Goal: Task Accomplishment & Management: Manage account settings

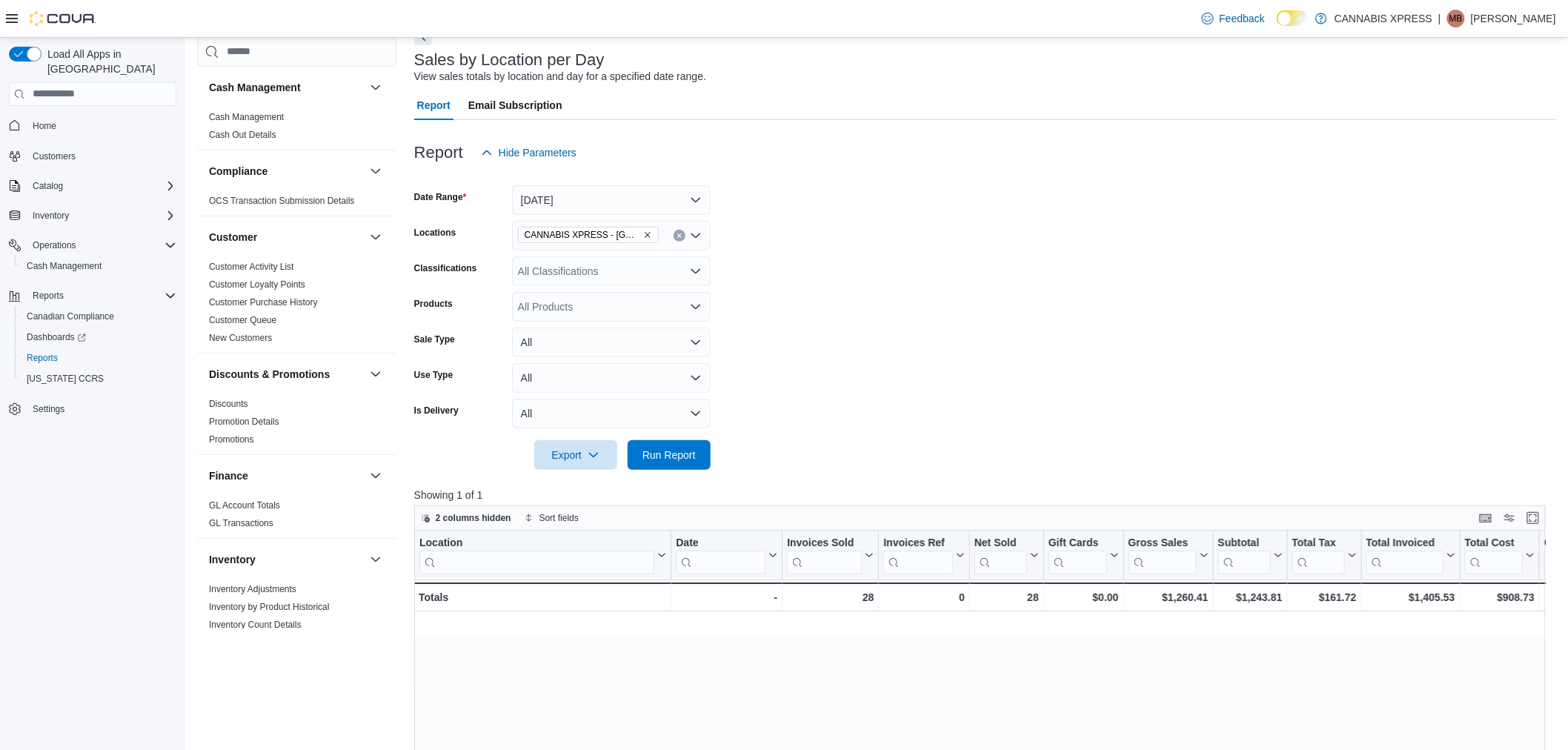
scroll to position [0, 1606]
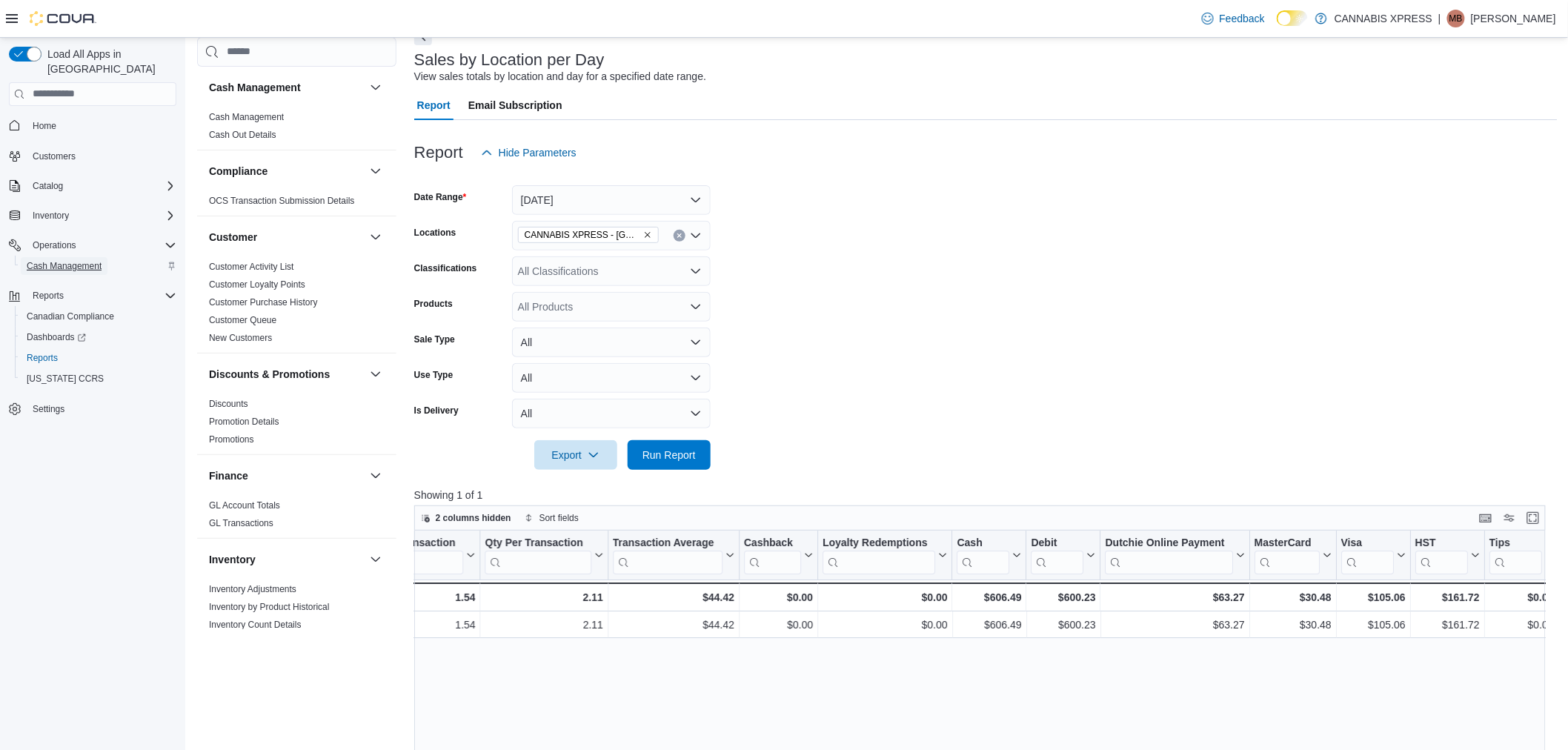
click at [75, 260] on span "Cash Management" at bounding box center [64, 266] width 75 height 12
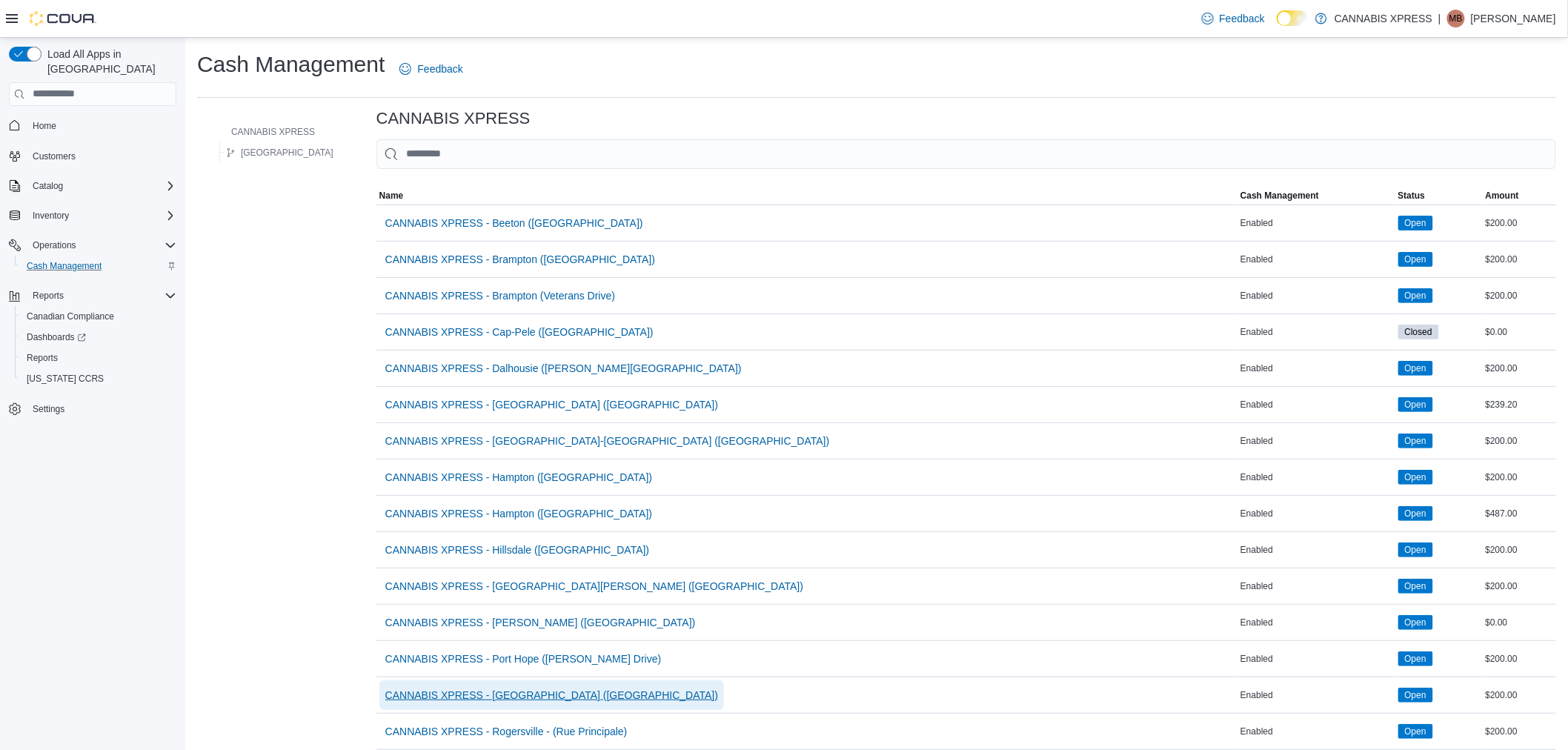
click at [541, 693] on span "CANNABIS XPRESS - [GEOGRAPHIC_DATA] ([GEOGRAPHIC_DATA])" at bounding box center [552, 695] width 333 height 15
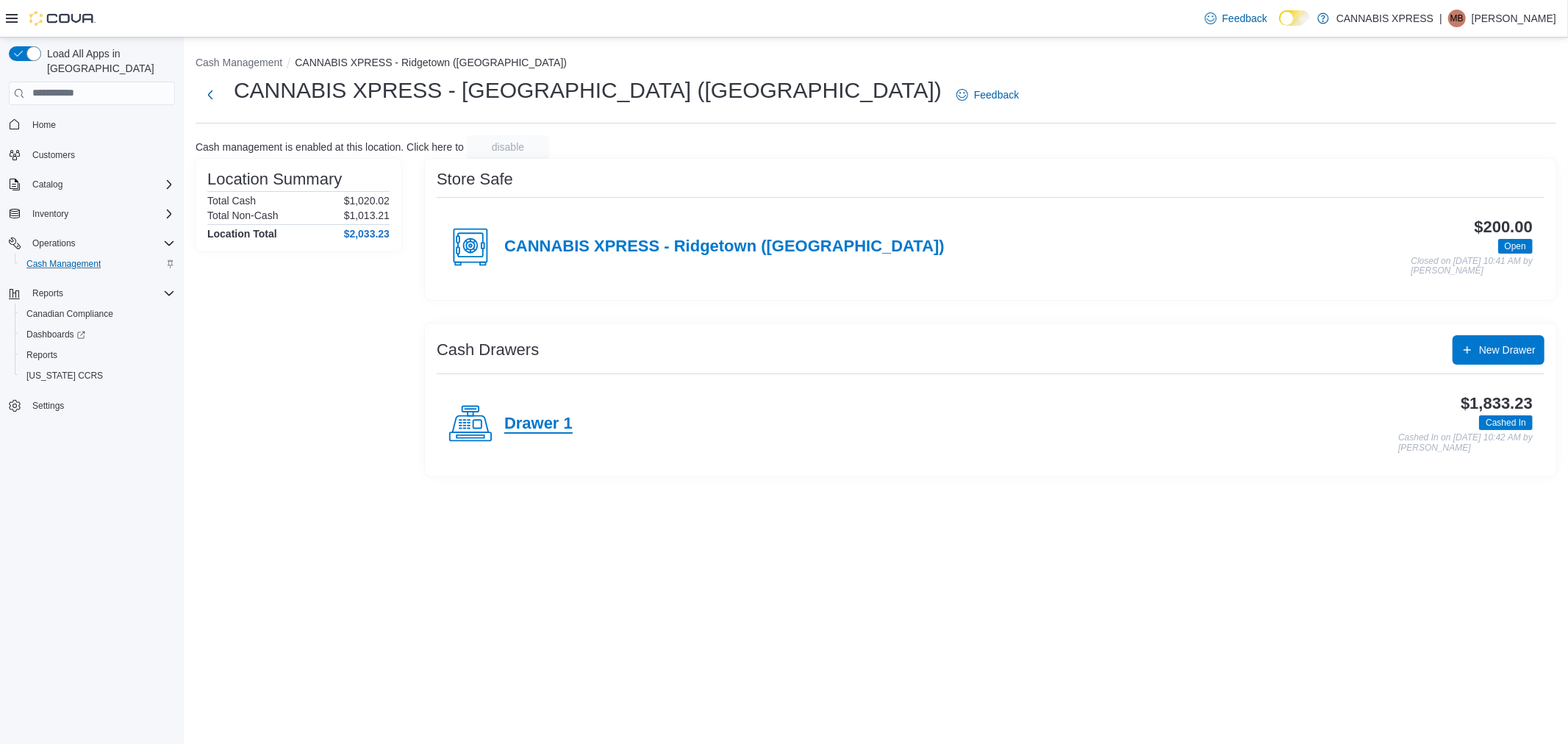
click at [544, 423] on h4 "Drawer 1" at bounding box center [538, 424] width 69 height 19
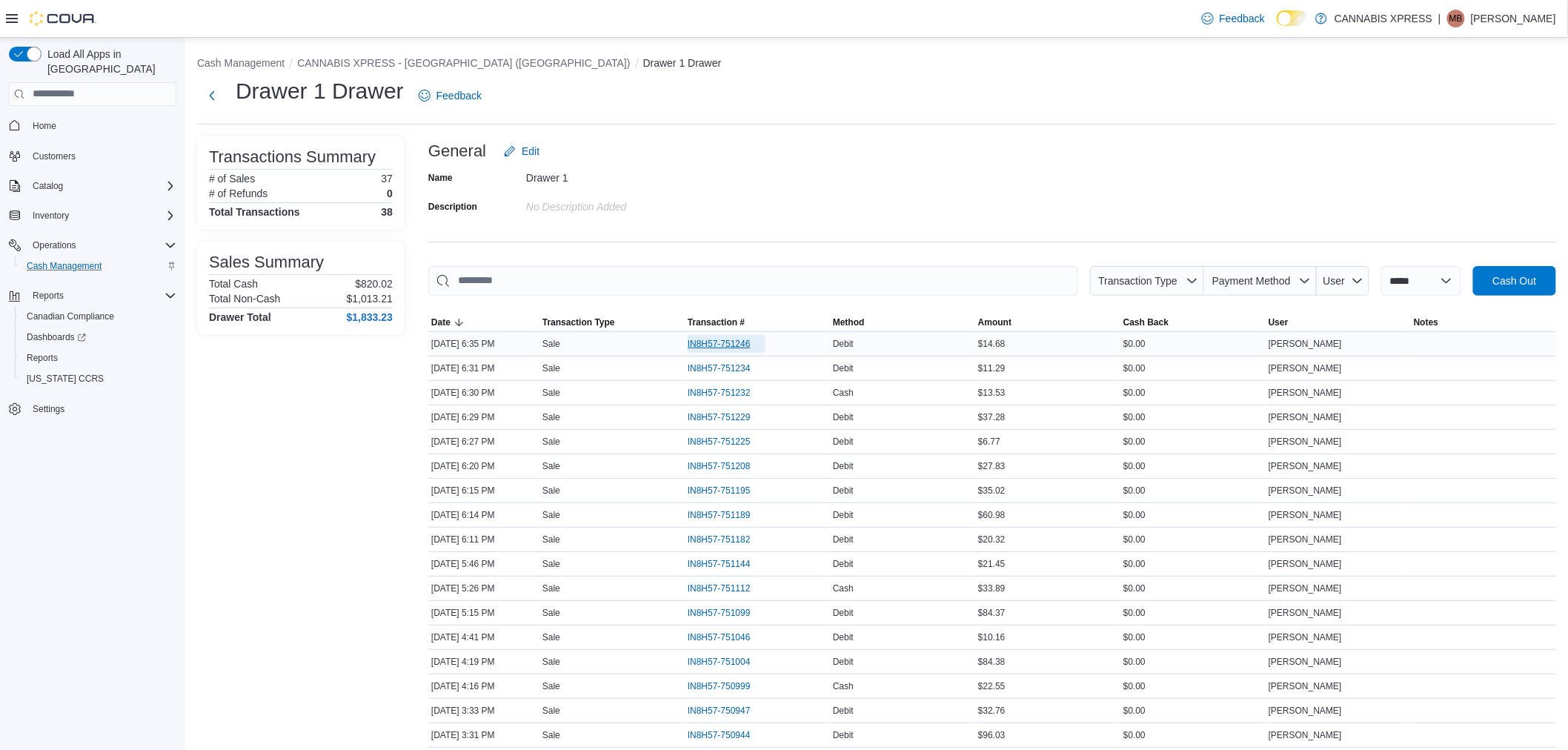
click at [723, 340] on span "IN8H57-751246" at bounding box center [718, 344] width 63 height 12
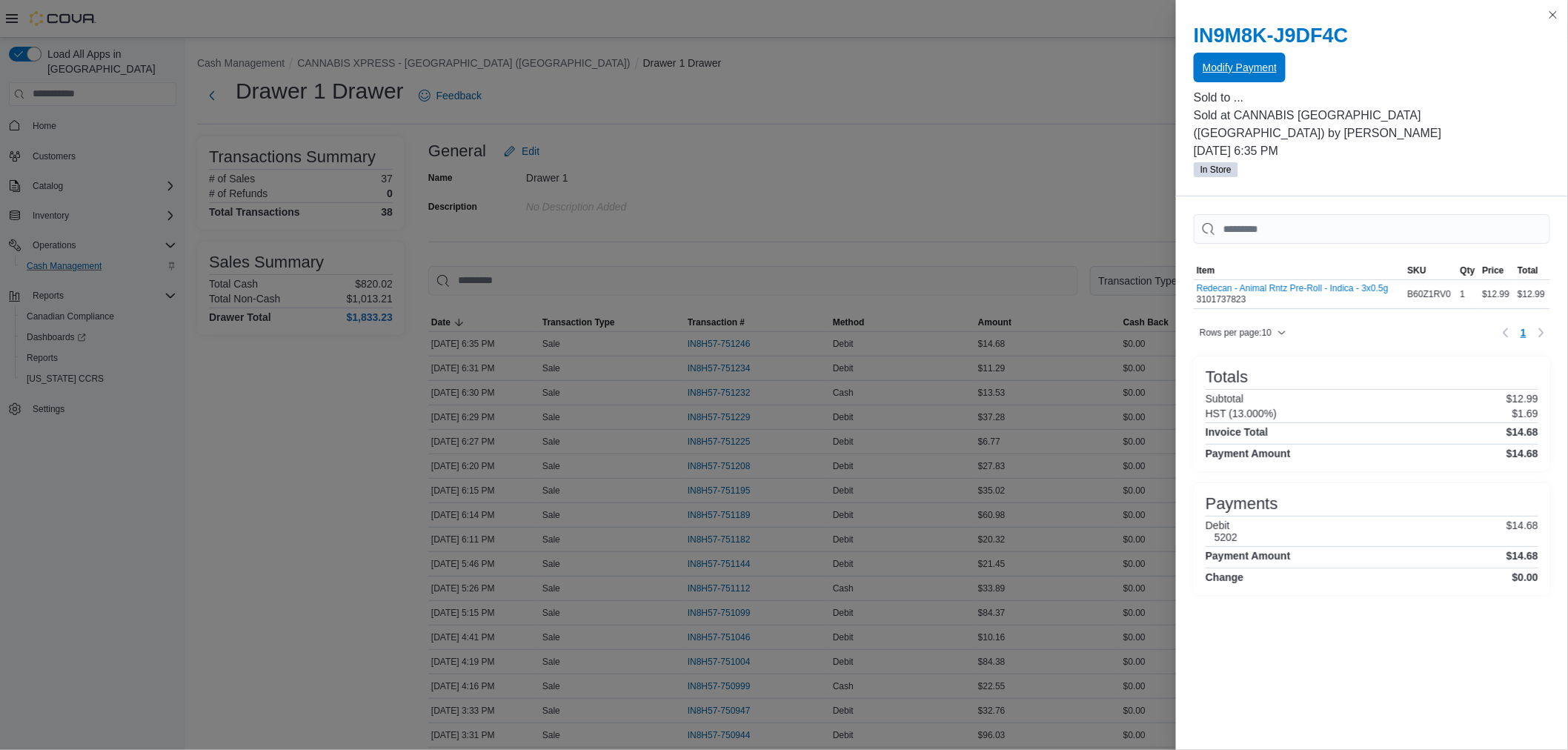
click at [1260, 70] on span "Modify Payment" at bounding box center [1240, 68] width 74 height 15
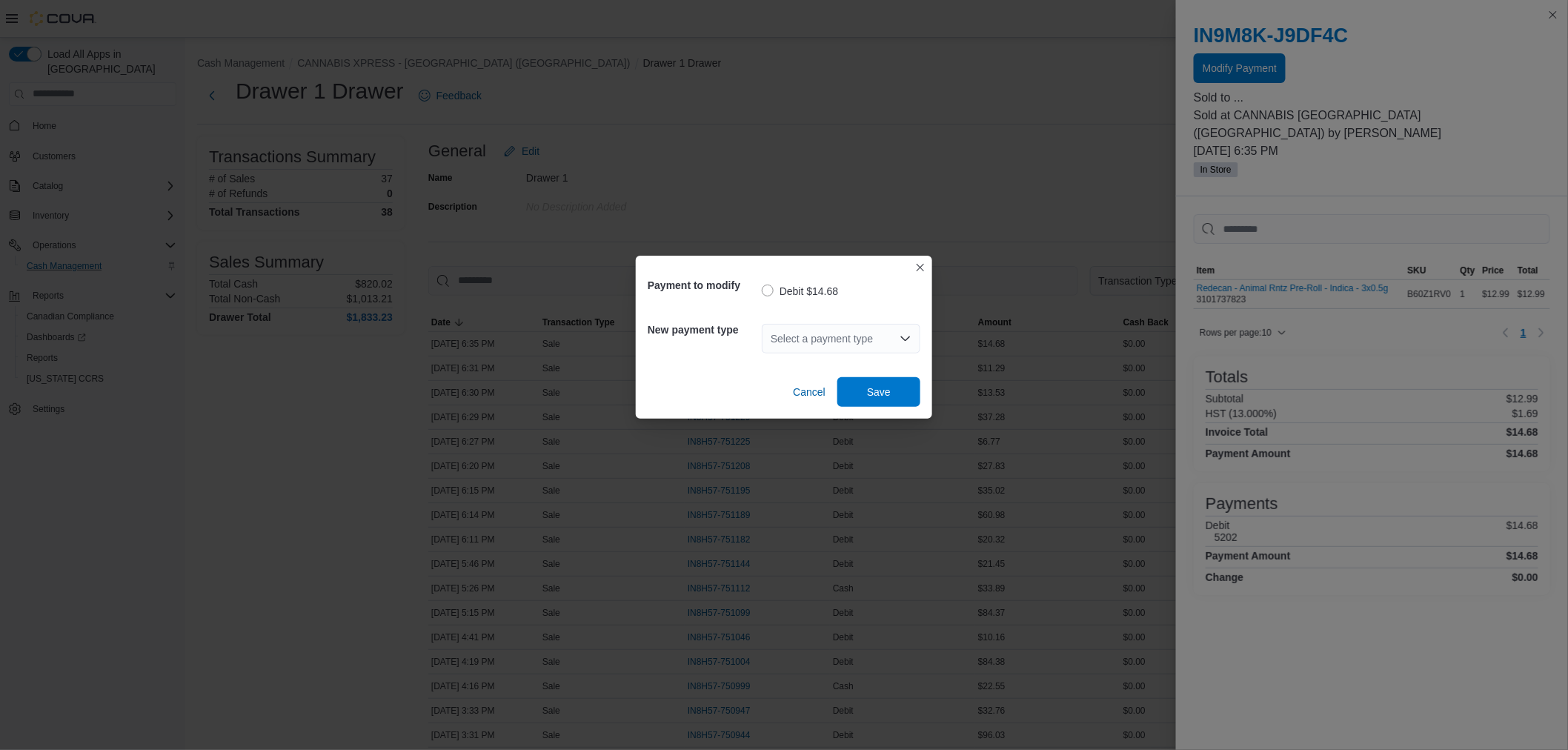
click at [839, 341] on div "Select a payment type" at bounding box center [841, 339] width 159 height 30
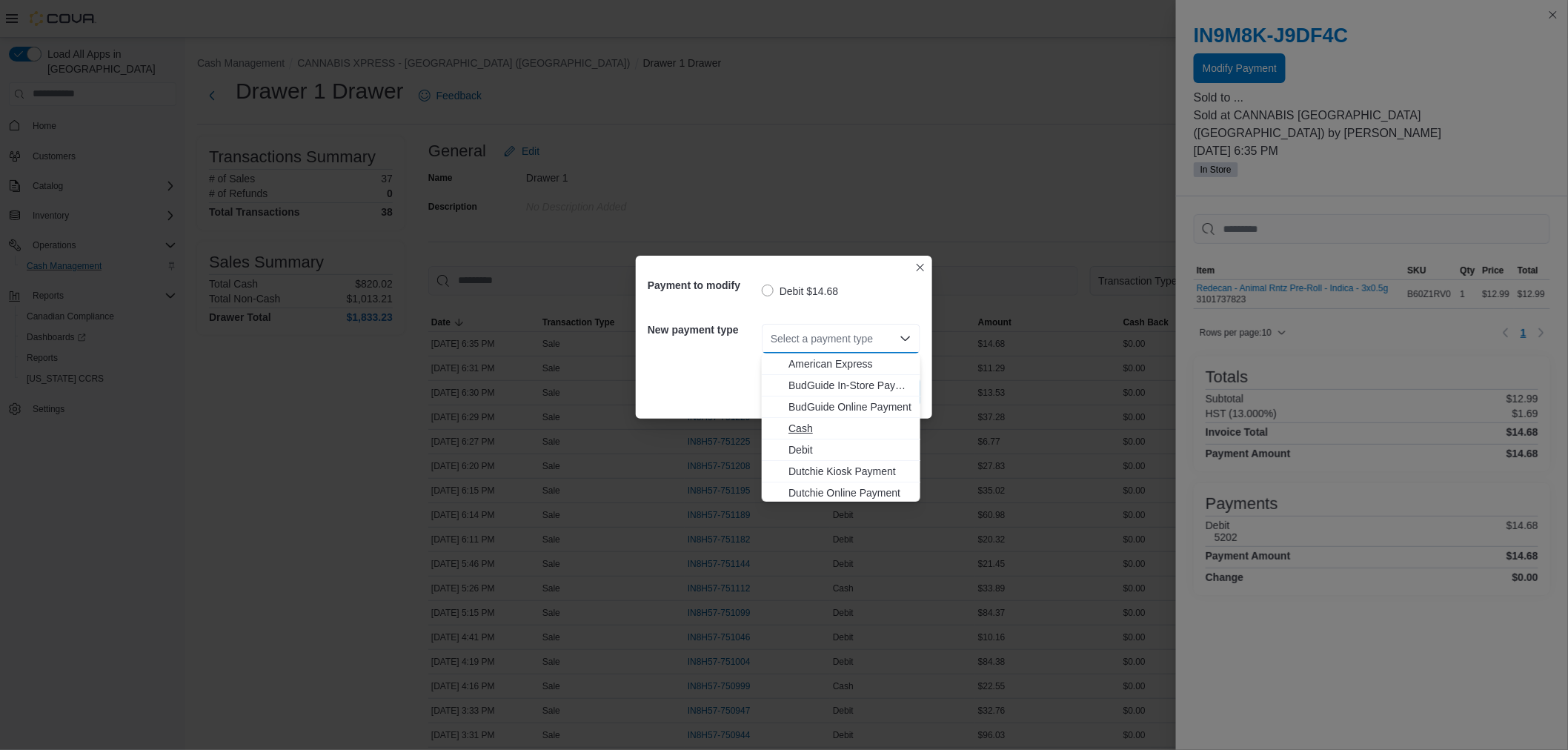
scroll to position [83, 0]
click at [815, 468] on span "MasterCard" at bounding box center [850, 475] width 123 height 15
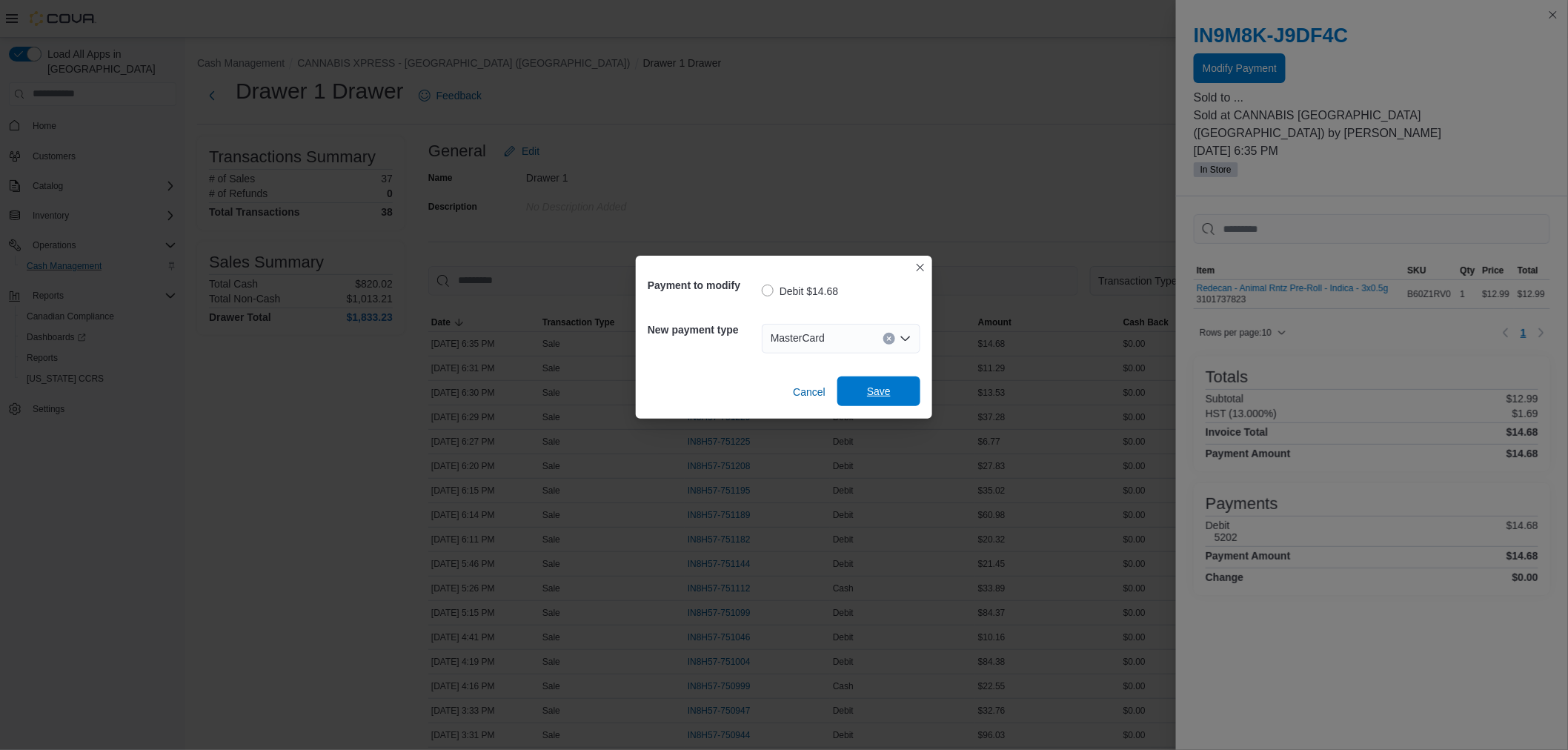
click at [885, 395] on span "Save" at bounding box center [879, 391] width 23 height 15
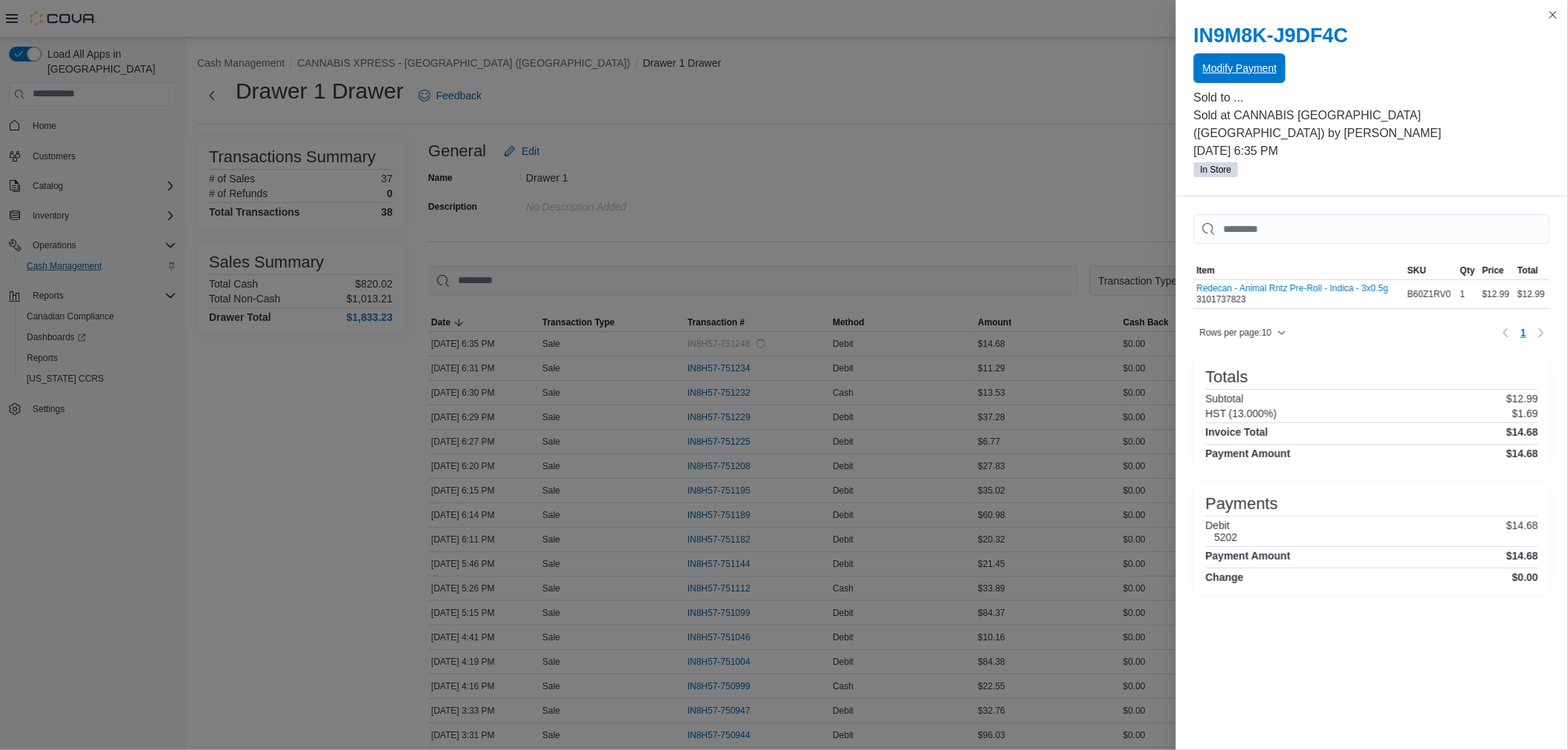
scroll to position [0, 0]
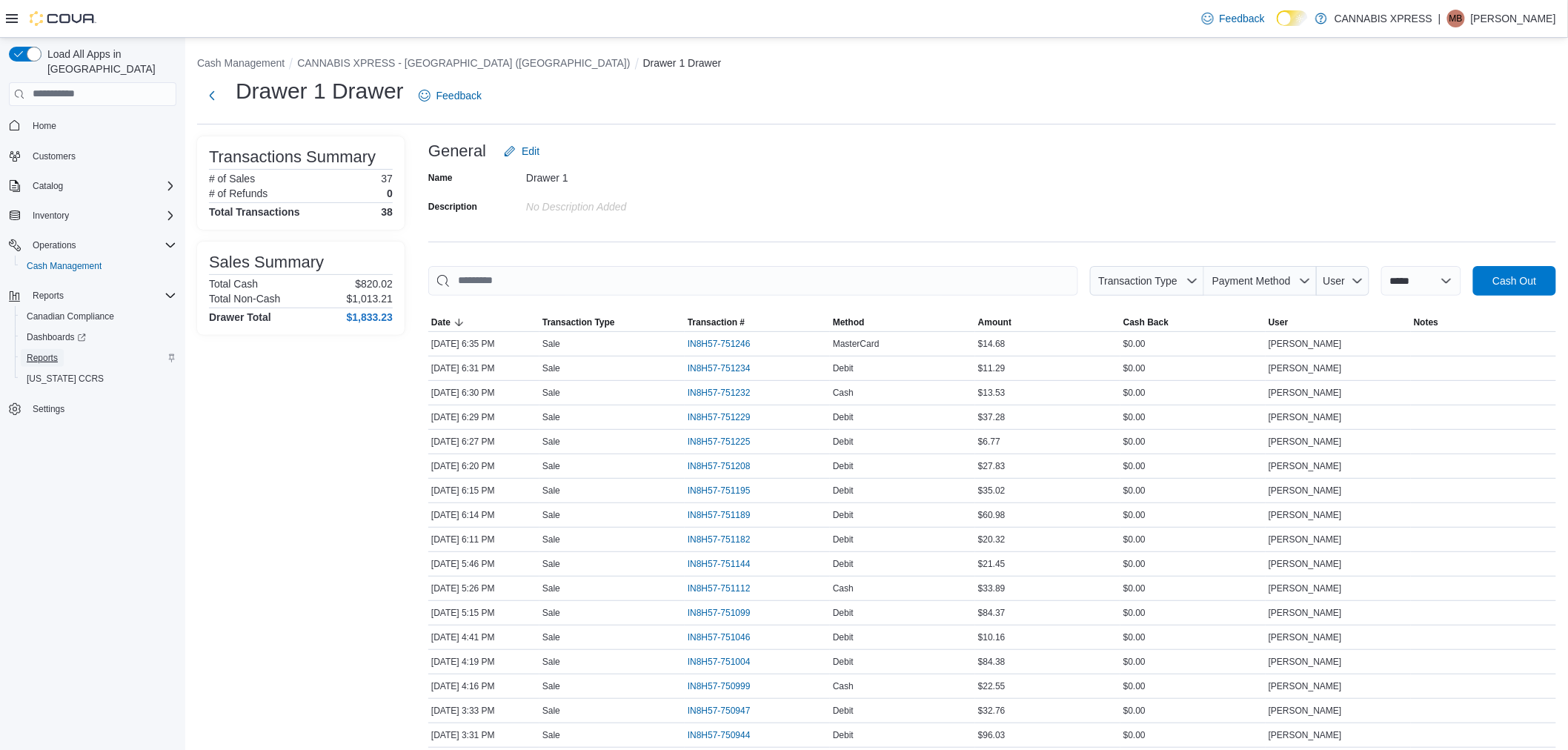
click at [46, 352] on span "Reports" at bounding box center [42, 358] width 31 height 12
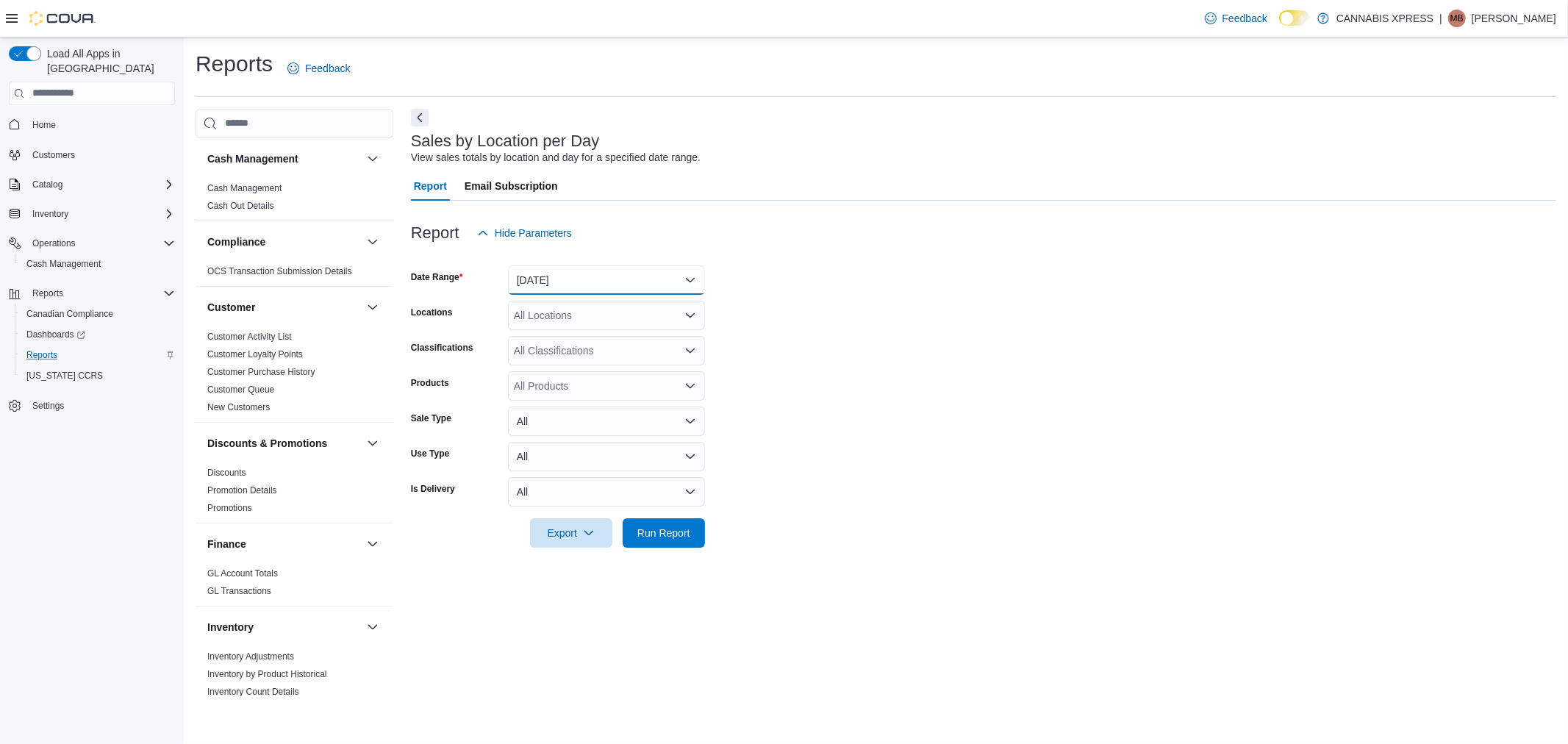
click at [577, 281] on button "Yesterday" at bounding box center [607, 281] width 197 height 30
click at [564, 335] on span "Today" at bounding box center [615, 338] width 168 height 17
click at [575, 319] on div "All Locations" at bounding box center [607, 315] width 197 height 30
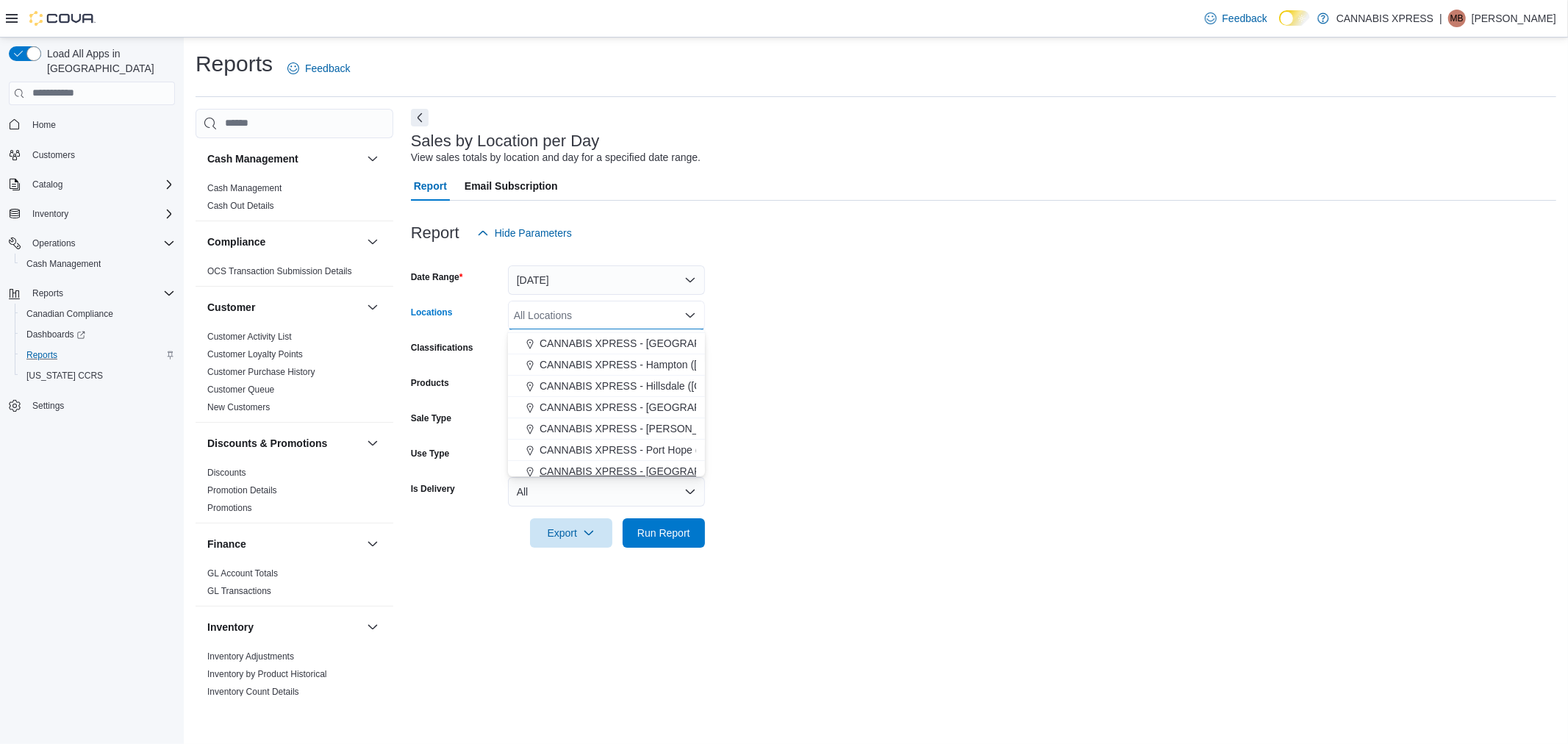
click at [662, 463] on span "CANNABIS XPRESS - [GEOGRAPHIC_DATA] ([GEOGRAPHIC_DATA])" at bounding box center [705, 471] width 330 height 15
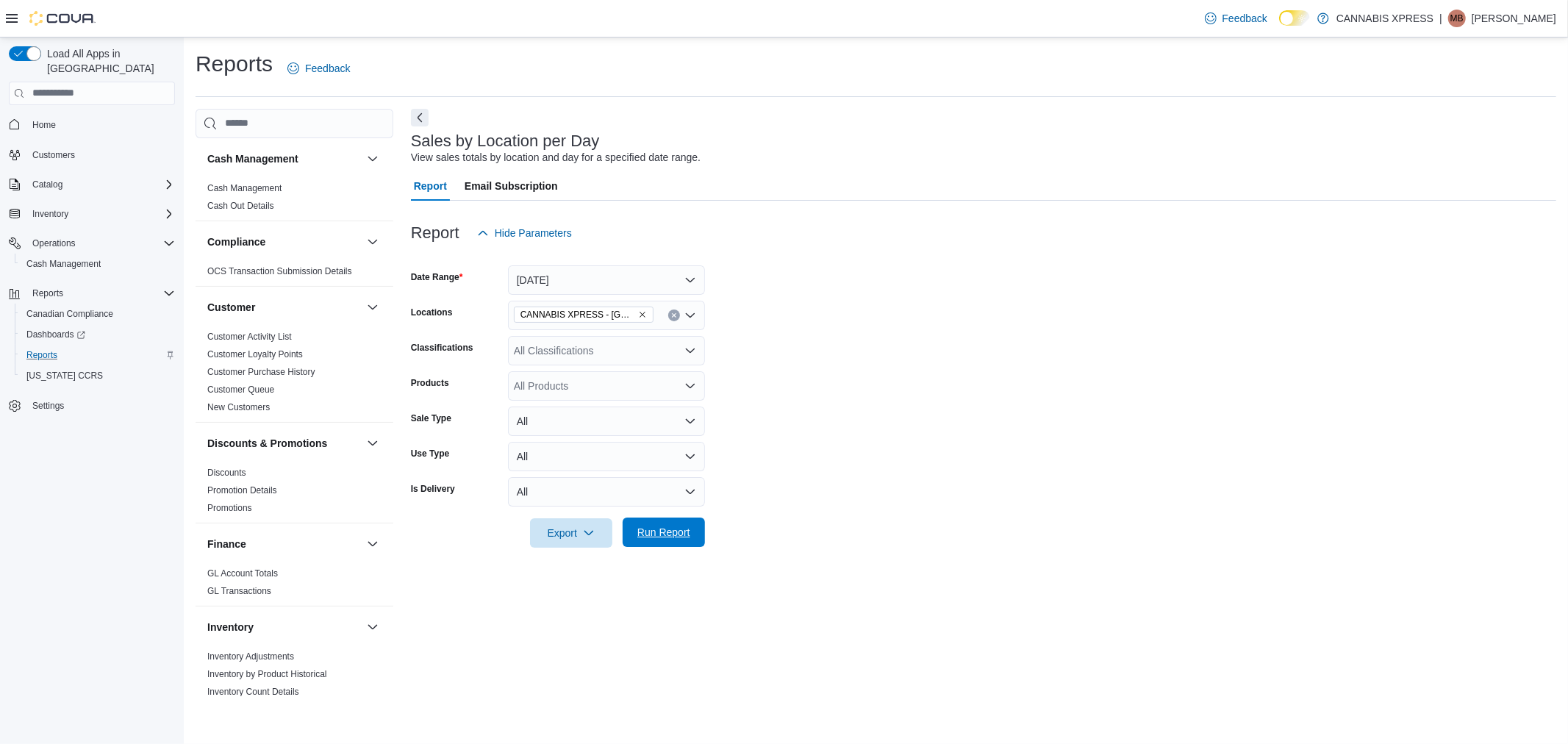
click at [666, 525] on span "Run Report" at bounding box center [664, 532] width 53 height 15
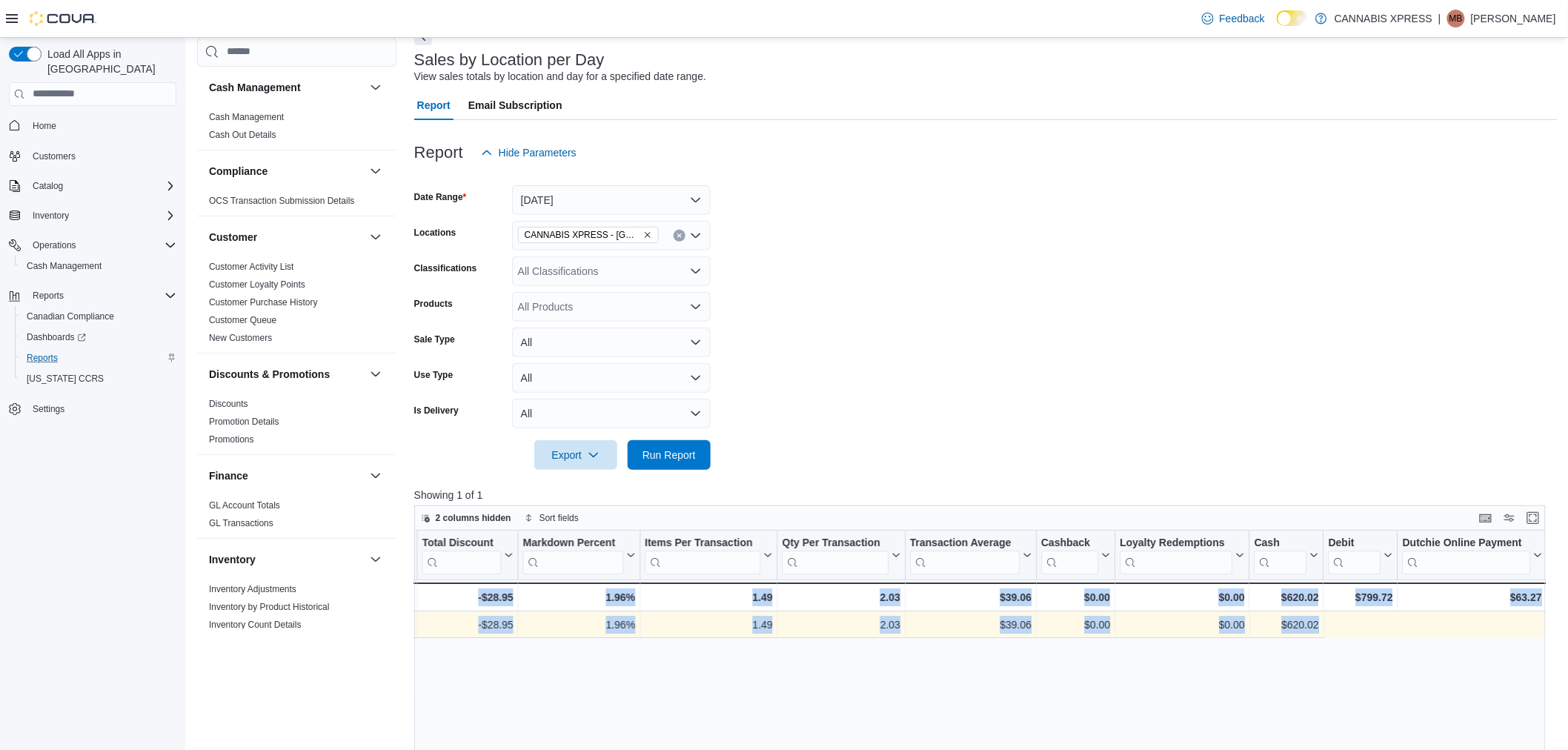
scroll to position [0, 1606]
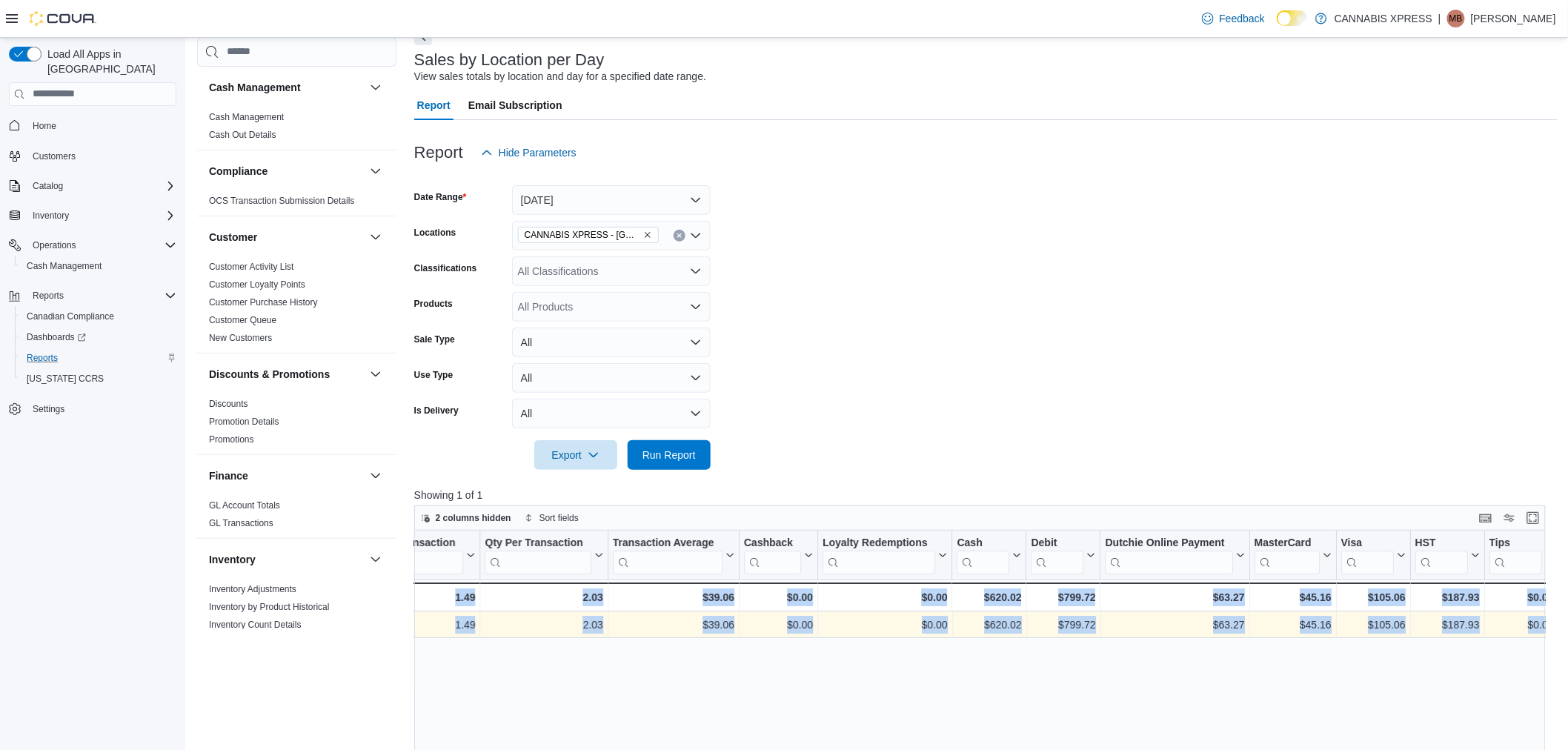
drag, startPoint x: 1004, startPoint y: 620, endPoint x: 1296, endPoint y: 415, distance: 356.8
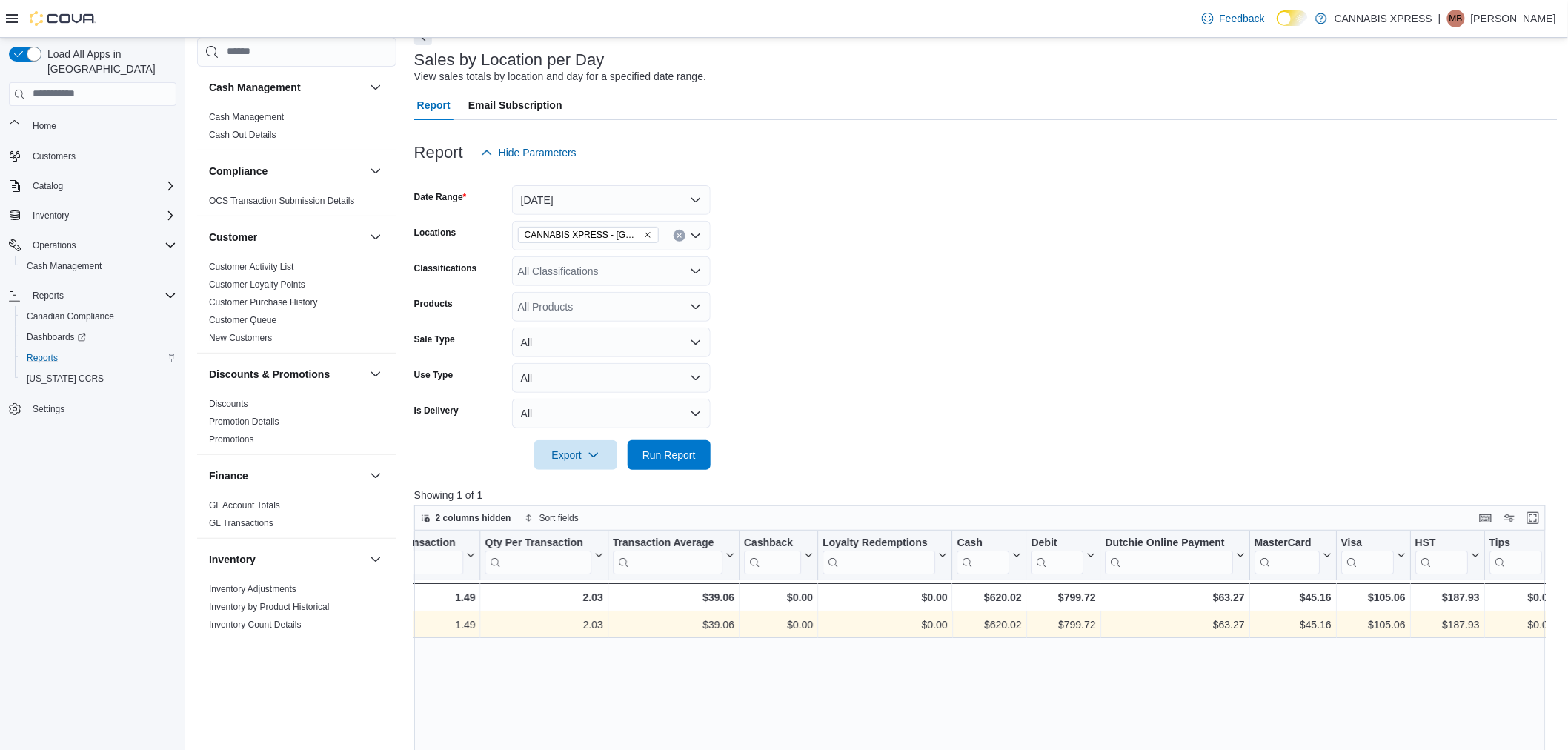
drag, startPoint x: 1181, startPoint y: 263, endPoint x: 1197, endPoint y: 250, distance: 20.6
click at [1182, 264] on form "Date Range [DATE] Locations CANNABIS XPRESS - Ridgetown ([GEOGRAPHIC_DATA]) Cla…" at bounding box center [986, 319] width 1143 height 302
click at [57, 260] on span "Cash Management" at bounding box center [64, 266] width 75 height 12
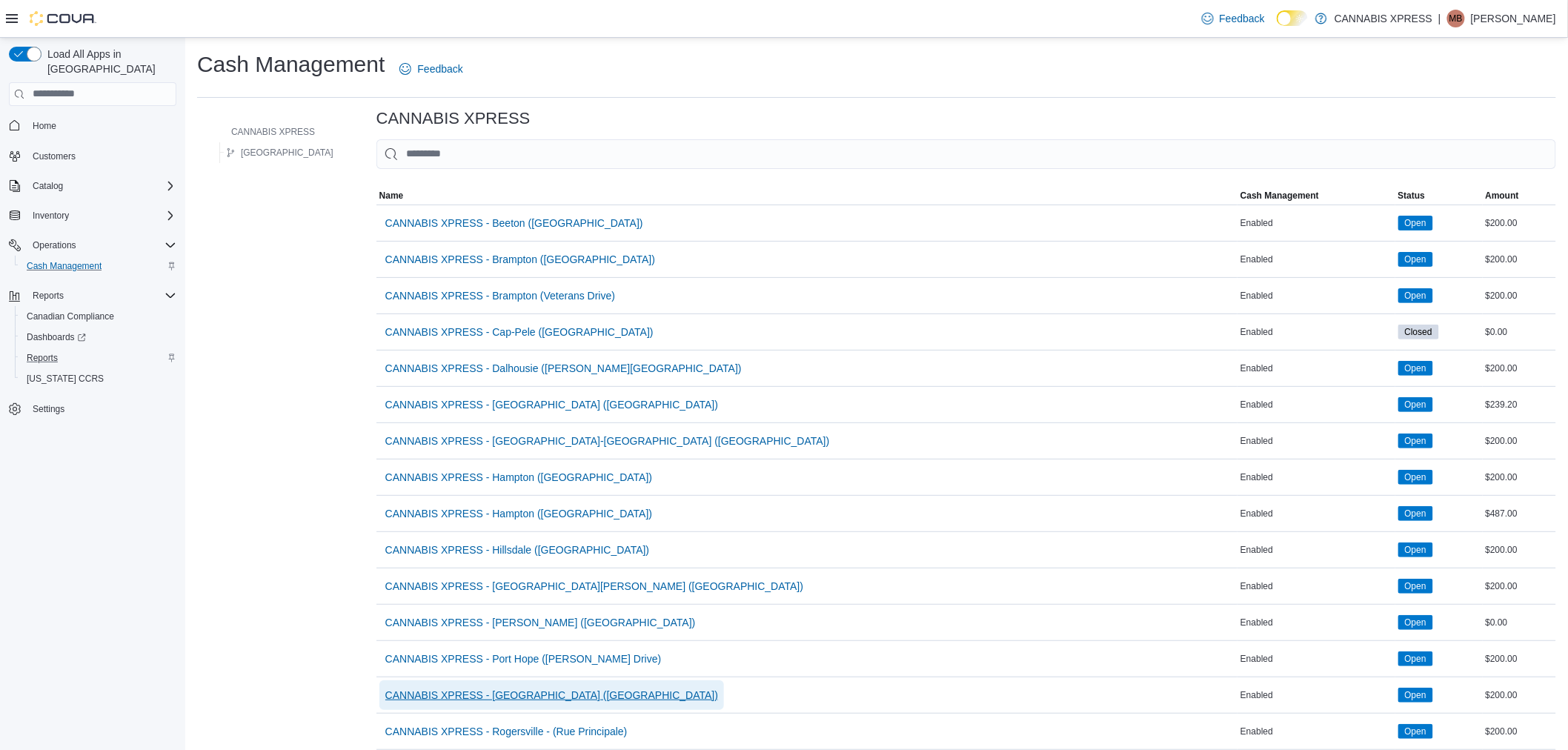
click at [479, 692] on span "CANNABIS XPRESS - [GEOGRAPHIC_DATA] ([GEOGRAPHIC_DATA])" at bounding box center [552, 695] width 333 height 15
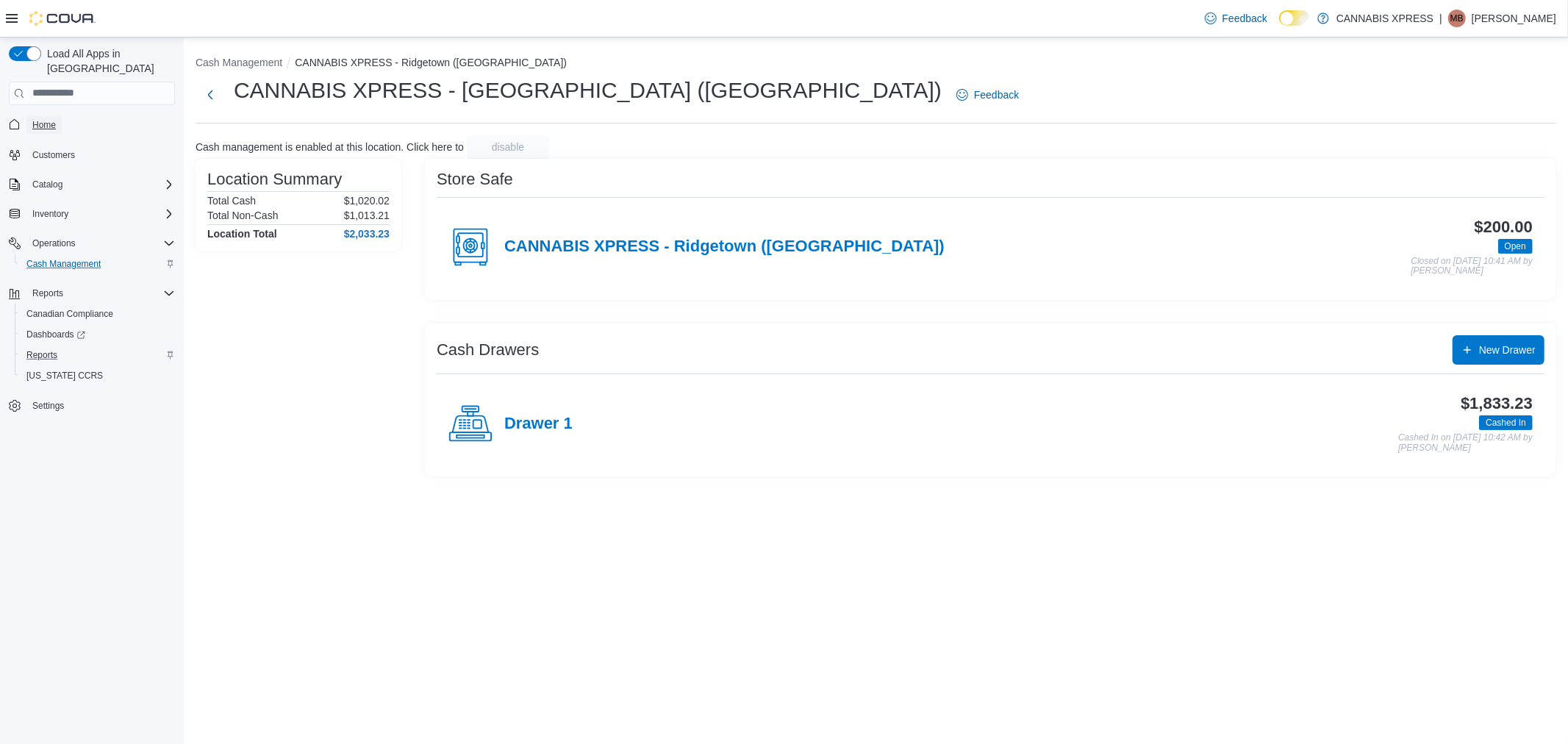
click at [60, 116] on link "Home" at bounding box center [44, 124] width 36 height 17
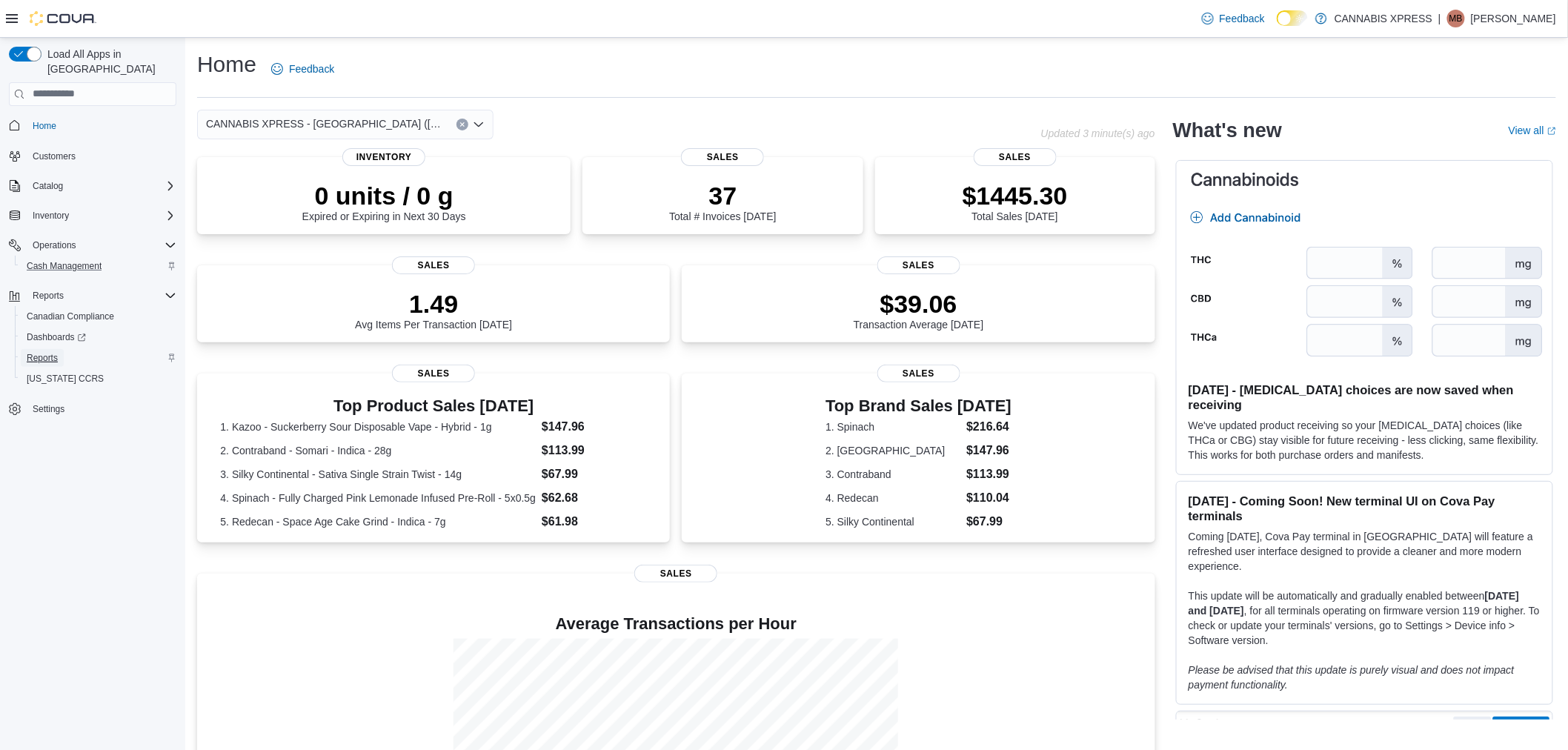
click at [48, 352] on span "Reports" at bounding box center [42, 358] width 31 height 12
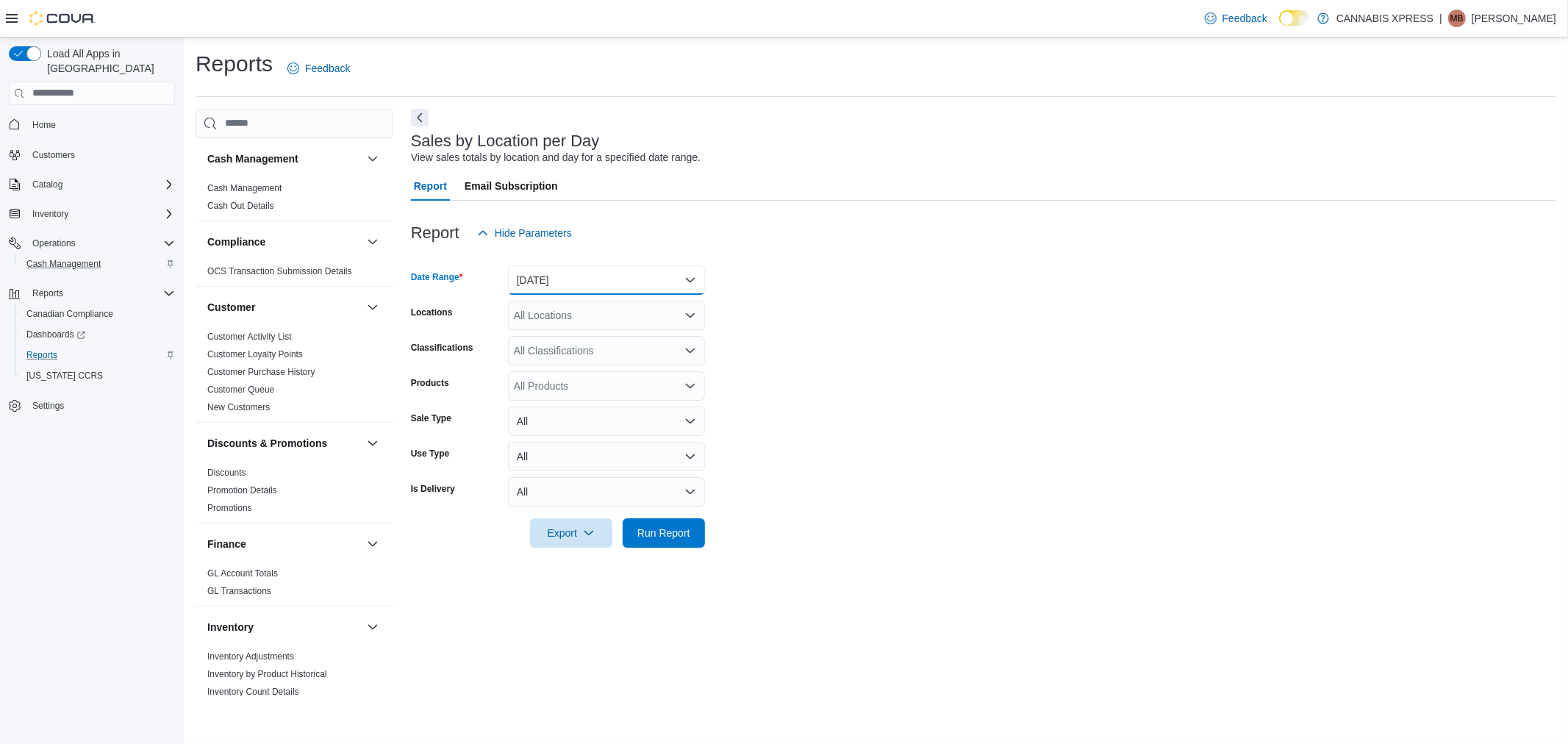
drag, startPoint x: 547, startPoint y: 277, endPoint x: 546, endPoint y: 296, distance: 19.0
click at [547, 278] on button "Yesterday" at bounding box center [607, 281] width 197 height 30
drag, startPoint x: 561, startPoint y: 324, endPoint x: 557, endPoint y: 332, distance: 8.9
click at [560, 327] on button "[DATE]" at bounding box center [607, 339] width 197 height 30
click at [570, 324] on div "All Locations" at bounding box center [607, 315] width 197 height 30
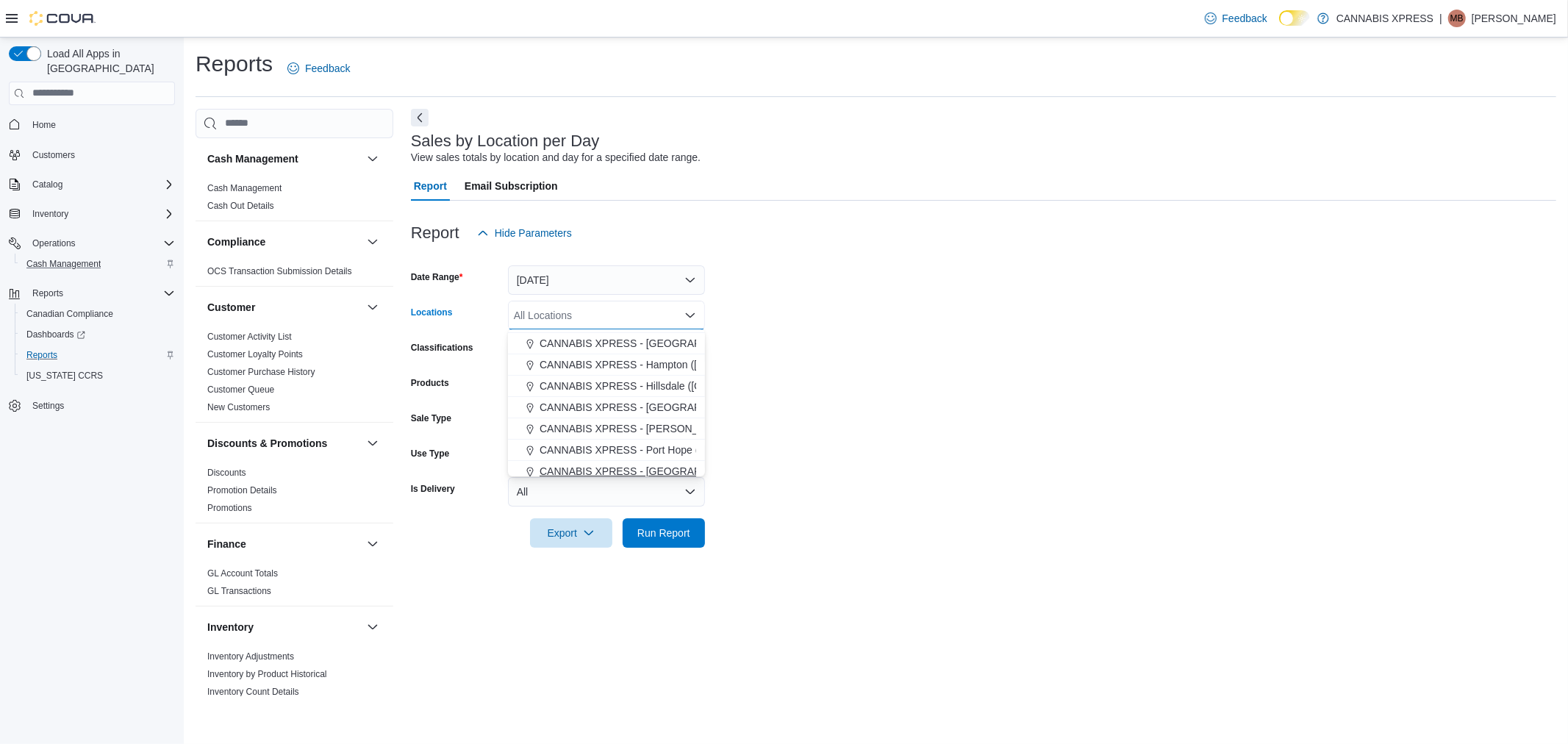
click at [667, 468] on span "CANNABIS XPRESS - [GEOGRAPHIC_DATA] ([GEOGRAPHIC_DATA])" at bounding box center [705, 471] width 330 height 15
click at [672, 516] on div at bounding box center [984, 512] width 1146 height 12
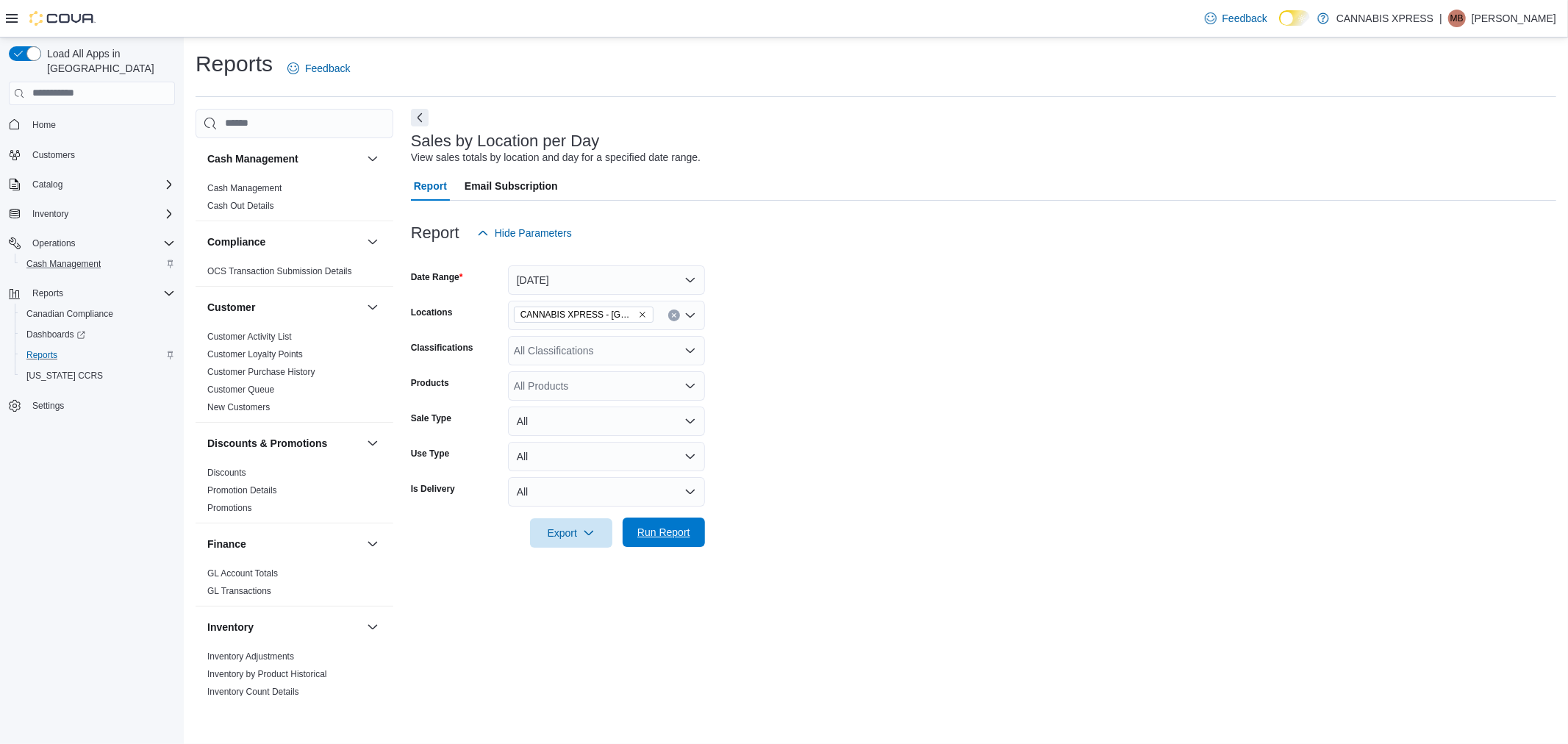
click at [674, 519] on span "Run Report" at bounding box center [664, 532] width 65 height 30
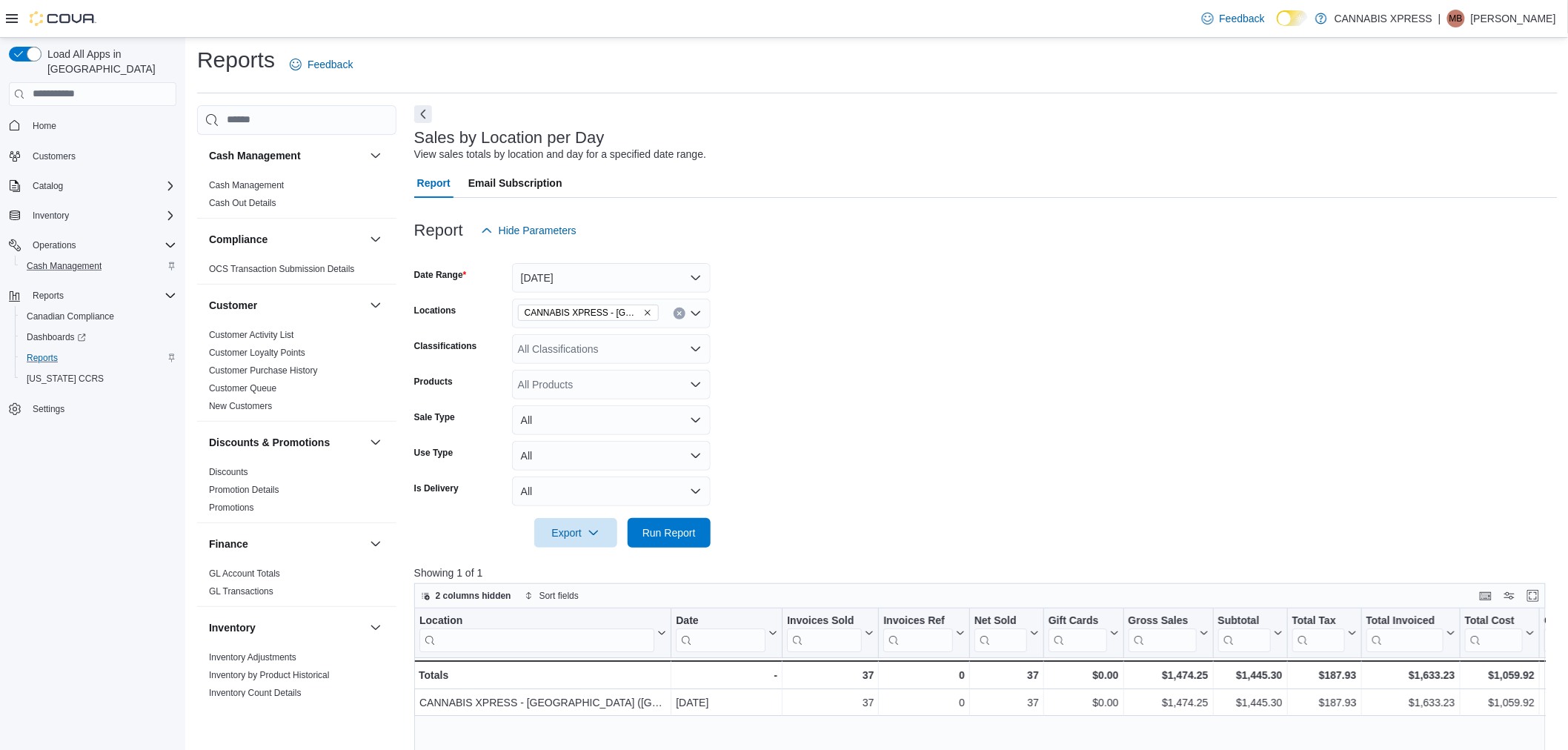
scroll to position [83, 0]
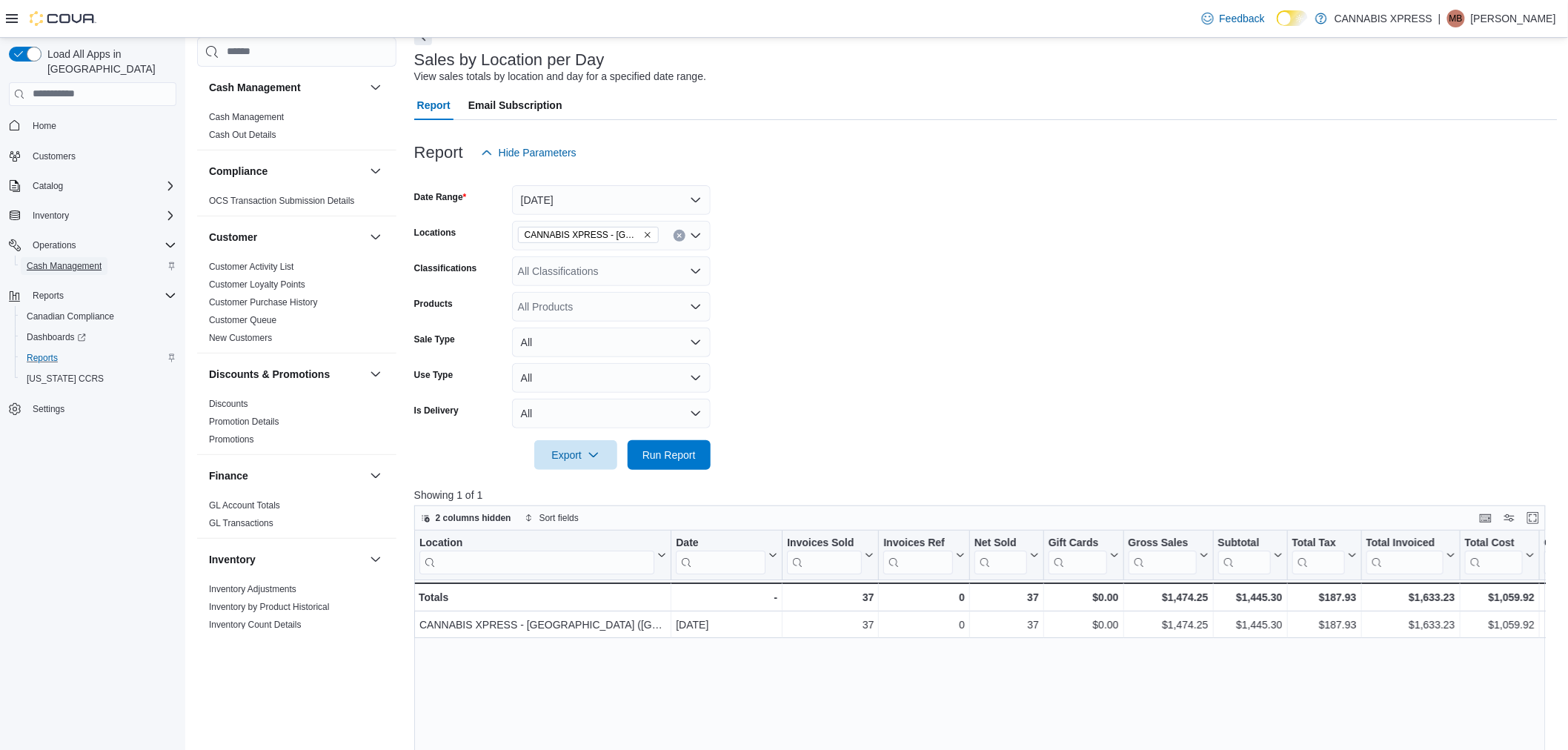
click at [56, 260] on span "Cash Management" at bounding box center [64, 266] width 75 height 12
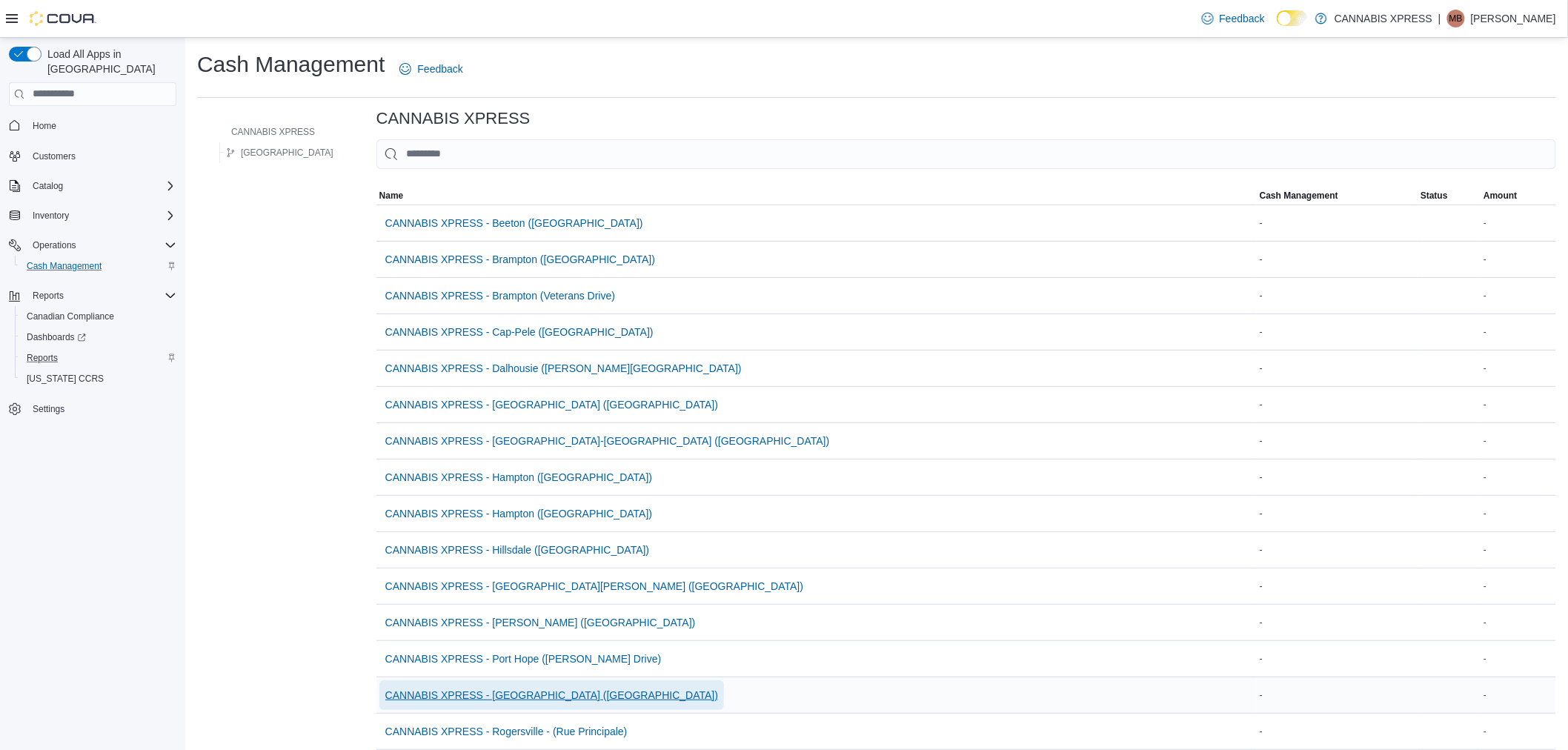
click at [517, 700] on span "CANNABIS XPRESS - [GEOGRAPHIC_DATA] ([GEOGRAPHIC_DATA])" at bounding box center [552, 695] width 333 height 15
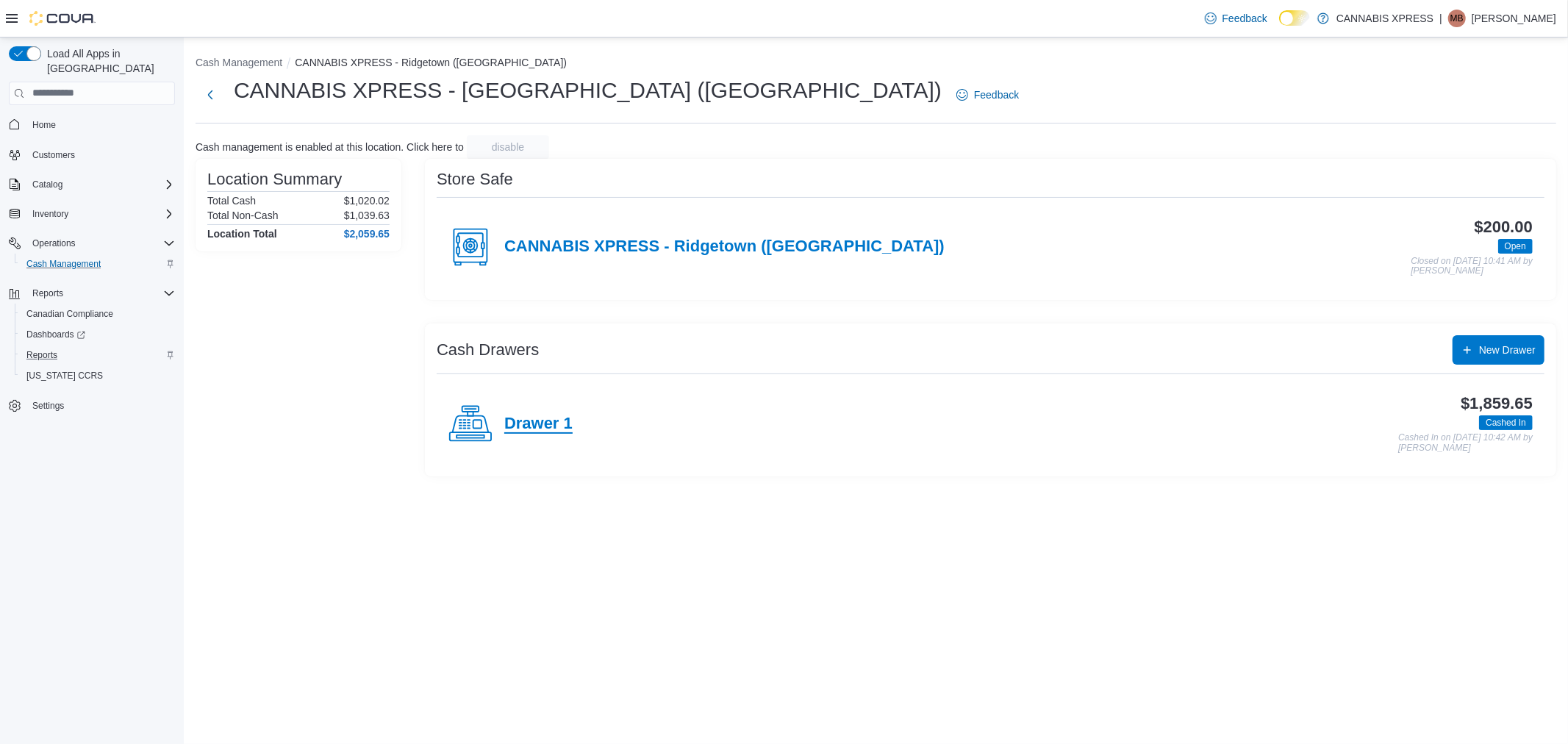
click at [546, 424] on h4 "Drawer 1" at bounding box center [538, 424] width 69 height 19
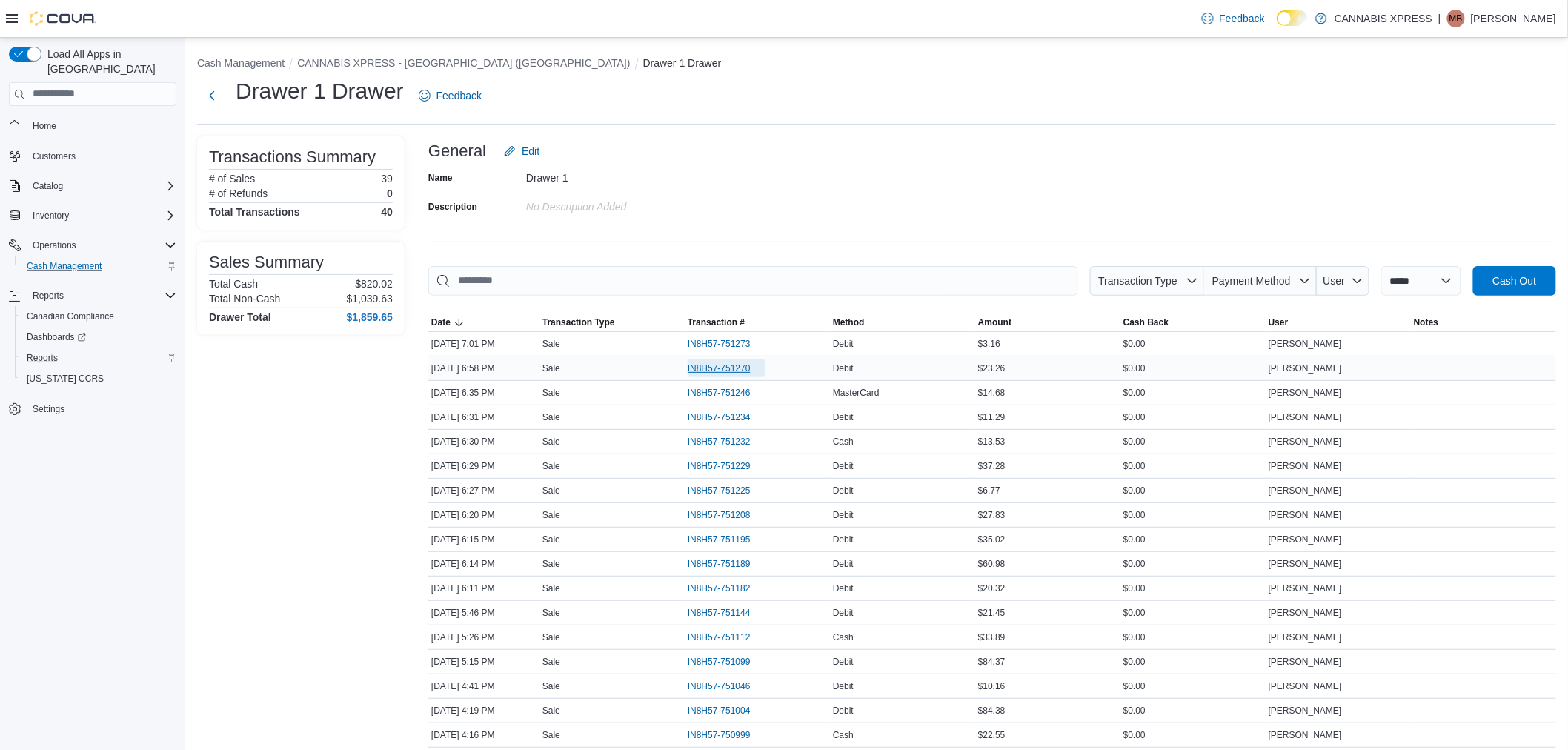
click at [703, 364] on span "IN8H57-751270" at bounding box center [718, 368] width 63 height 12
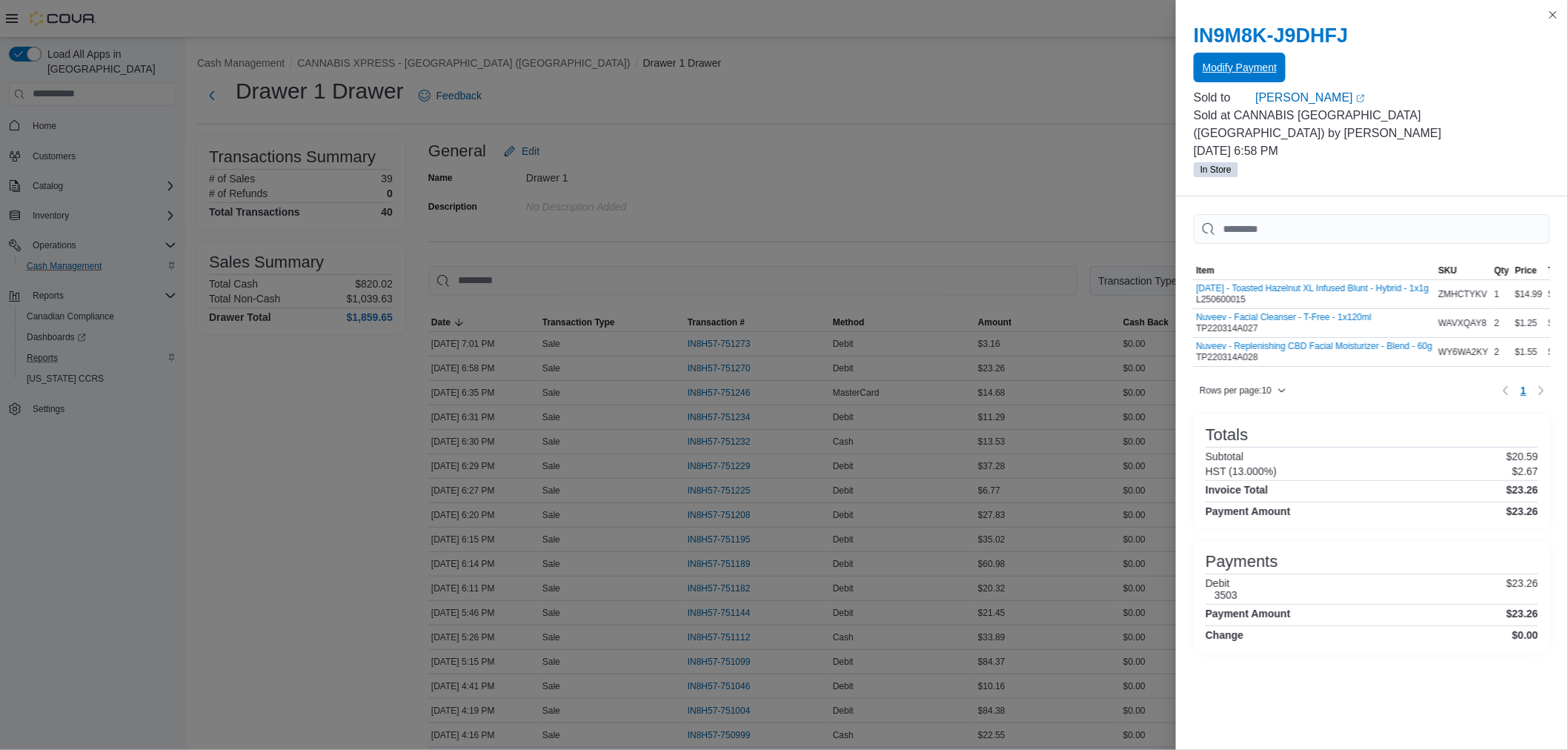
click at [1269, 70] on span "Modify Payment" at bounding box center [1240, 68] width 74 height 15
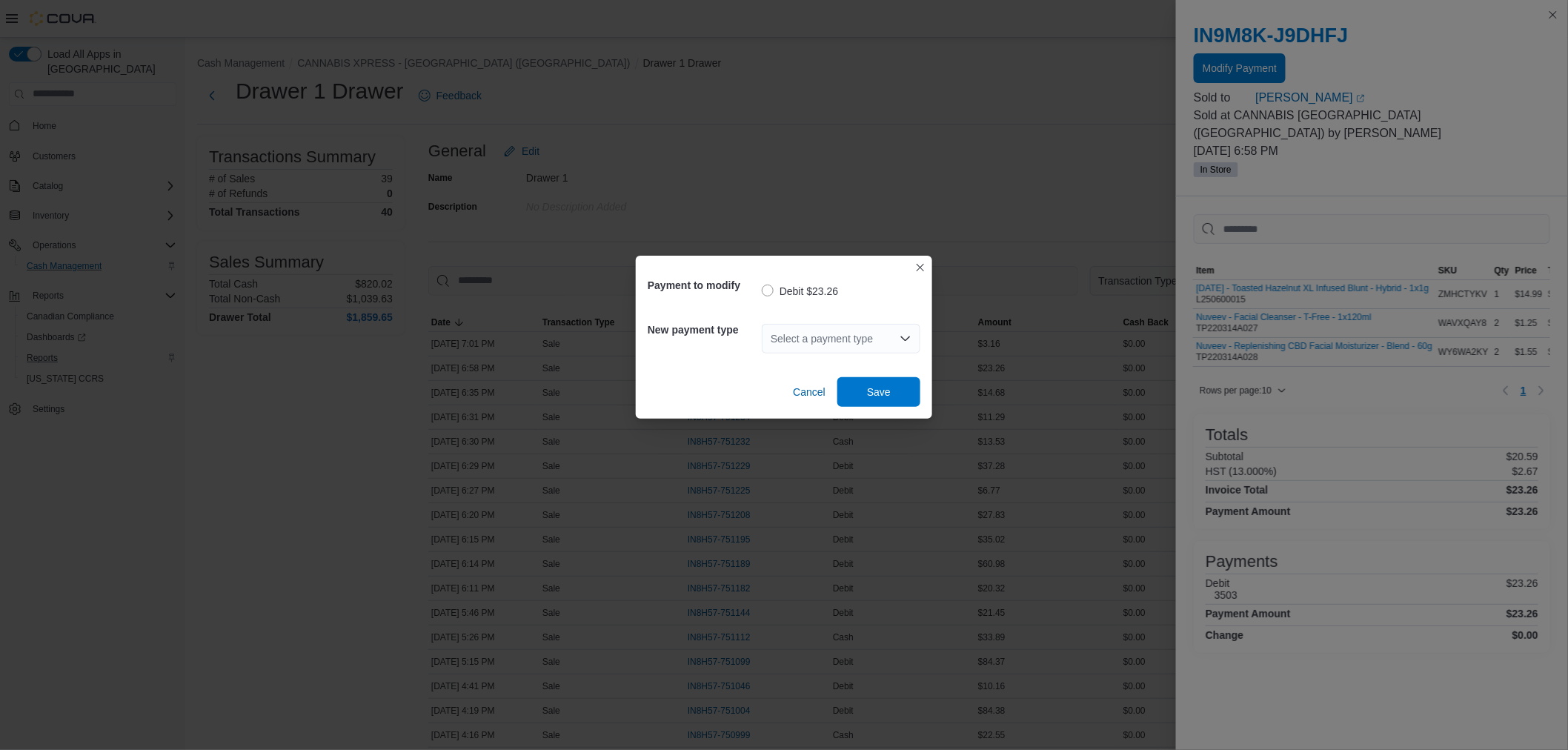
click at [798, 330] on div "Select a payment type" at bounding box center [841, 339] width 159 height 30
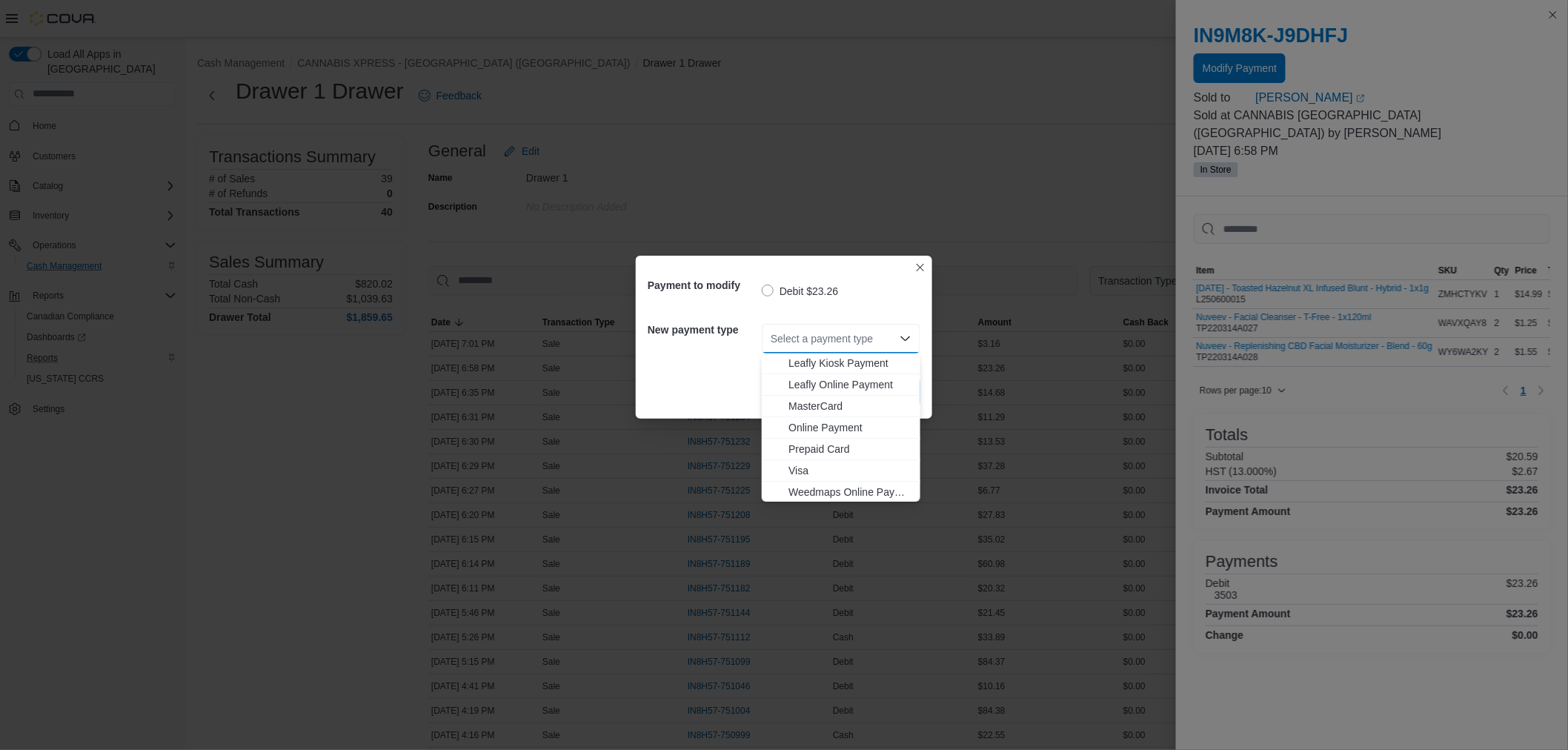
scroll to position [152, 0]
click at [813, 468] on span "Visa" at bounding box center [850, 470] width 123 height 15
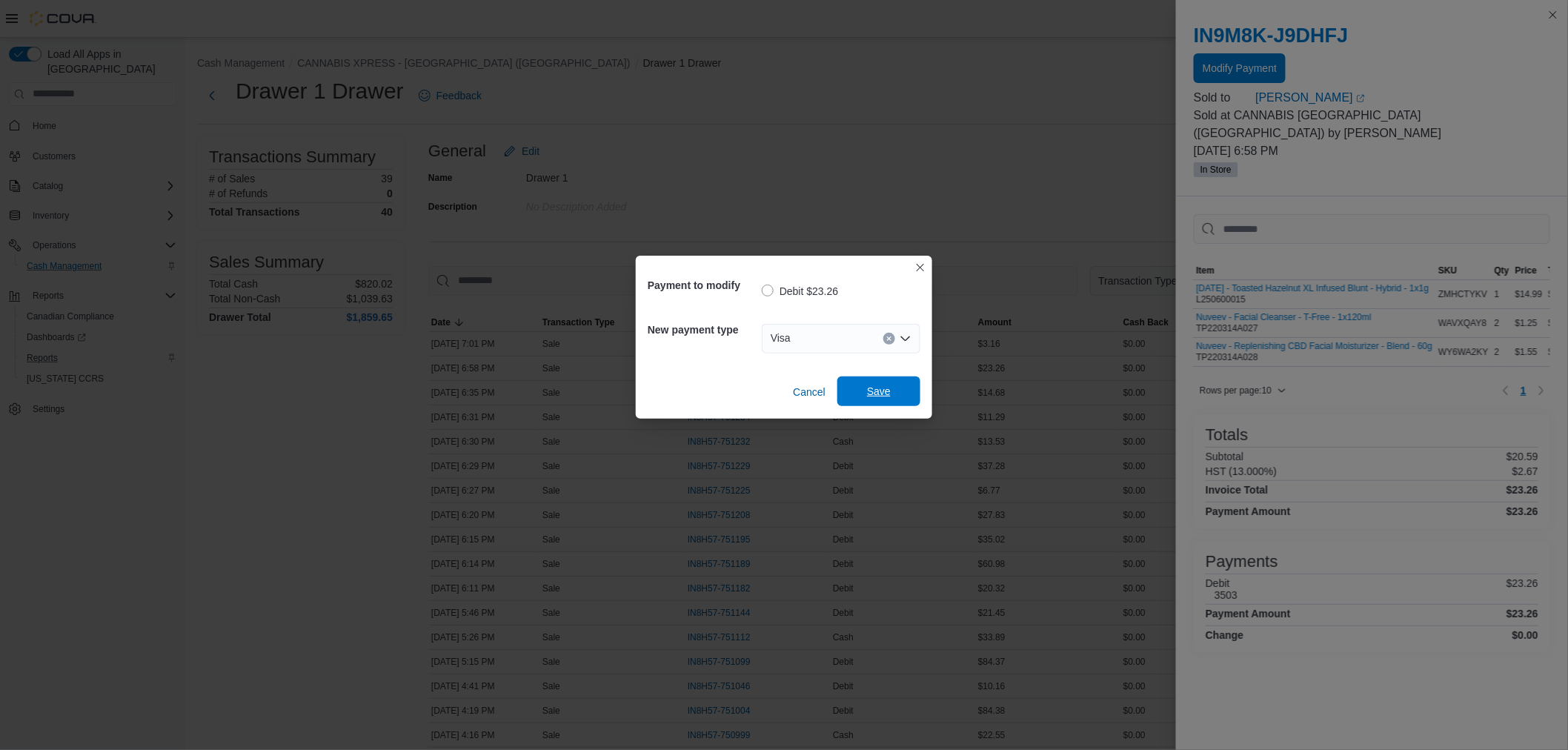
click at [875, 390] on span "Save" at bounding box center [879, 391] width 23 height 15
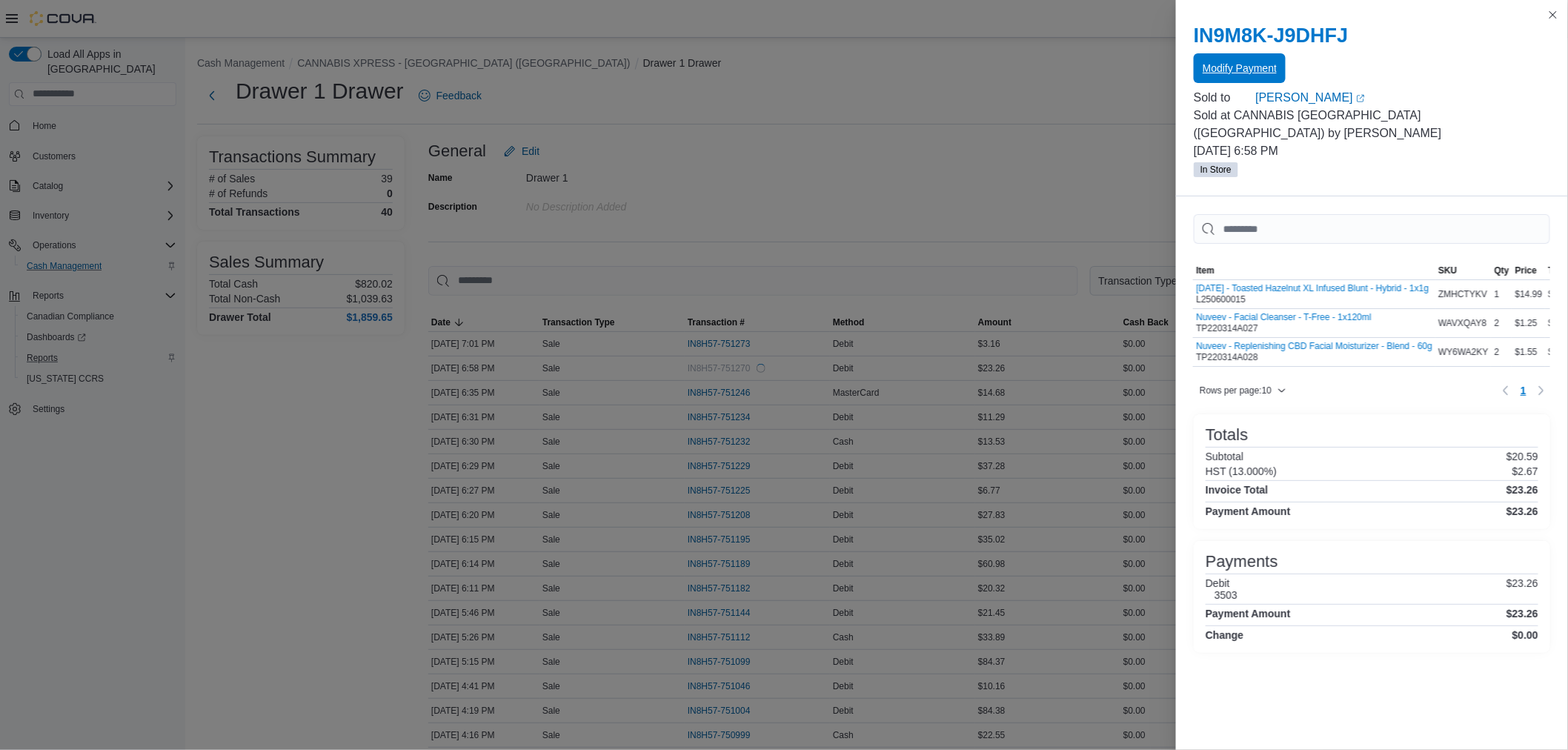
scroll to position [0, 0]
drag, startPoint x: 606, startPoint y: 159, endPoint x: 72, endPoint y: 27, distance: 550.1
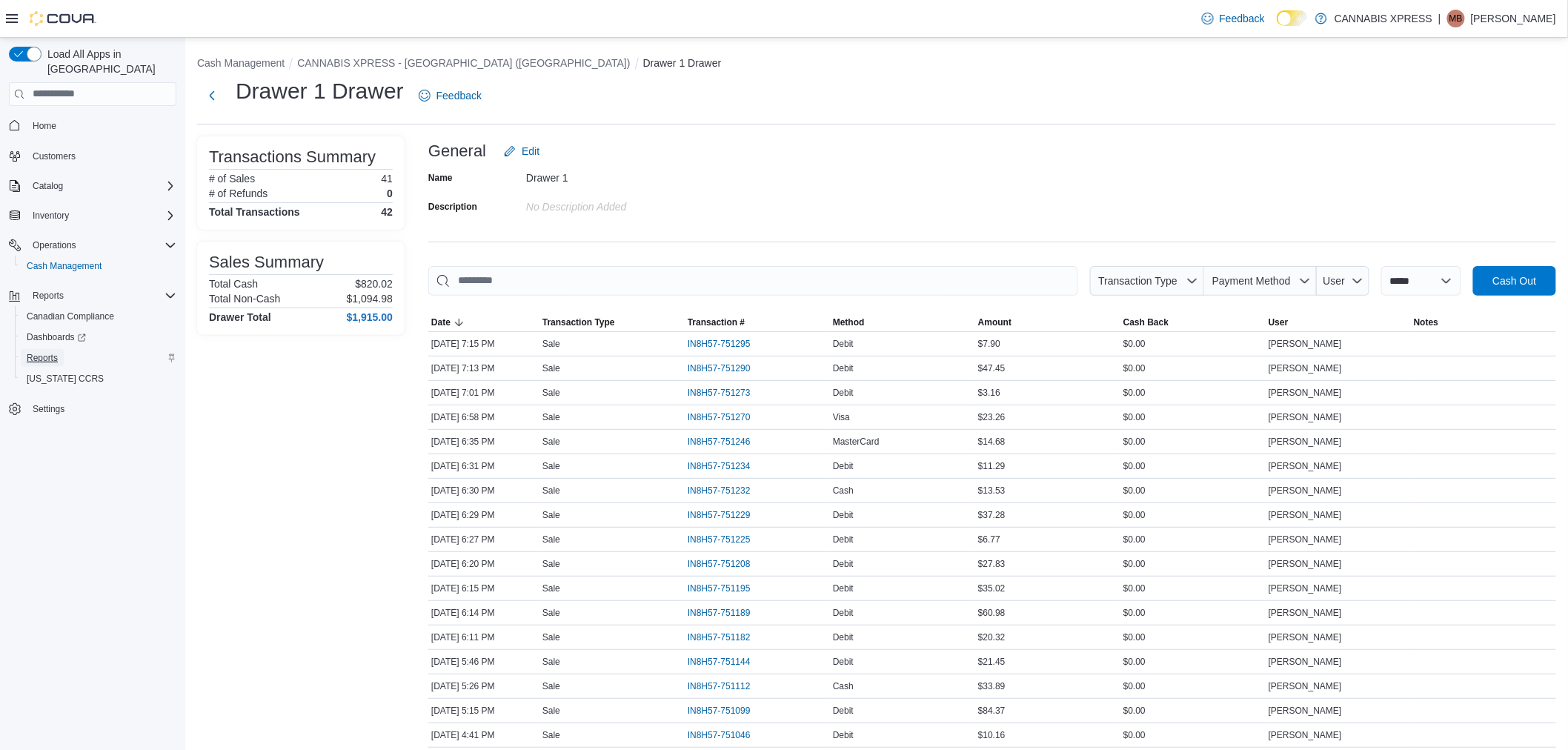
click at [35, 352] on span "Reports" at bounding box center [42, 358] width 31 height 12
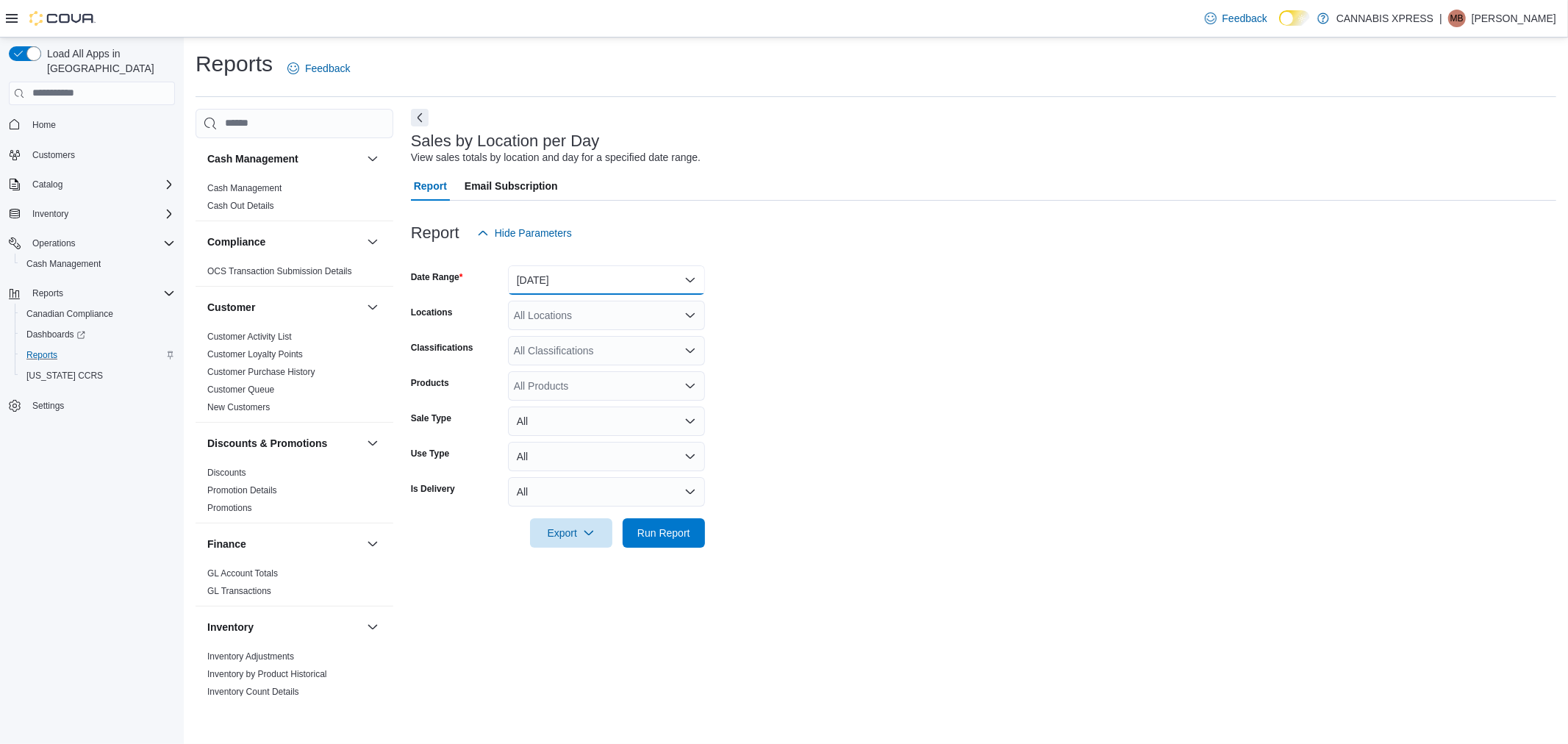
click at [555, 284] on button "Yesterday" at bounding box center [607, 281] width 197 height 30
click at [555, 330] on span "Today" at bounding box center [615, 338] width 168 height 17
click at [556, 310] on div "All Locations" at bounding box center [607, 315] width 197 height 30
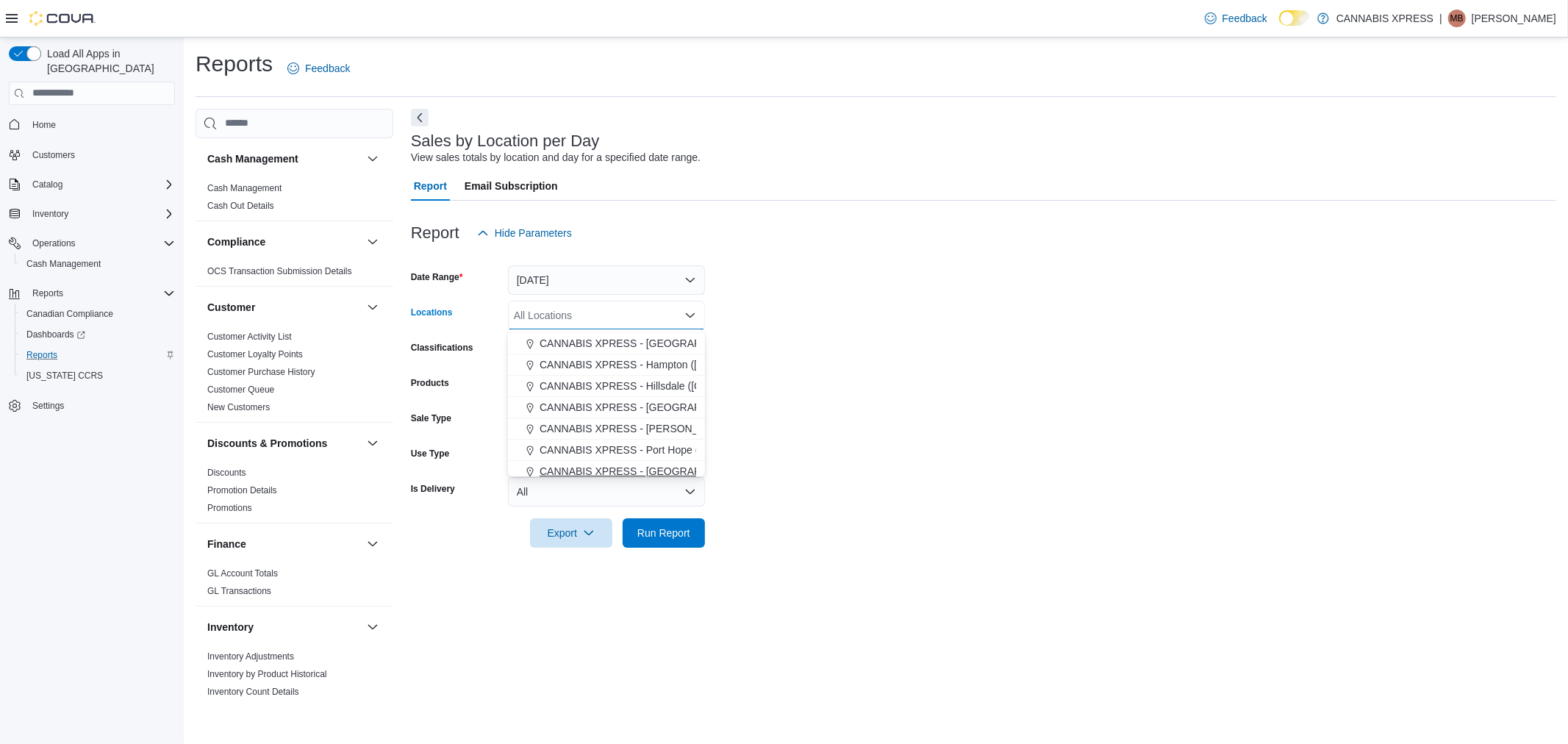
click at [654, 468] on span "CANNABIS XPRESS - [GEOGRAPHIC_DATA] ([GEOGRAPHIC_DATA])" at bounding box center [705, 471] width 330 height 15
drag, startPoint x: 652, startPoint y: 526, endPoint x: 883, endPoint y: 327, distance: 304.9
click at [653, 526] on span "Run Report" at bounding box center [664, 533] width 53 height 15
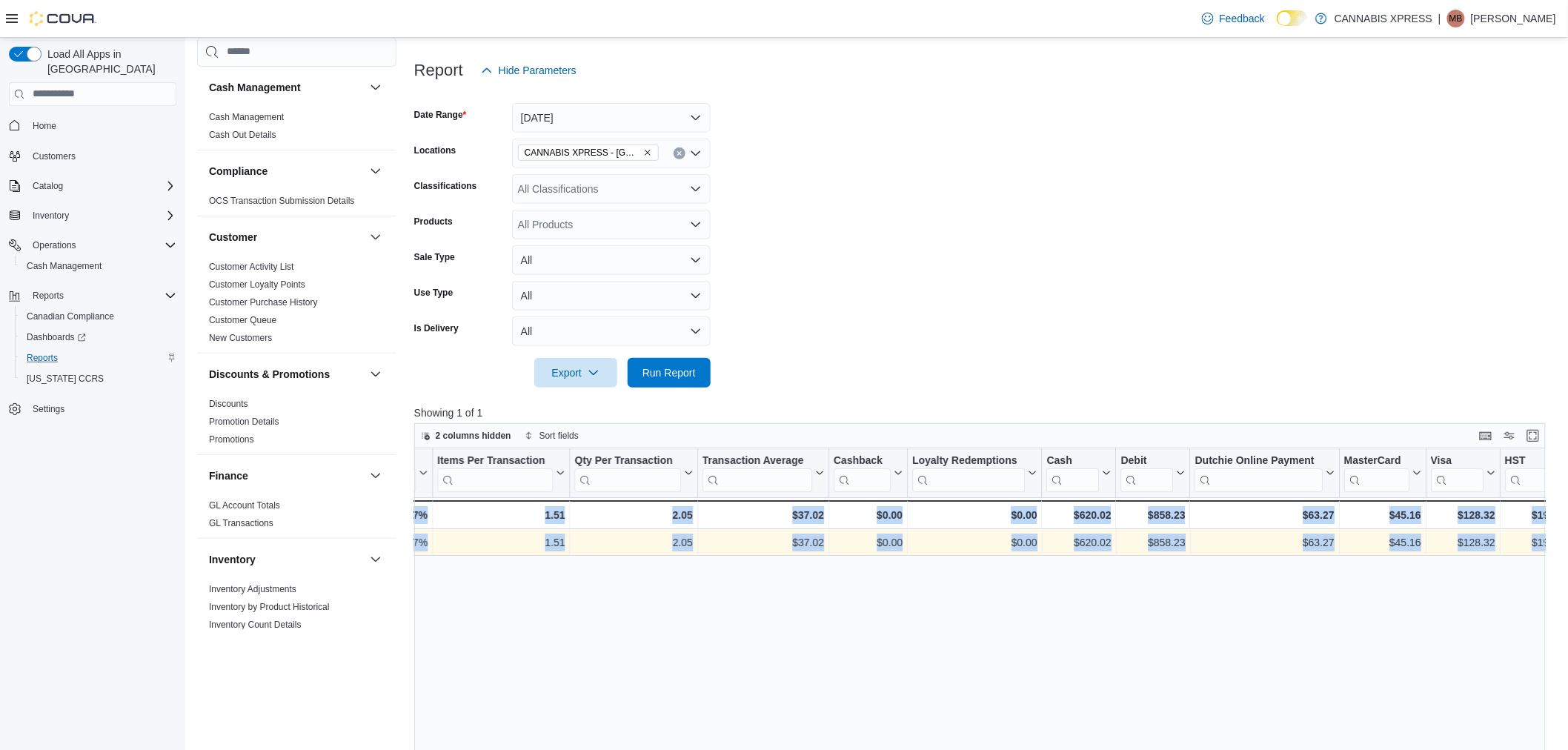
scroll to position [0, 1606]
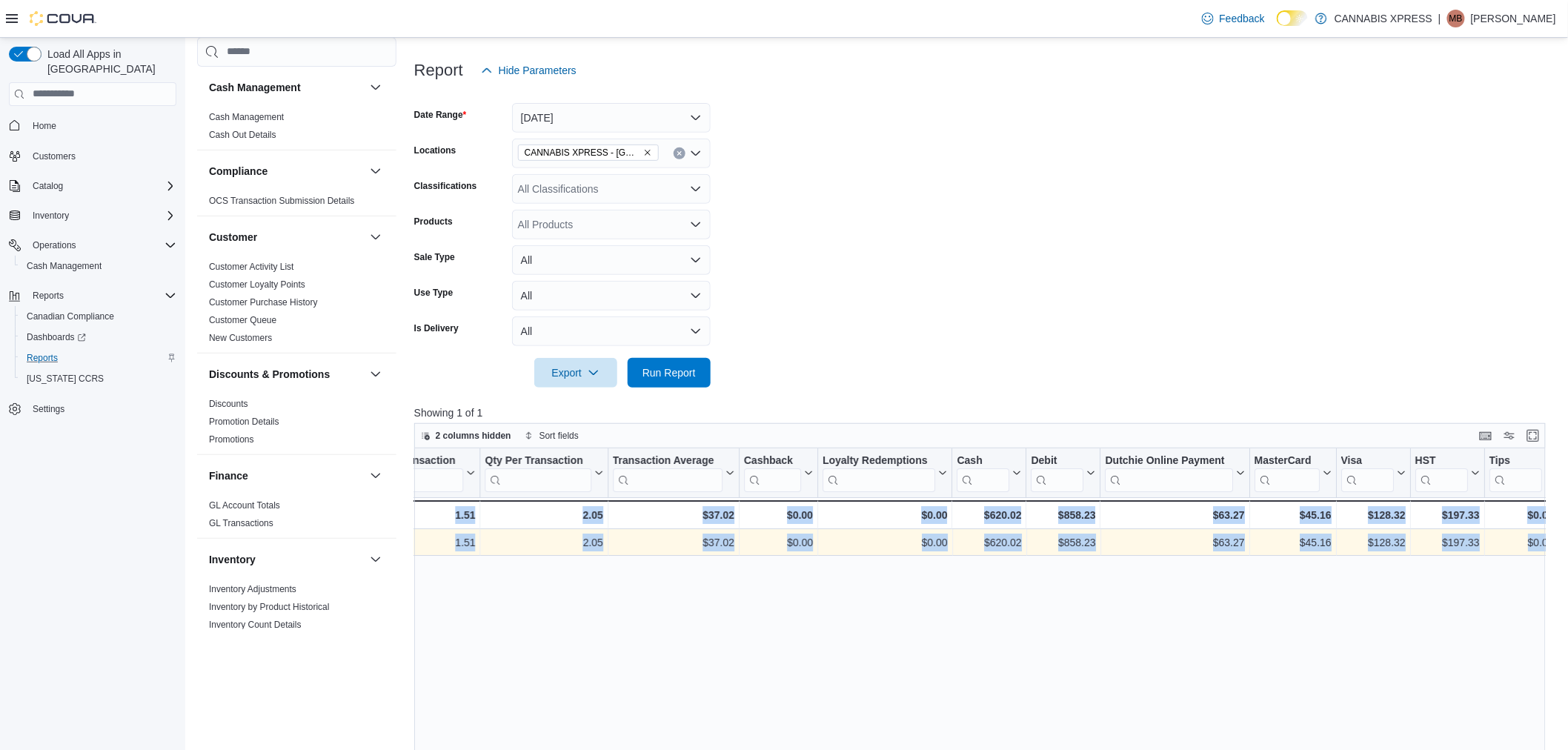
drag, startPoint x: 1053, startPoint y: 549, endPoint x: 1693, endPoint y: 581, distance: 640.8
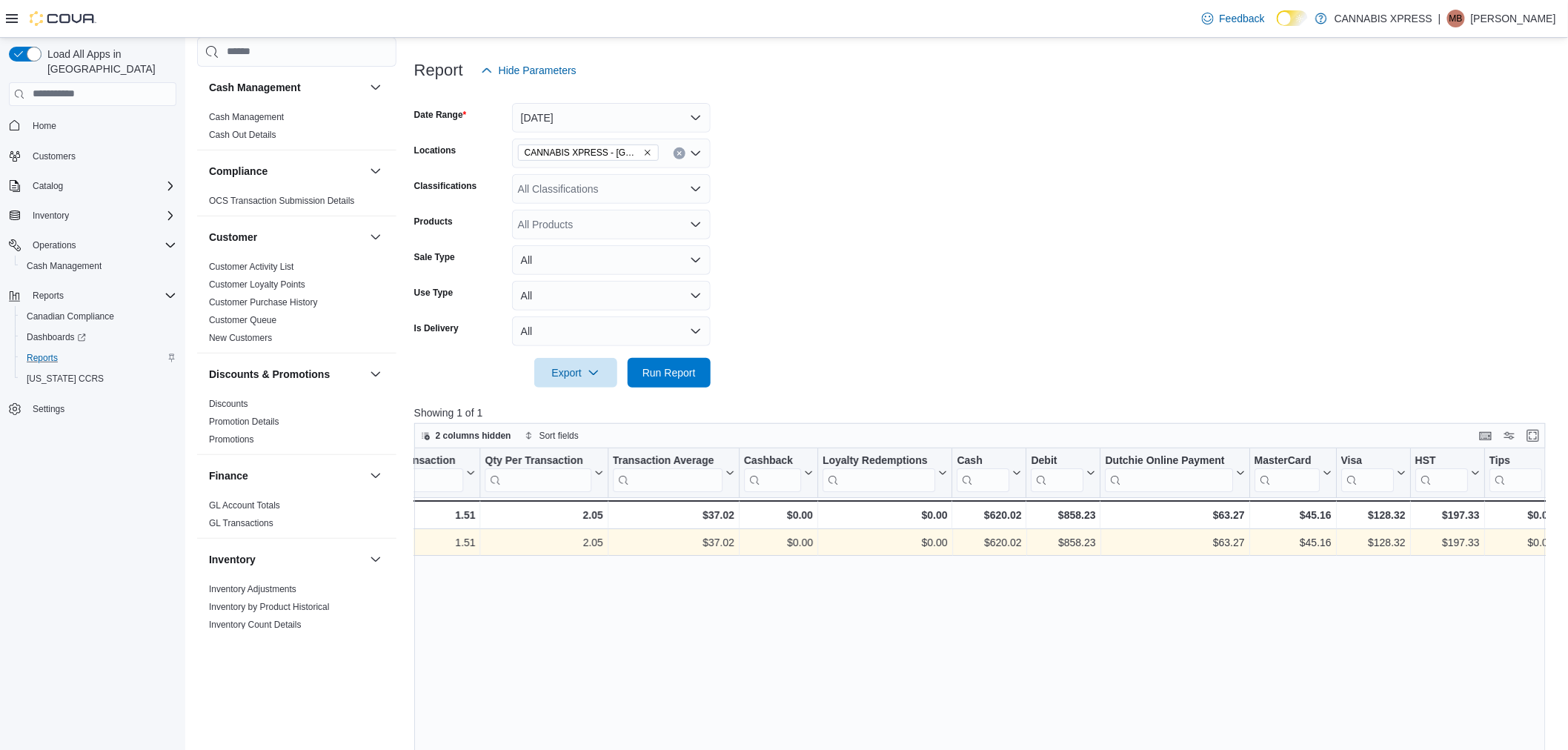
click at [1068, 268] on form "Date Range Today Locations CANNABIS XPRESS - Ridgetown (Main Street) Classifica…" at bounding box center [986, 236] width 1143 height 302
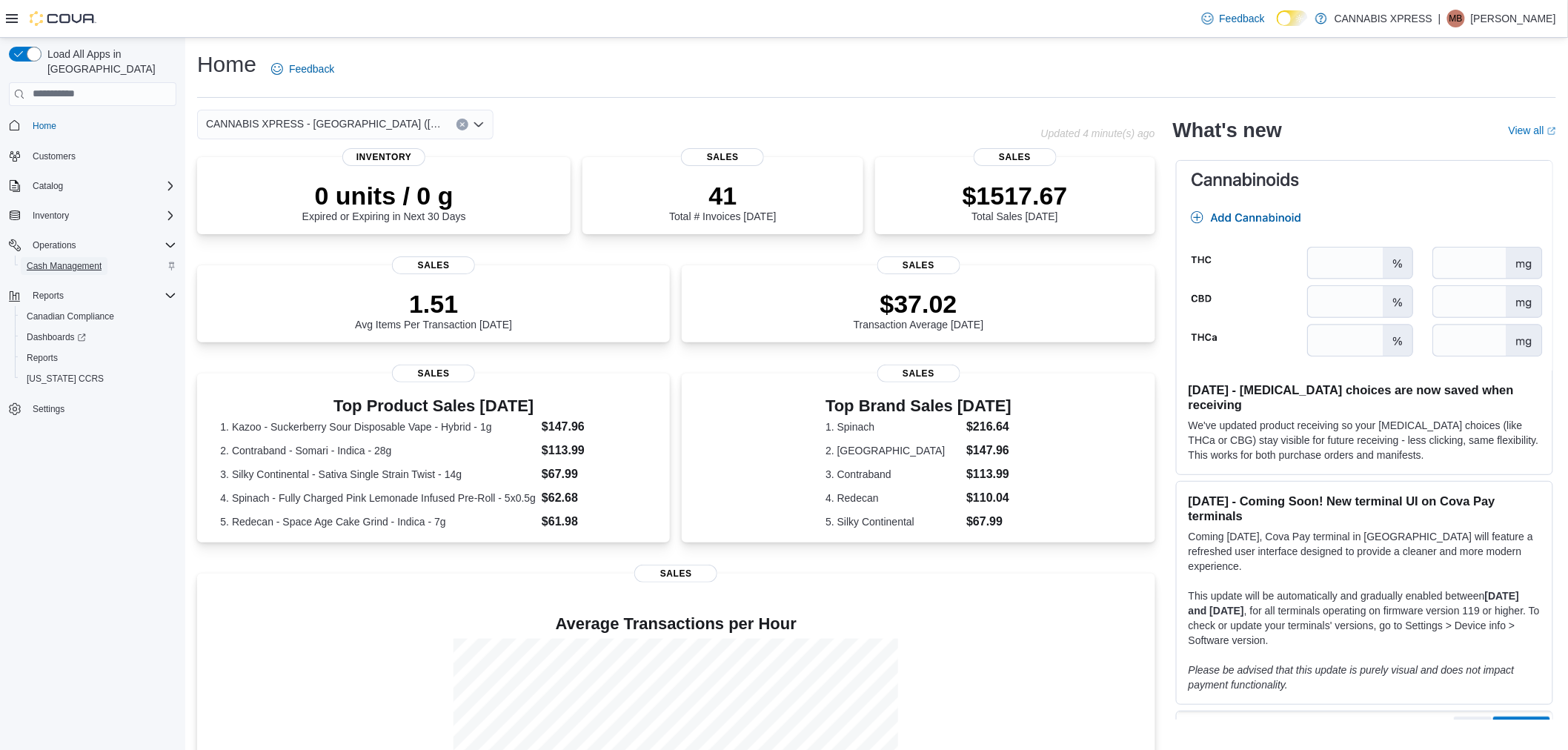
click at [58, 260] on span "Cash Management" at bounding box center [64, 266] width 75 height 12
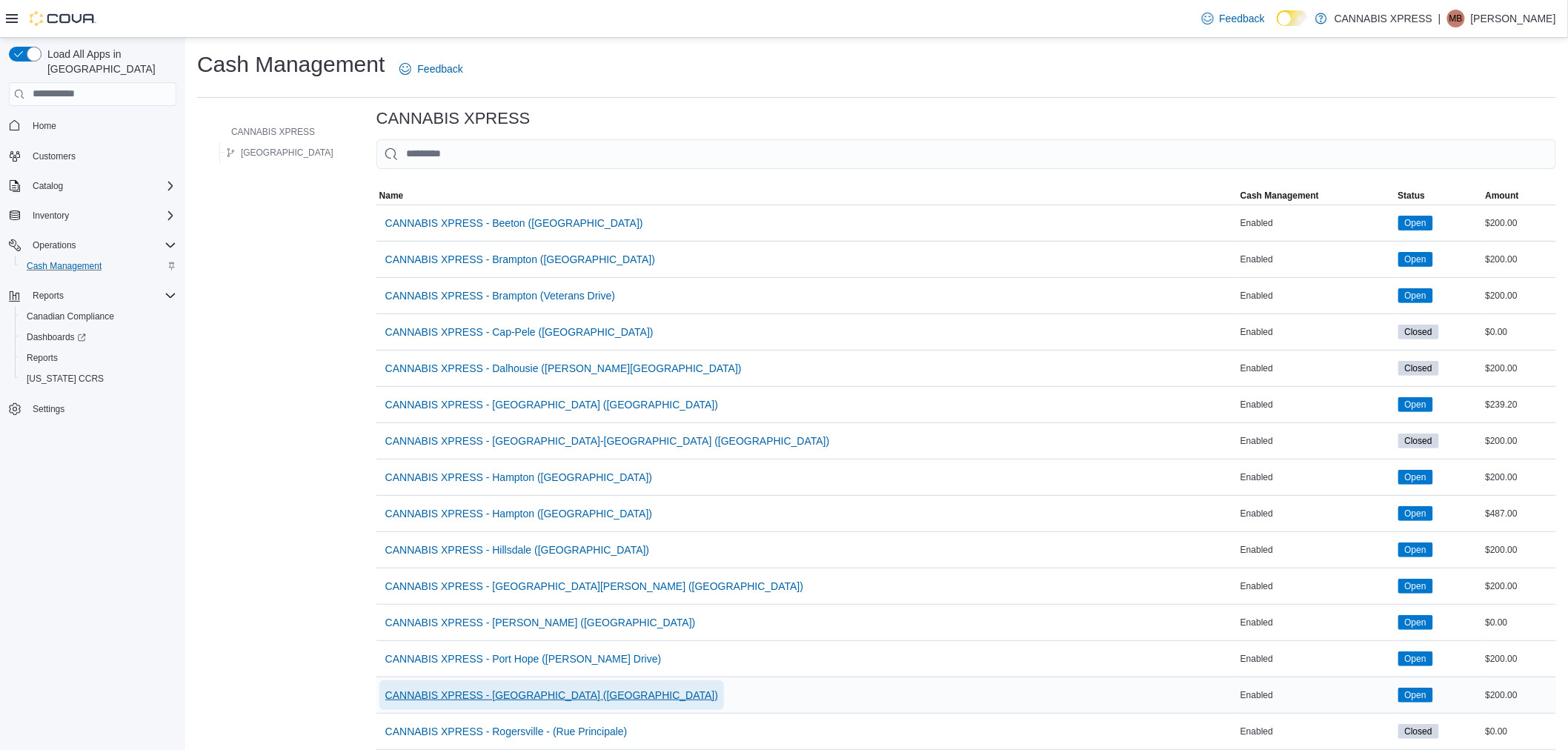
click at [532, 686] on span "CANNABIS XPRESS - [GEOGRAPHIC_DATA] ([GEOGRAPHIC_DATA])" at bounding box center [552, 695] width 333 height 30
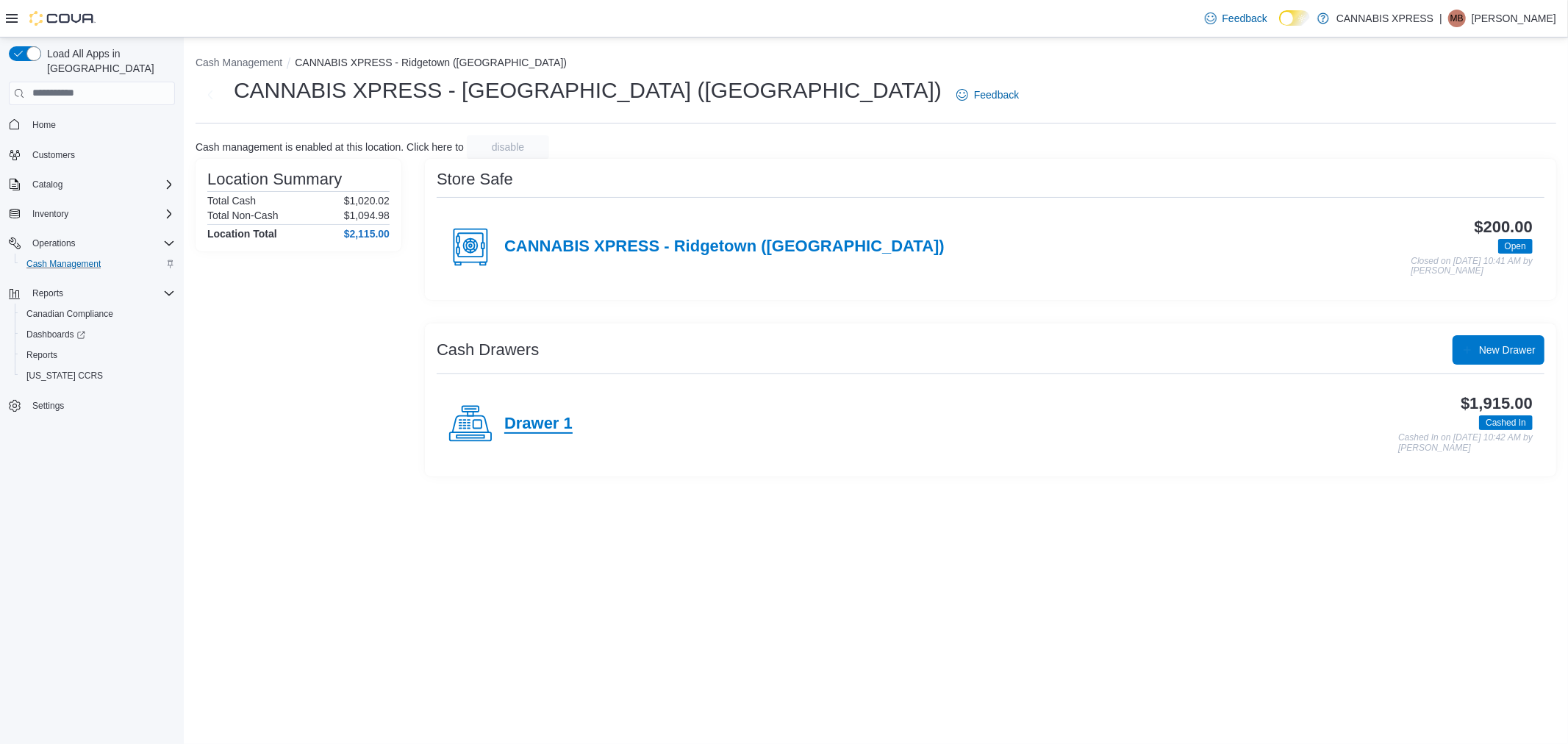
click at [545, 415] on h4 "Drawer 1" at bounding box center [538, 424] width 69 height 19
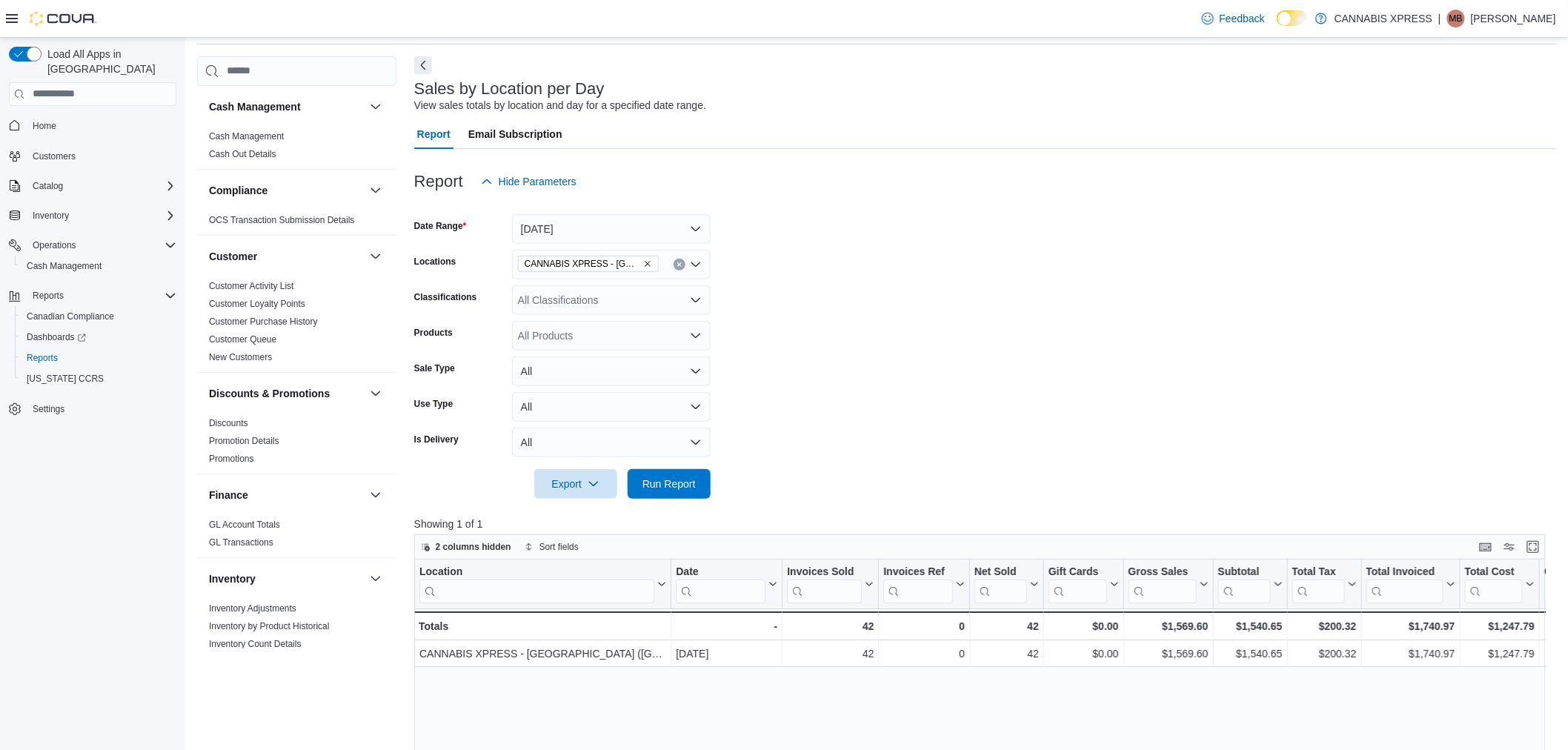
scroll to position [83, 0]
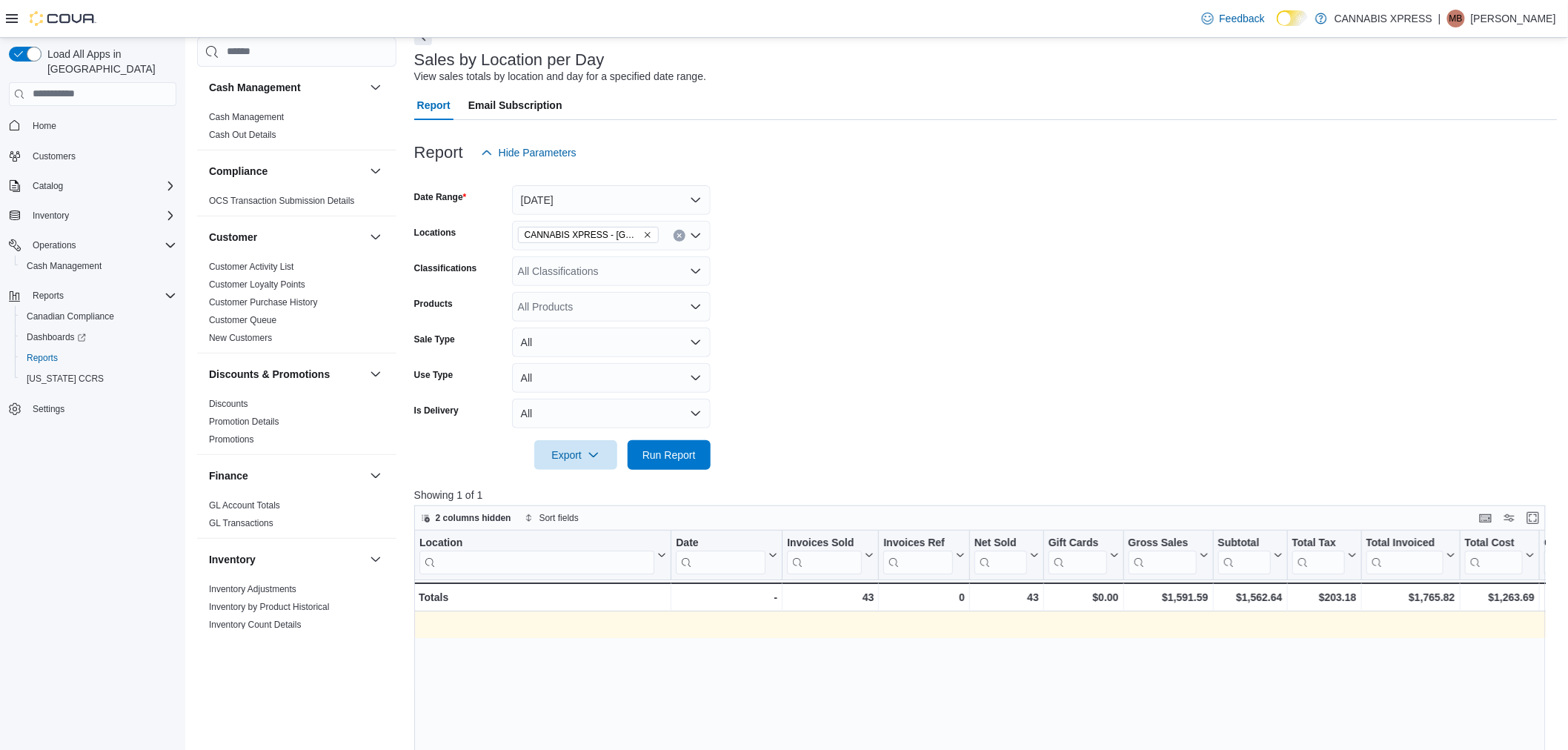
scroll to position [0, 1606]
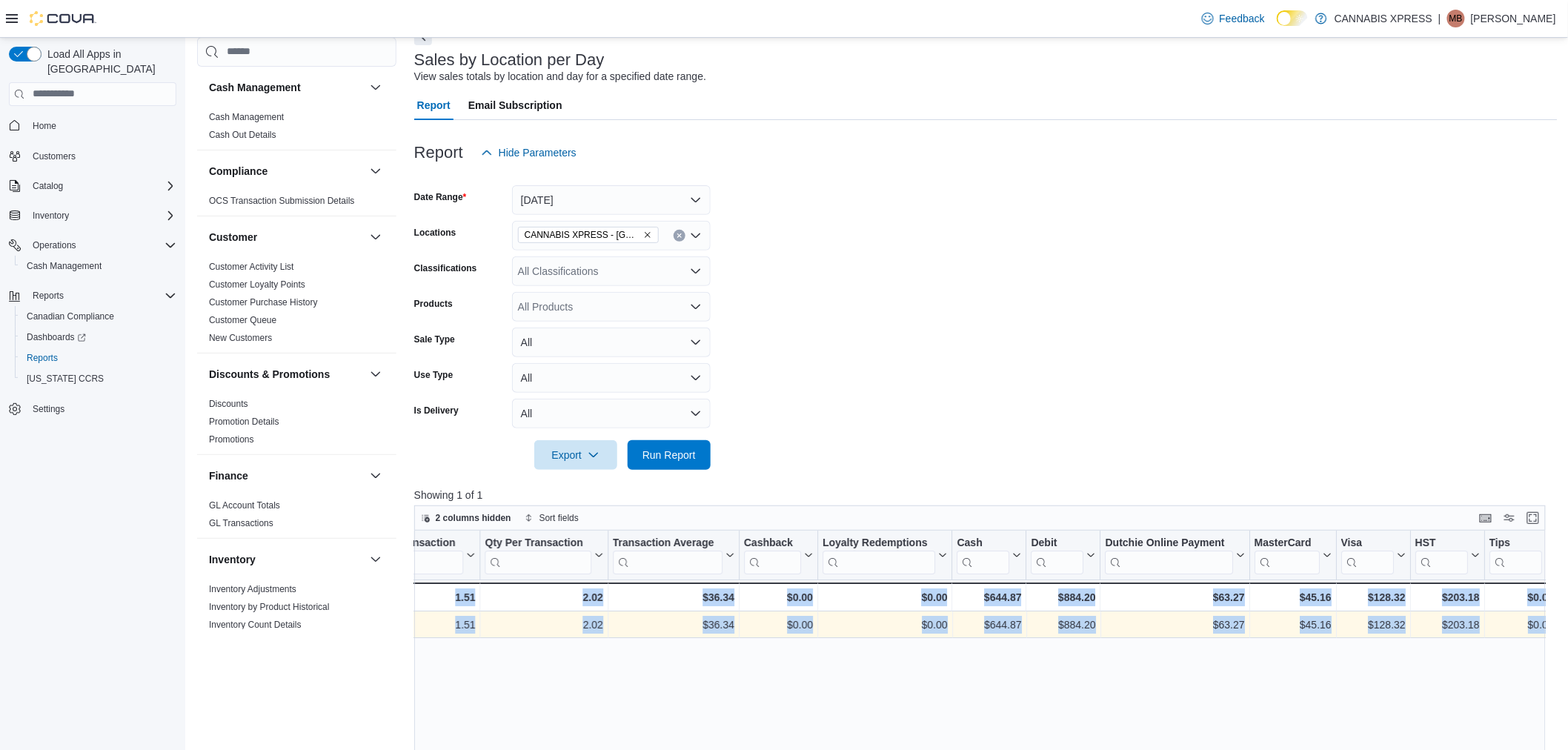
drag, startPoint x: 1110, startPoint y: 619, endPoint x: 2110, endPoint y: 607, distance: 1000.1
click at [974, 385] on form "Date Range [DATE] Locations CANNABIS XPRESS - Ridgetown ([GEOGRAPHIC_DATA]) Cla…" at bounding box center [986, 319] width 1143 height 302
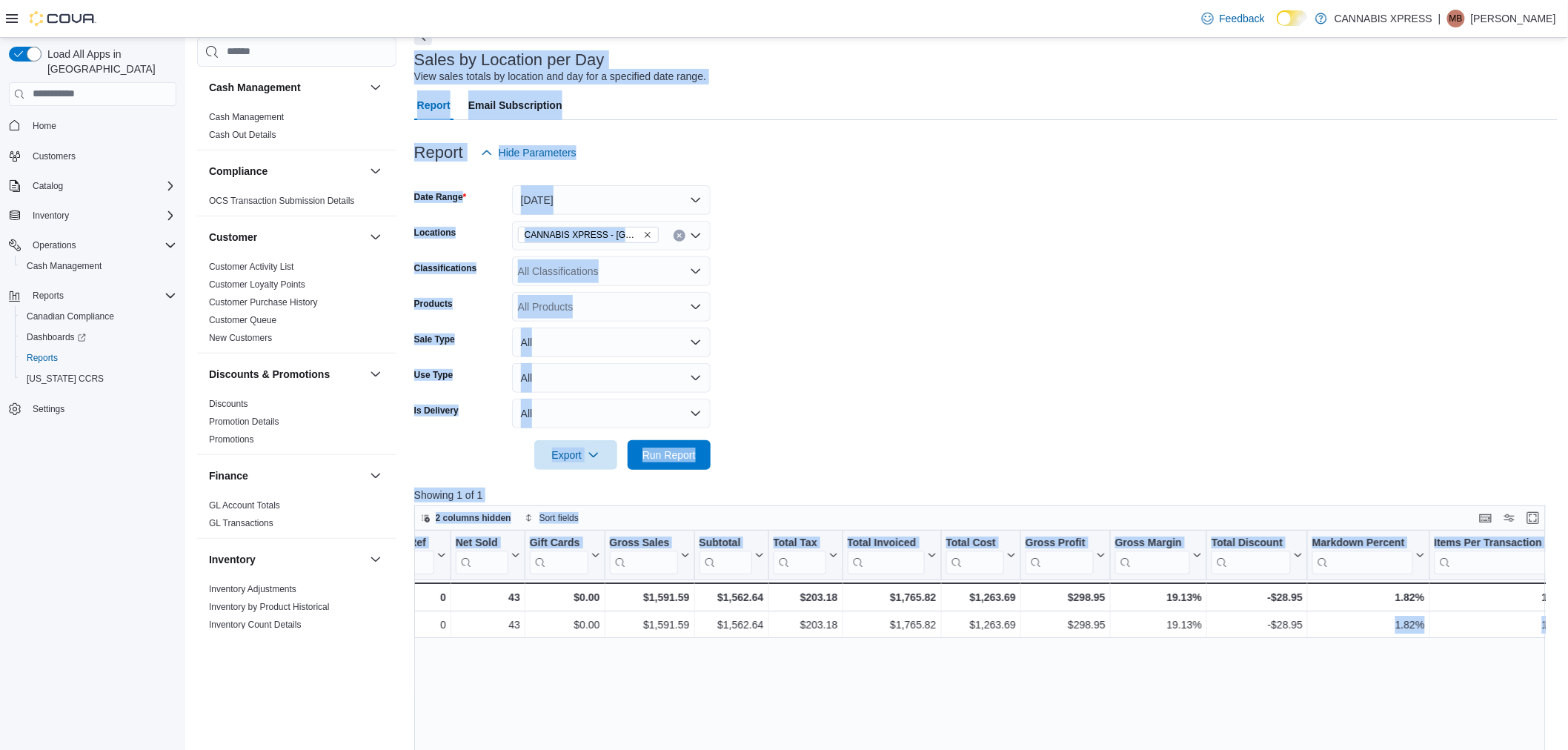
scroll to position [0, 0]
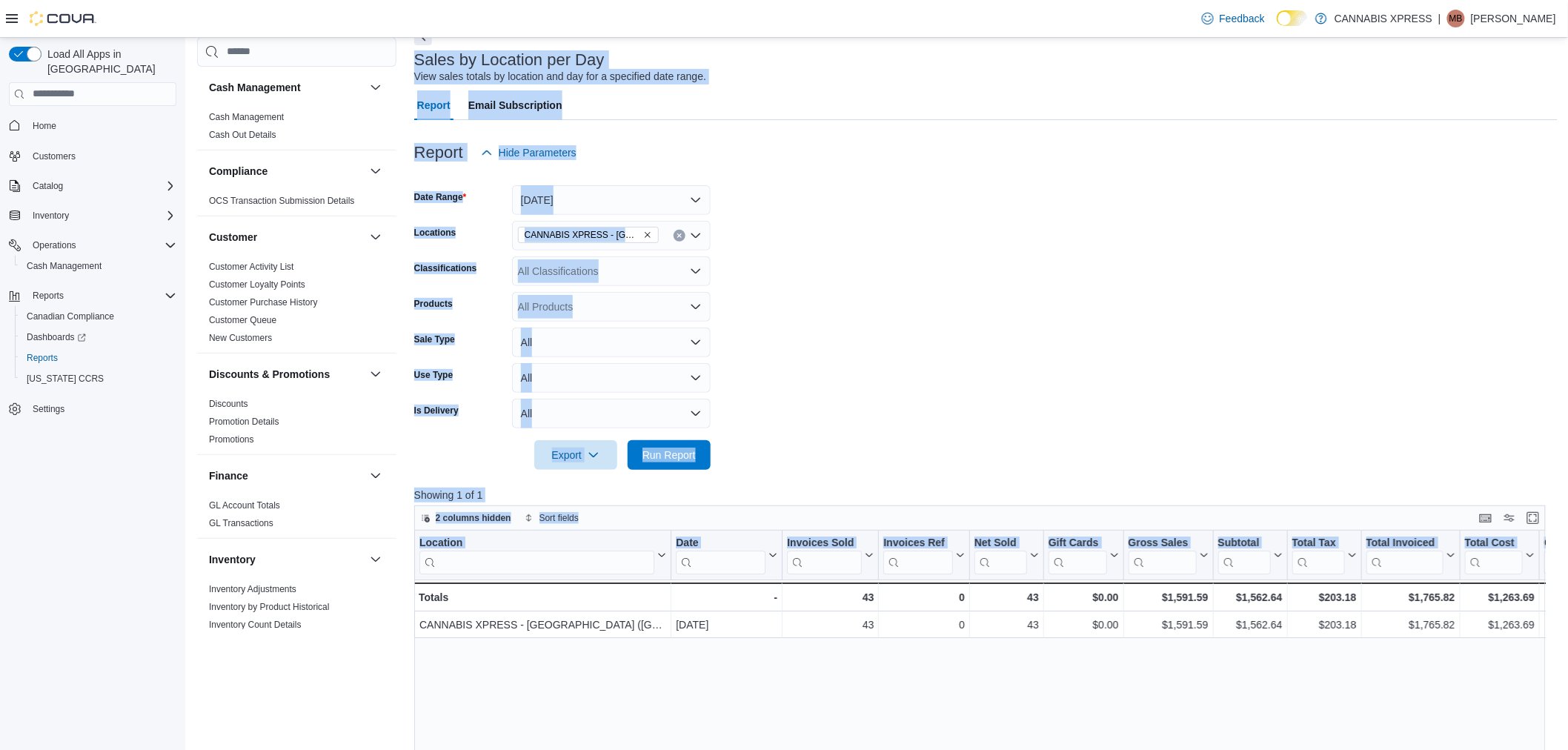
drag, startPoint x: 560, startPoint y: 633, endPoint x: 295, endPoint y: 640, distance: 265.1
click at [925, 367] on form "Date Range Today Locations CANNABIS XPRESS - Ridgetown (Main Street) Classifica…" at bounding box center [986, 319] width 1143 height 302
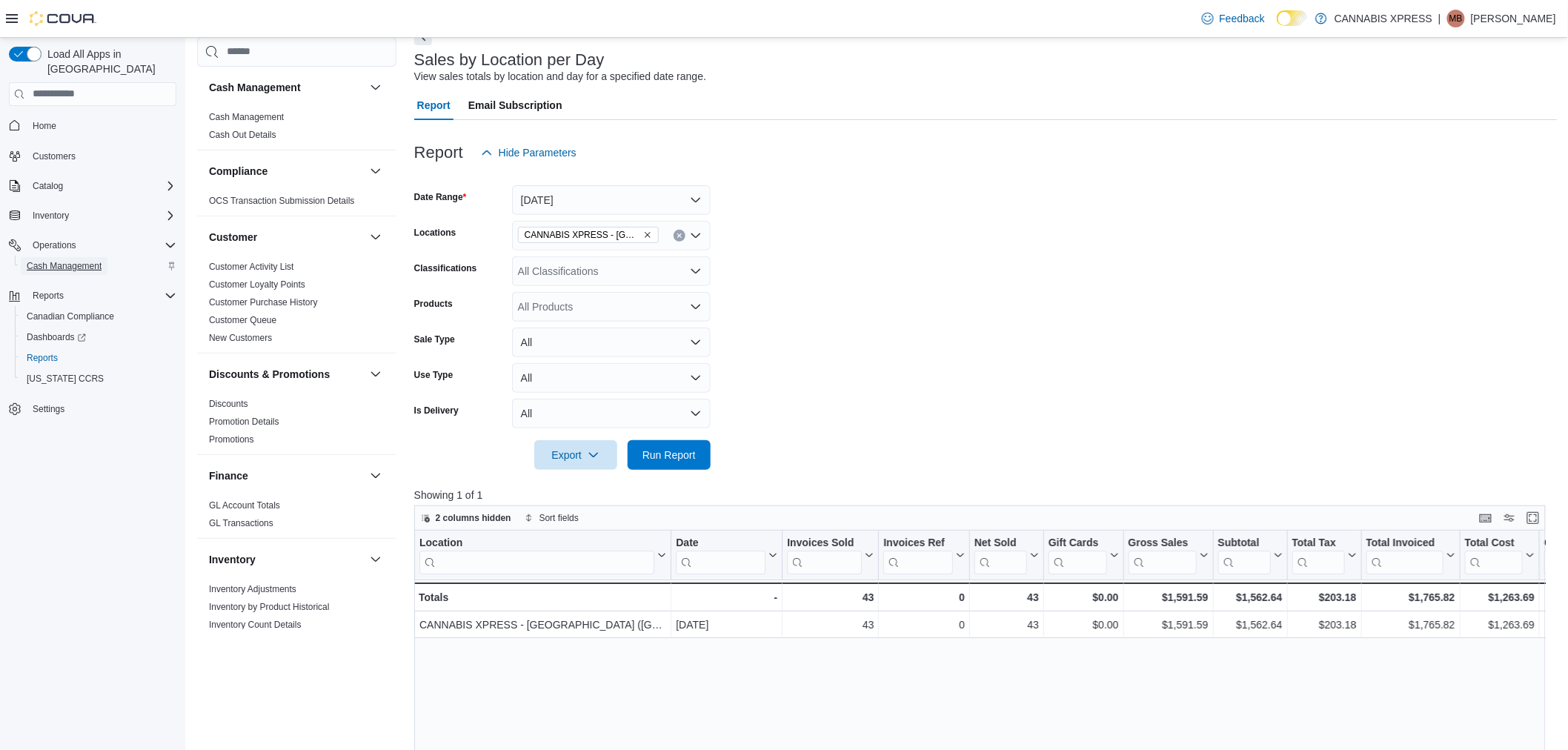
click at [60, 260] on span "Cash Management" at bounding box center [64, 266] width 75 height 12
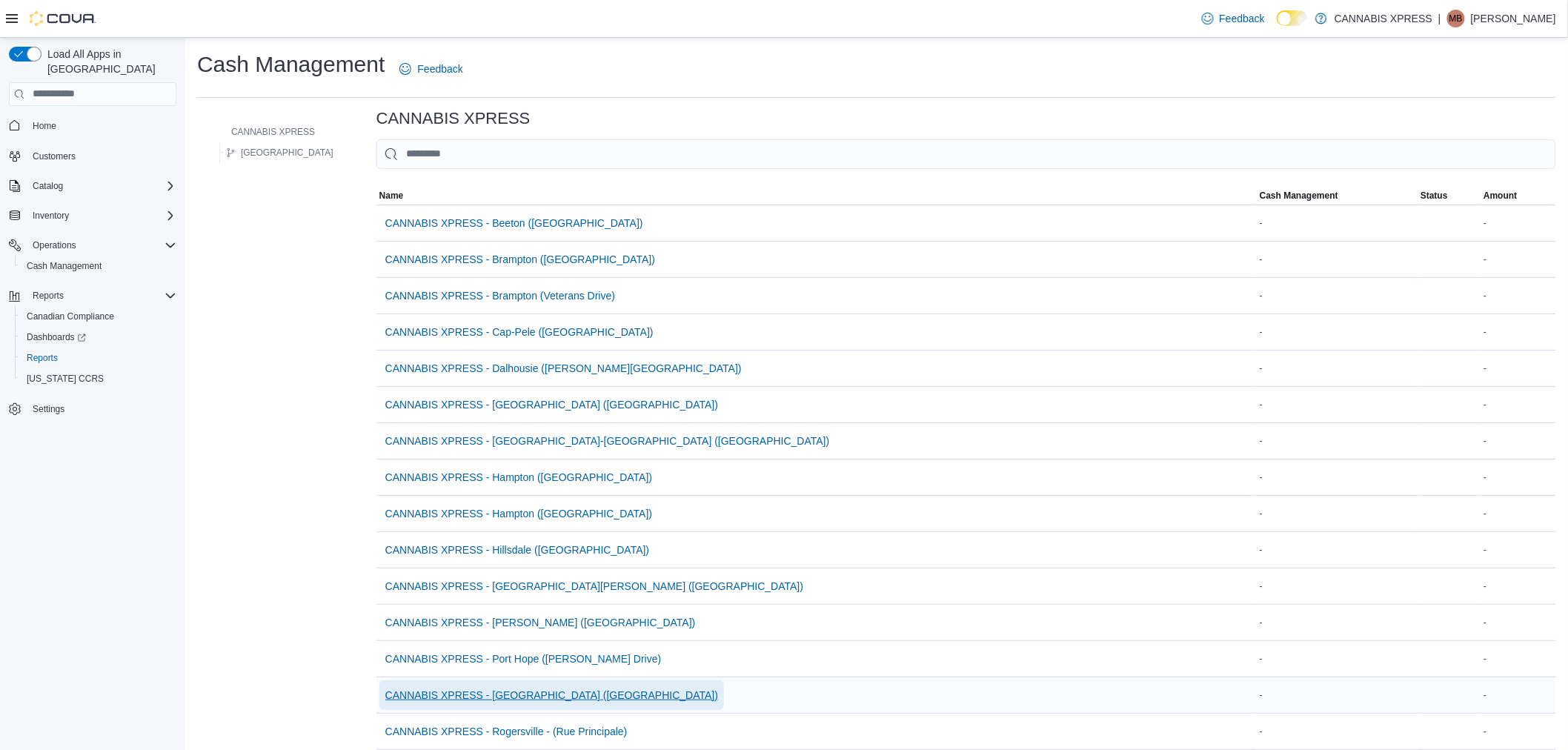
click at [510, 690] on span "CANNABIS XPRESS - [GEOGRAPHIC_DATA] ([GEOGRAPHIC_DATA])" at bounding box center [552, 695] width 333 height 15
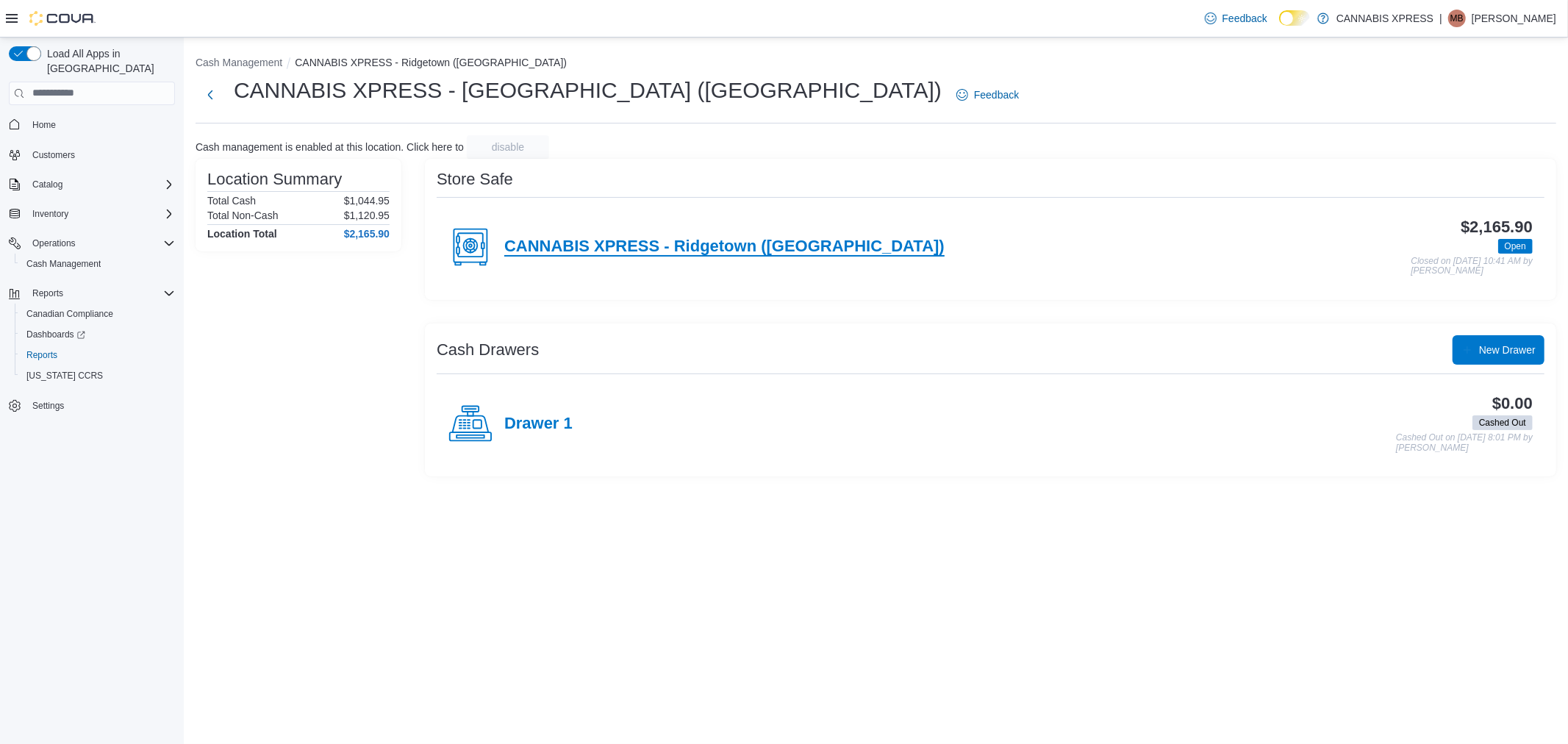
click at [738, 243] on h4 "CANNABIS XPRESS - Ridgetown (Main St)" at bounding box center [724, 247] width 440 height 19
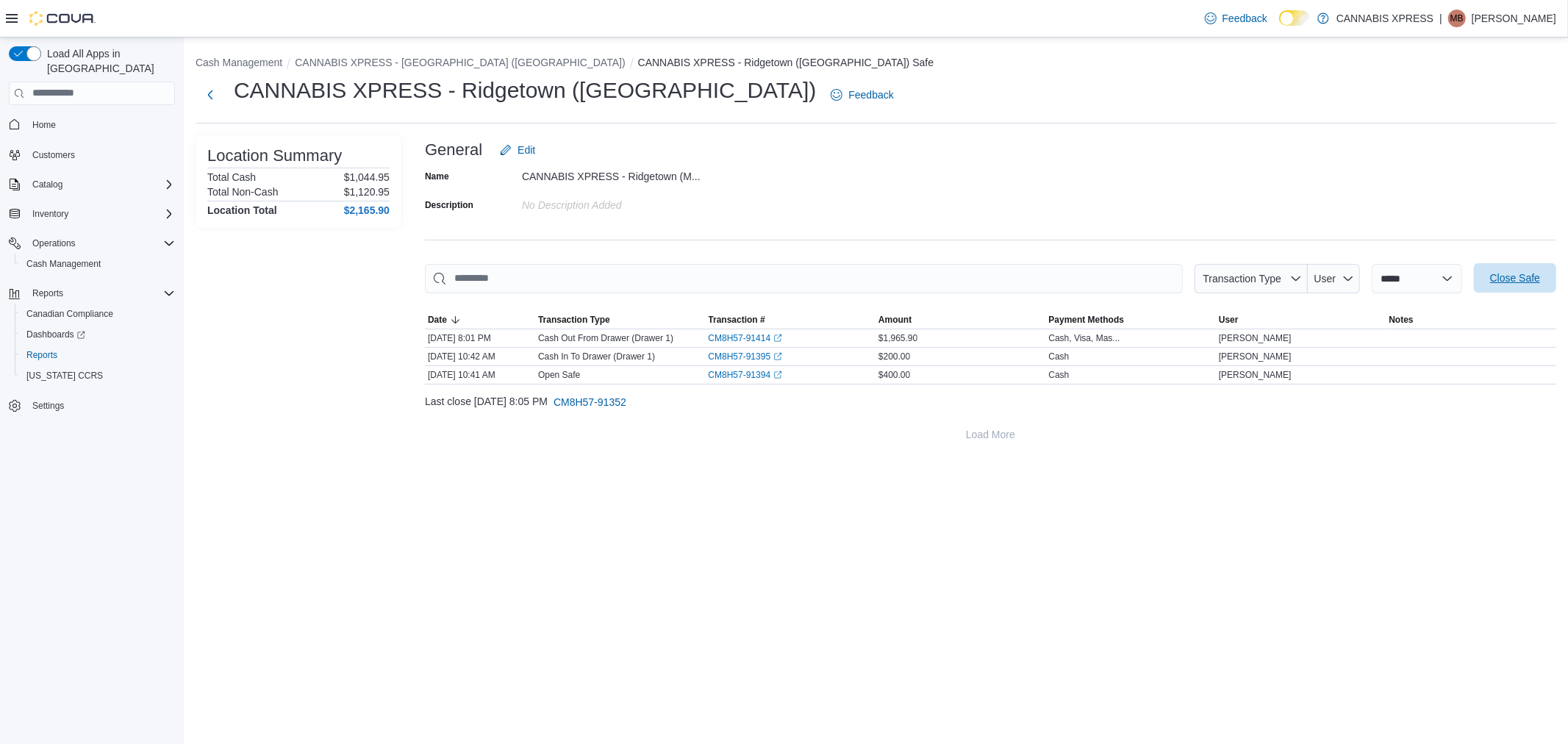
click at [1504, 276] on span "Close Safe" at bounding box center [1515, 278] width 50 height 15
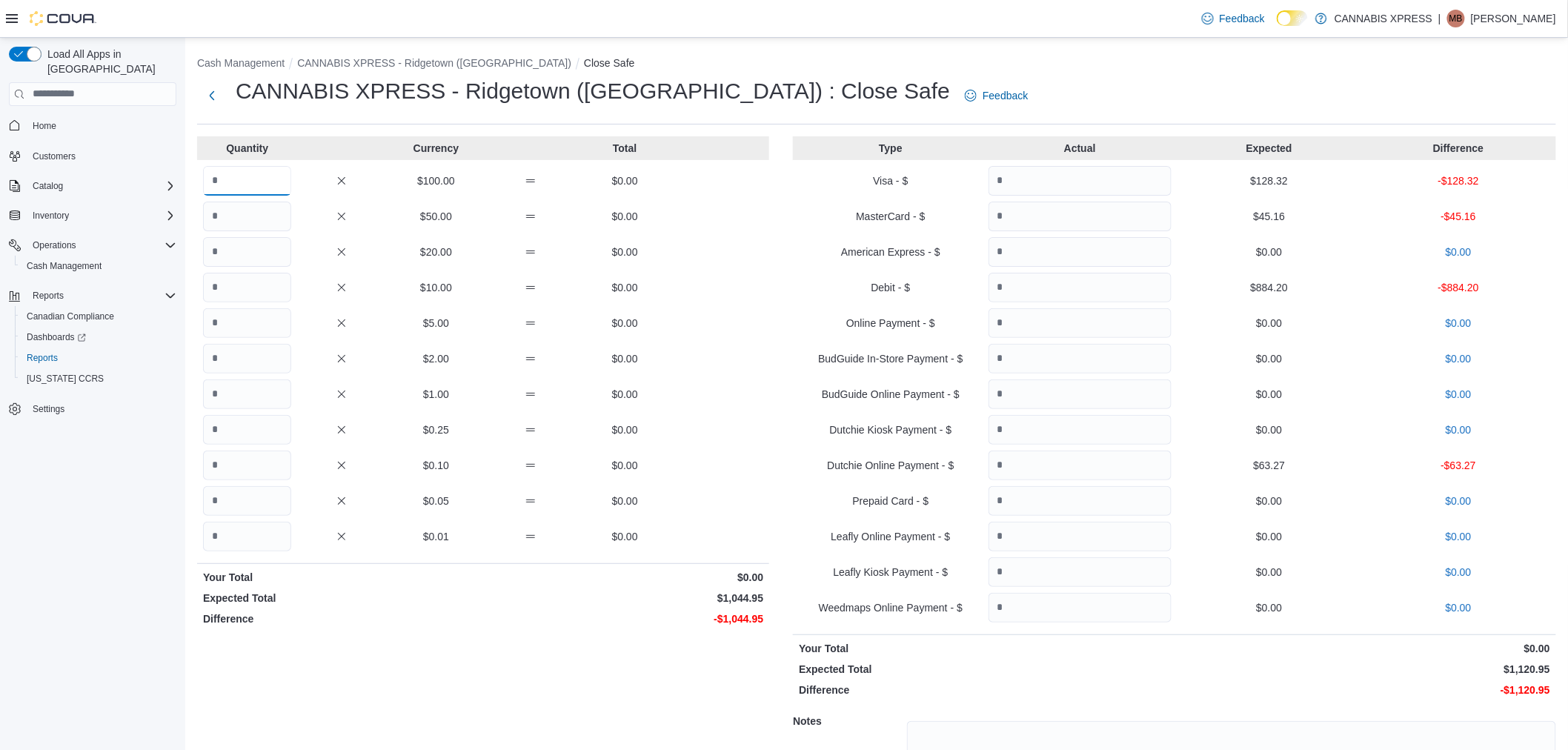
click at [231, 176] on input "Quantity" at bounding box center [247, 181] width 88 height 30
type input "*"
type input "**"
type input "*"
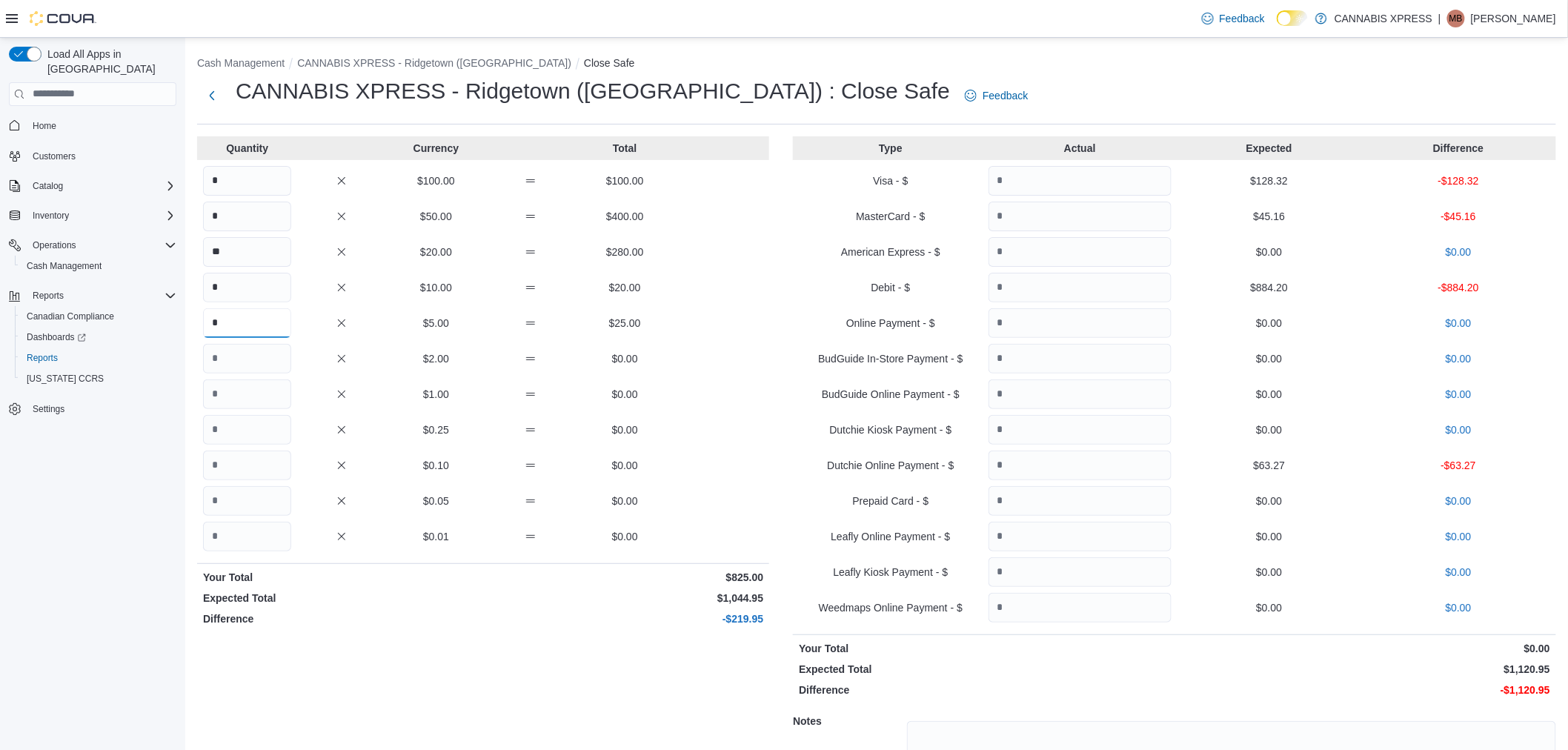
type input "*"
click at [258, 327] on input "*" at bounding box center [247, 323] width 88 height 30
click at [255, 352] on input "*" at bounding box center [247, 359] width 88 height 30
type input "**"
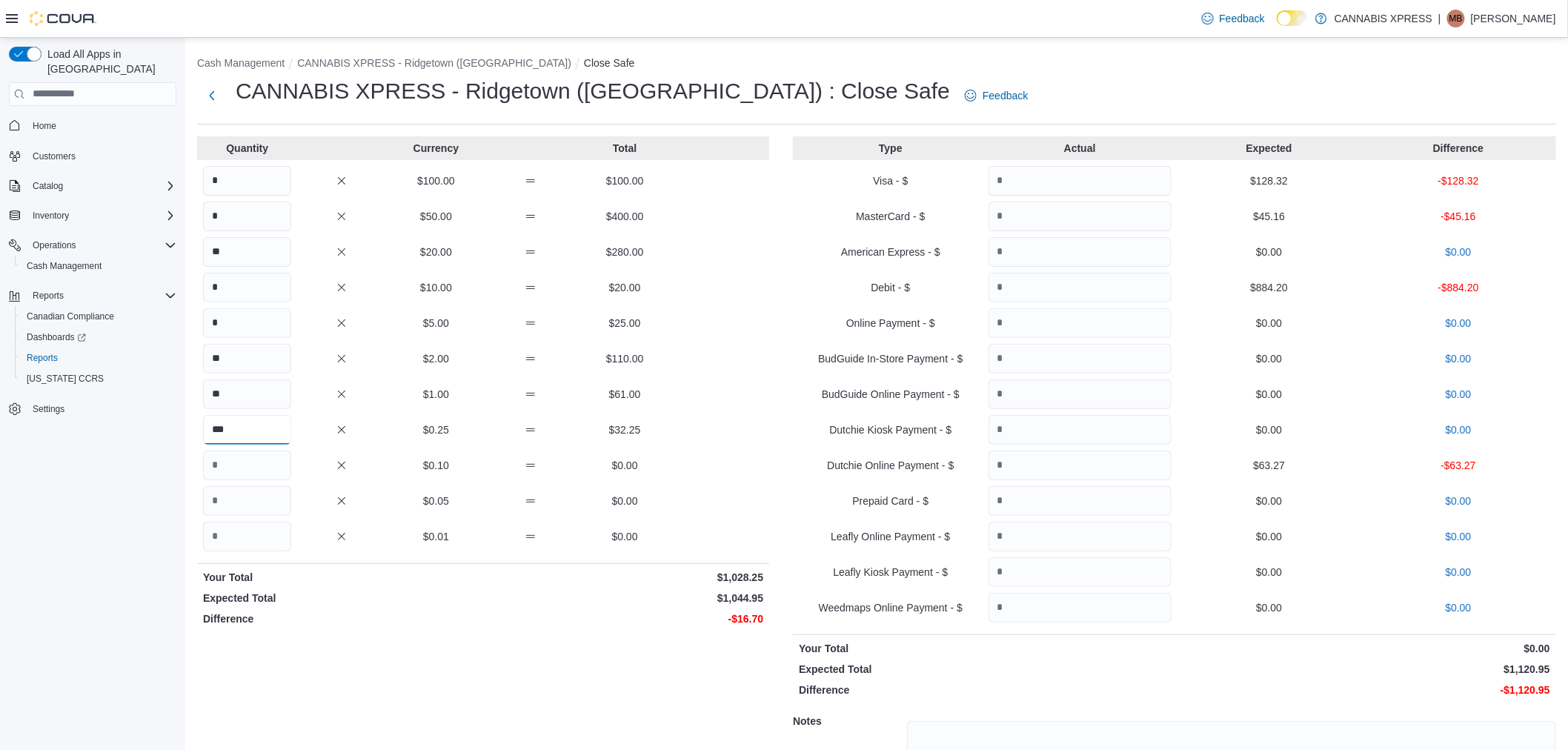
type input "***"
type input "**"
click at [262, 186] on input "*" at bounding box center [247, 181] width 88 height 30
click at [264, 462] on input "***" at bounding box center [247, 466] width 88 height 30
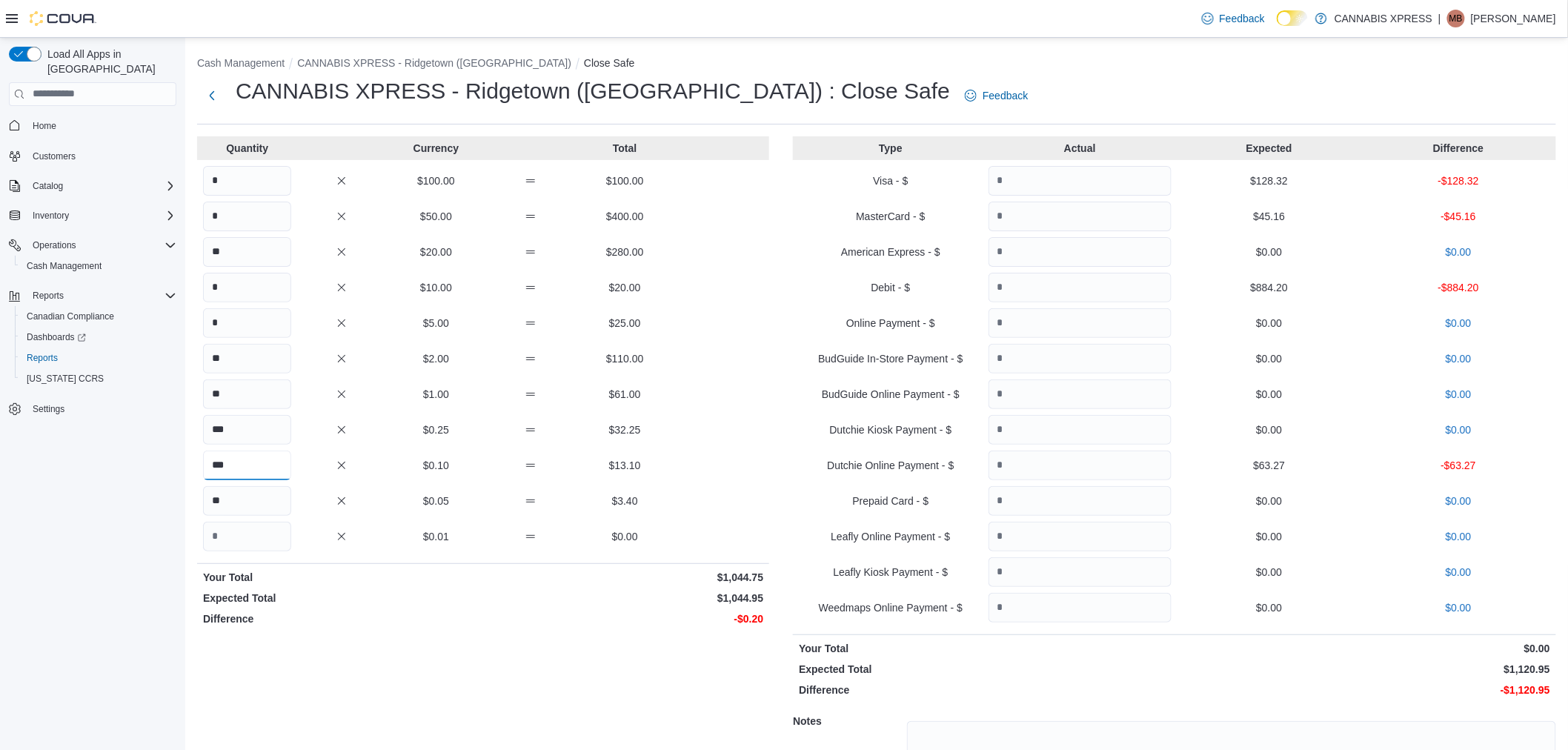
click at [264, 461] on input "***" at bounding box center [247, 466] width 88 height 30
click at [249, 463] on input "***" at bounding box center [247, 466] width 88 height 30
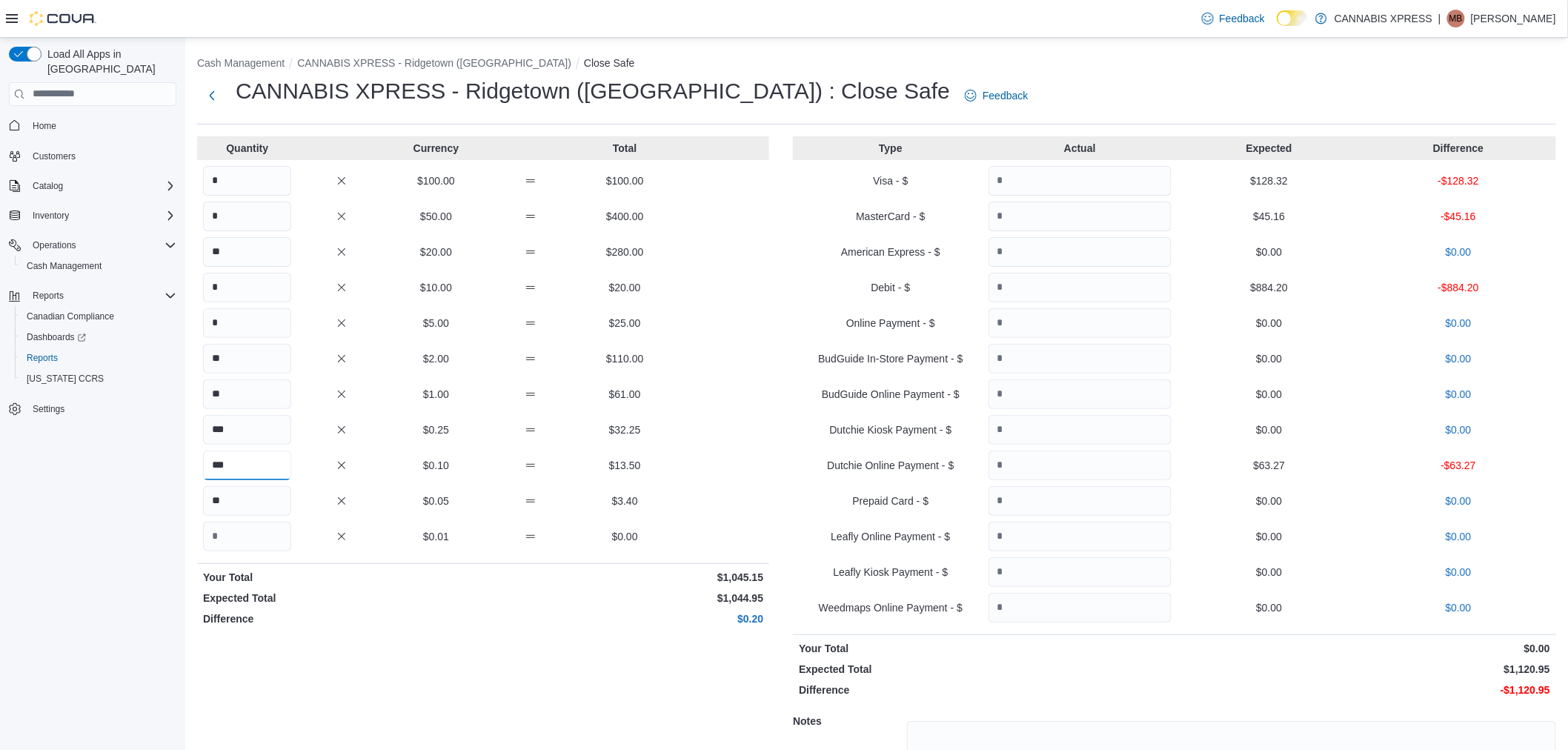
click at [233, 460] on input "***" at bounding box center [247, 466] width 88 height 30
type input "***"
click at [241, 396] on input "**" at bounding box center [247, 395] width 88 height 30
click at [1107, 180] on input "Quantity" at bounding box center [1080, 181] width 183 height 30
type input "******"
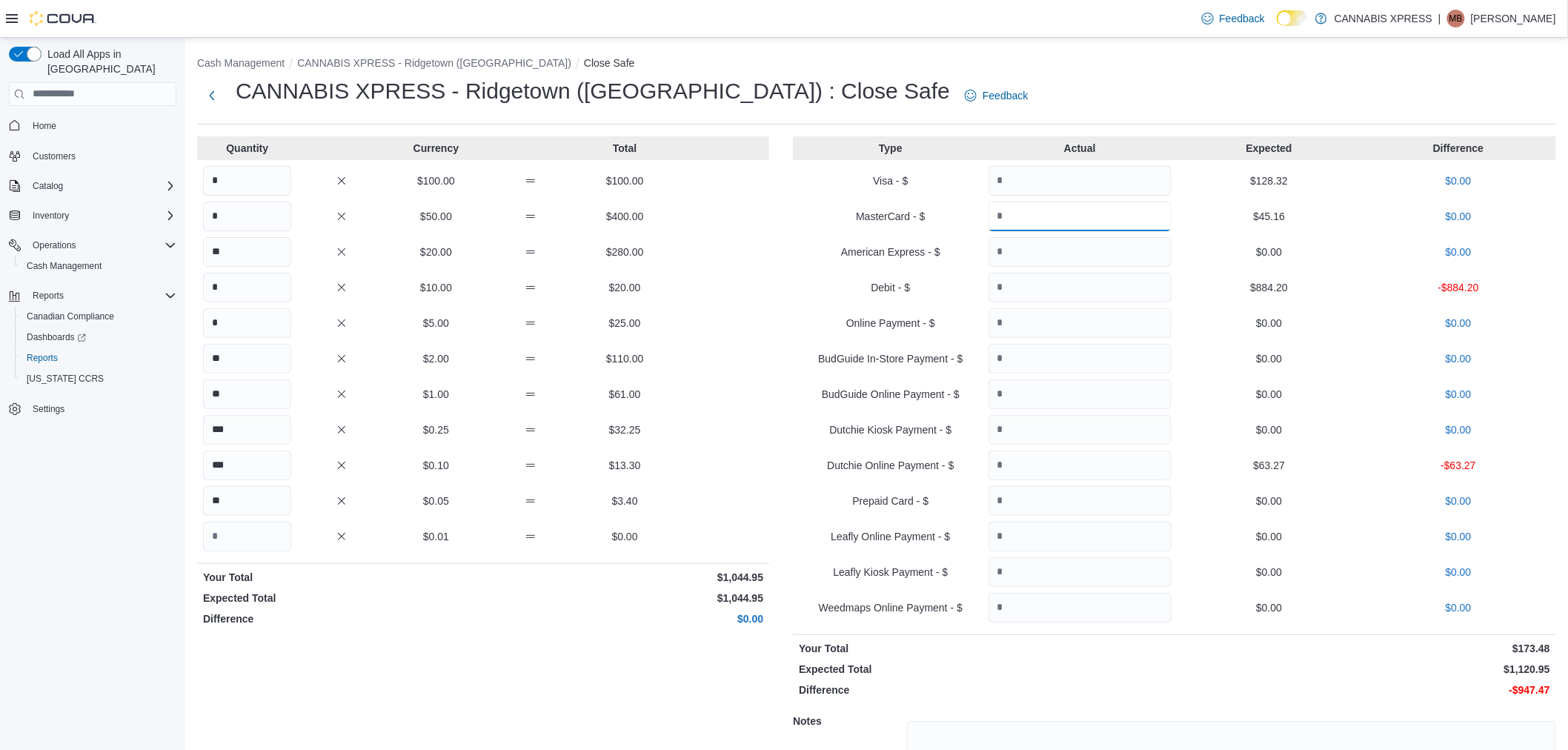
type input "*****"
type input "******"
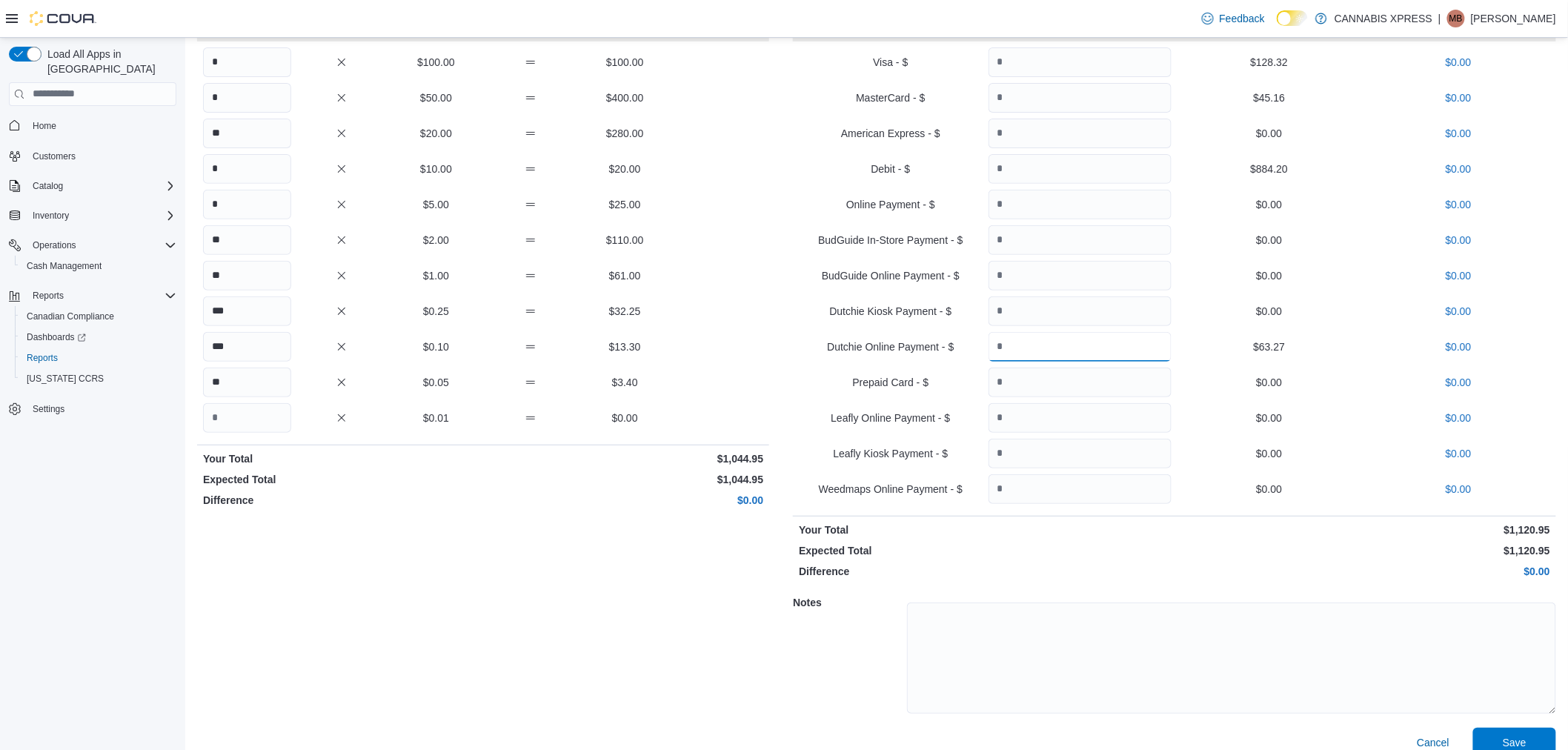
scroll to position [137, 0]
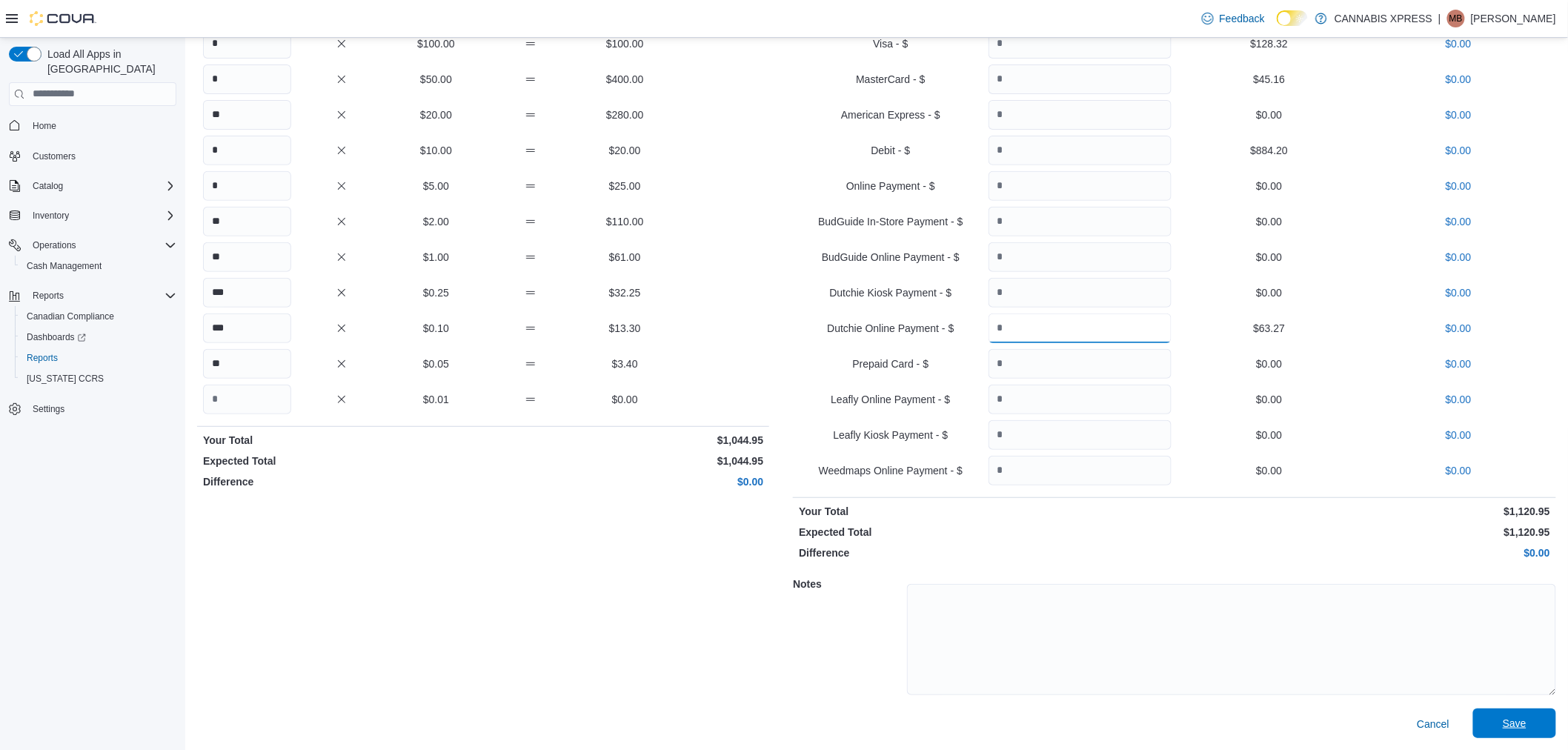
type input "*****"
click at [1513, 719] on span "Save" at bounding box center [1515, 723] width 65 height 30
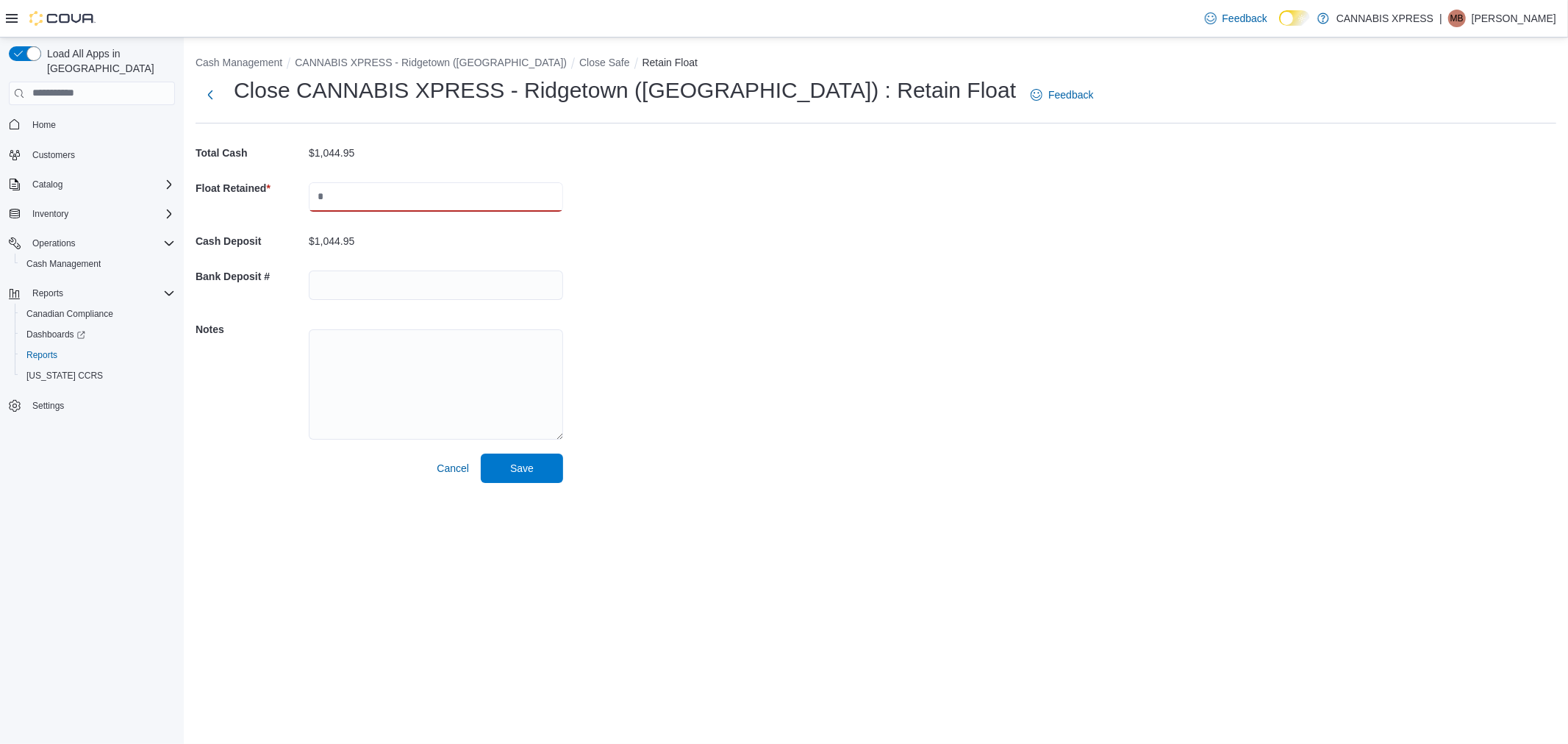
click at [365, 194] on input "text" at bounding box center [435, 197] width 254 height 30
type input "******"
click at [528, 470] on span "Save" at bounding box center [522, 468] width 23 height 15
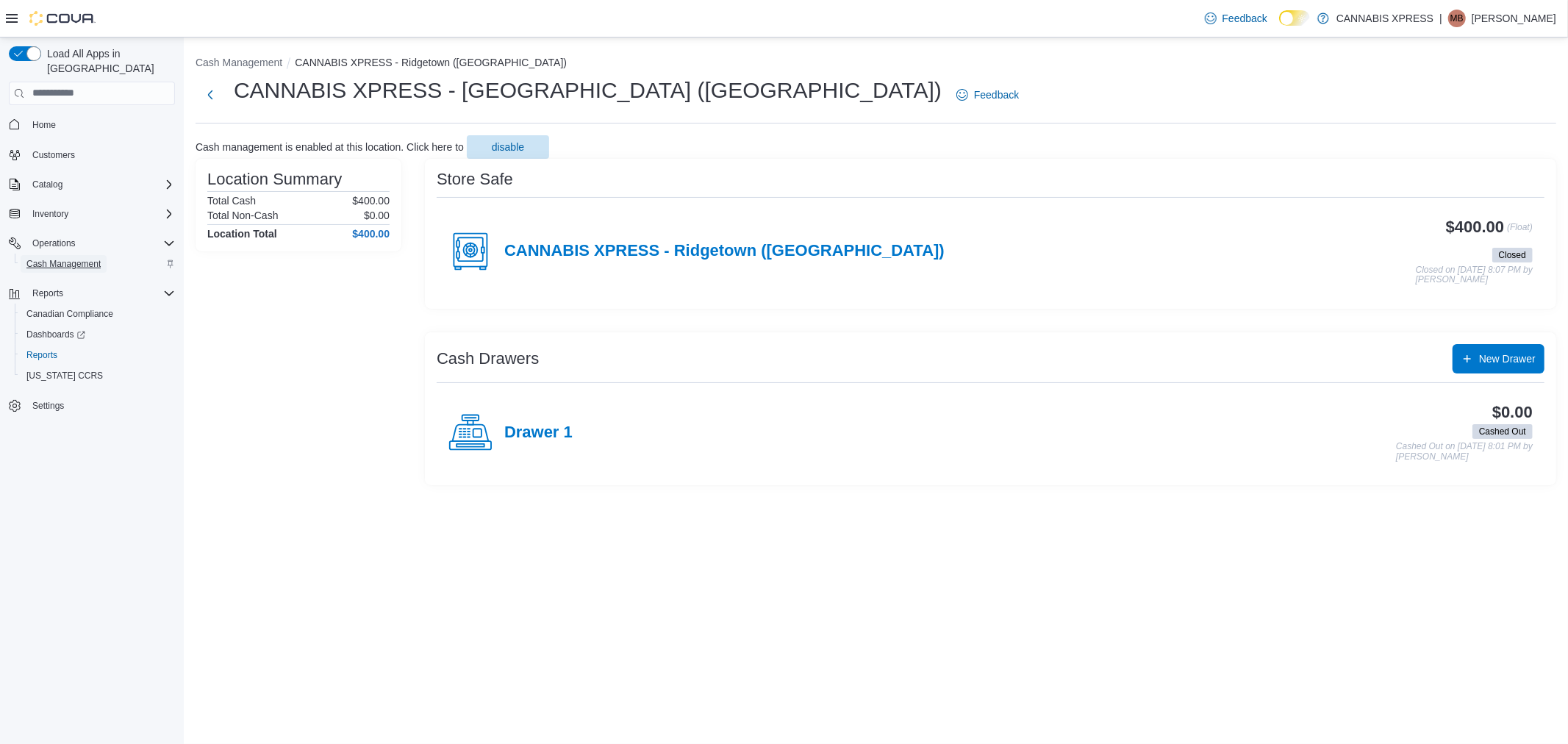
click at [72, 258] on span "Cash Management" at bounding box center [64, 264] width 75 height 12
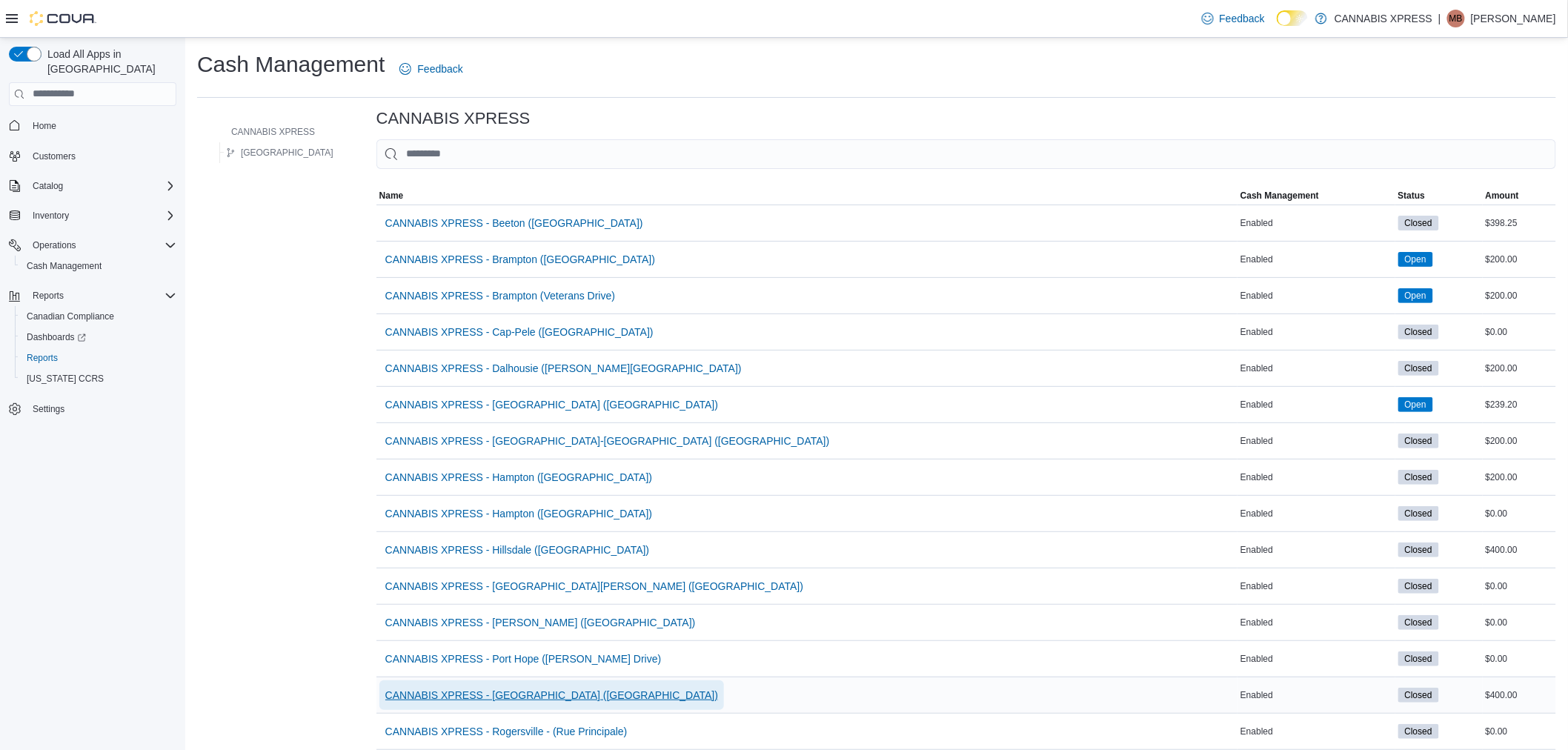
click at [580, 690] on span "CANNABIS XPRESS - [GEOGRAPHIC_DATA] ([GEOGRAPHIC_DATA])" at bounding box center [552, 695] width 333 height 15
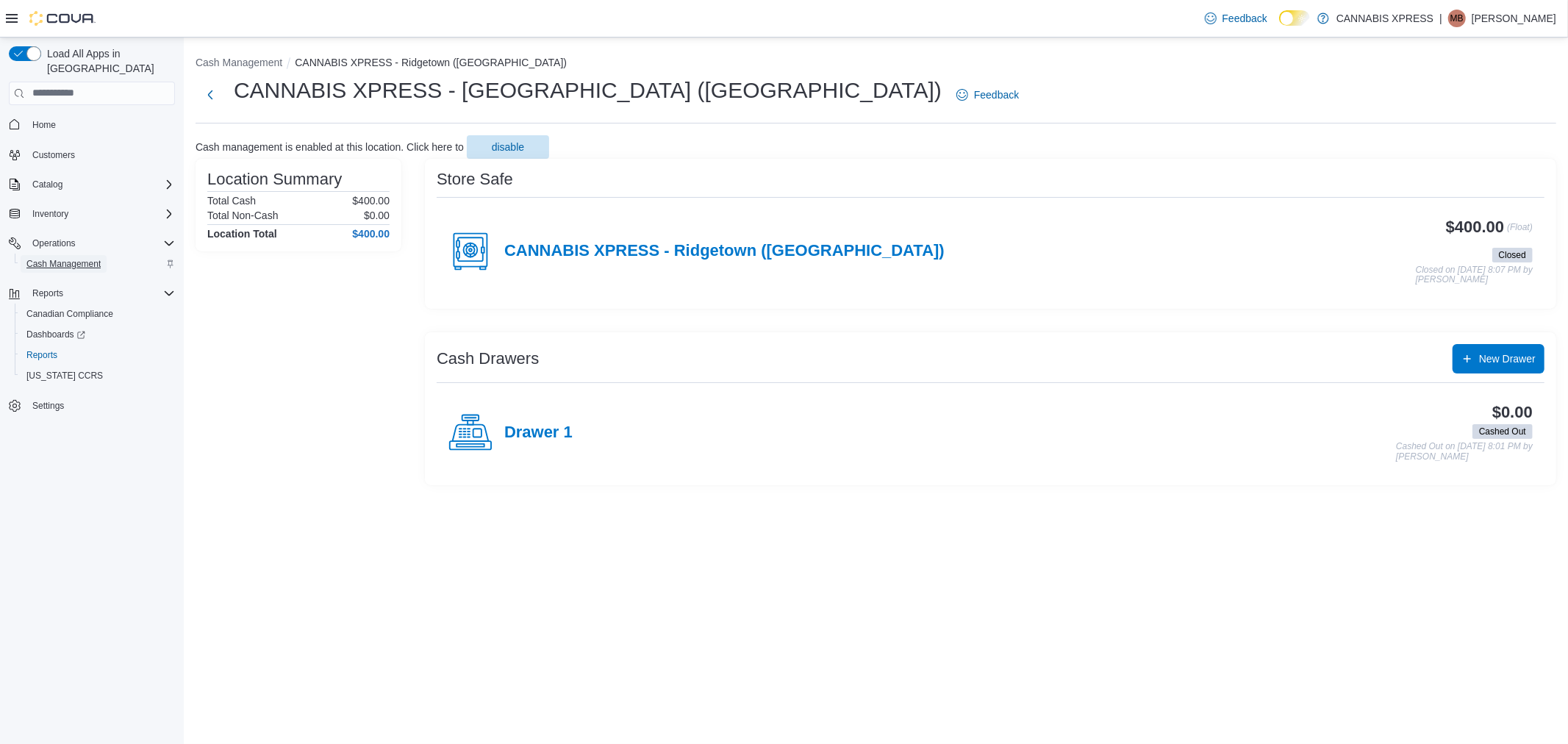
click at [74, 258] on span "Cash Management" at bounding box center [64, 264] width 75 height 12
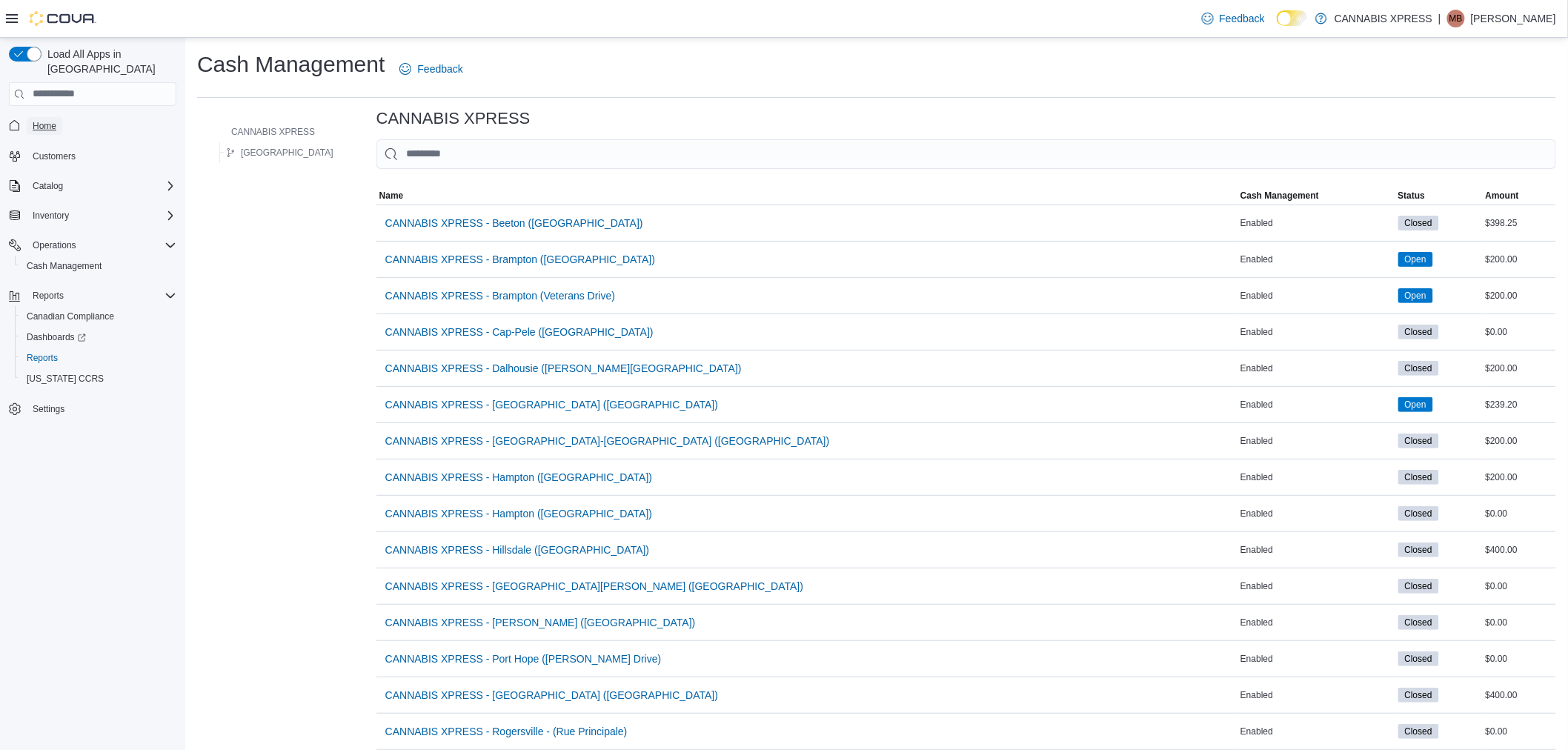
drag, startPoint x: 53, startPoint y: 104, endPoint x: 83, endPoint y: 83, distance: 36.6
click at [53, 117] on span "Home" at bounding box center [44, 125] width 23 height 18
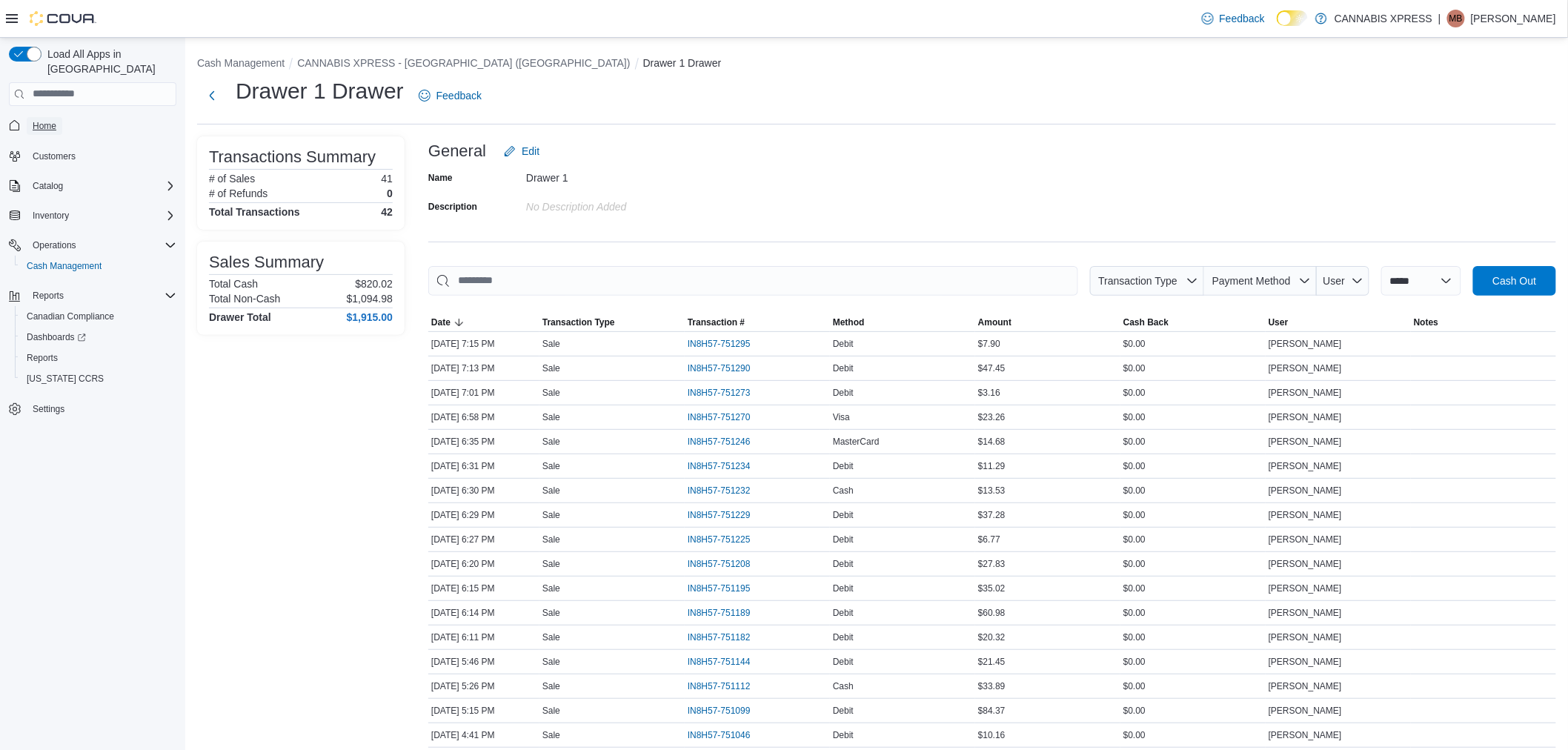
click at [41, 120] on span "Home" at bounding box center [44, 126] width 23 height 12
